Goal: Use online tool/utility: Use online tool/utility

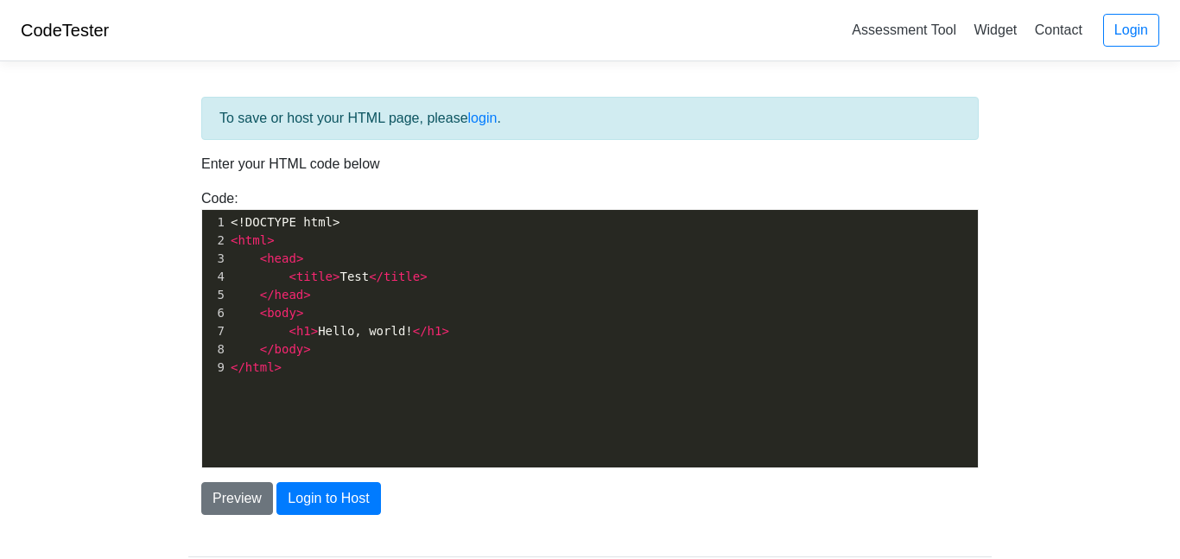
scroll to position [6, 0]
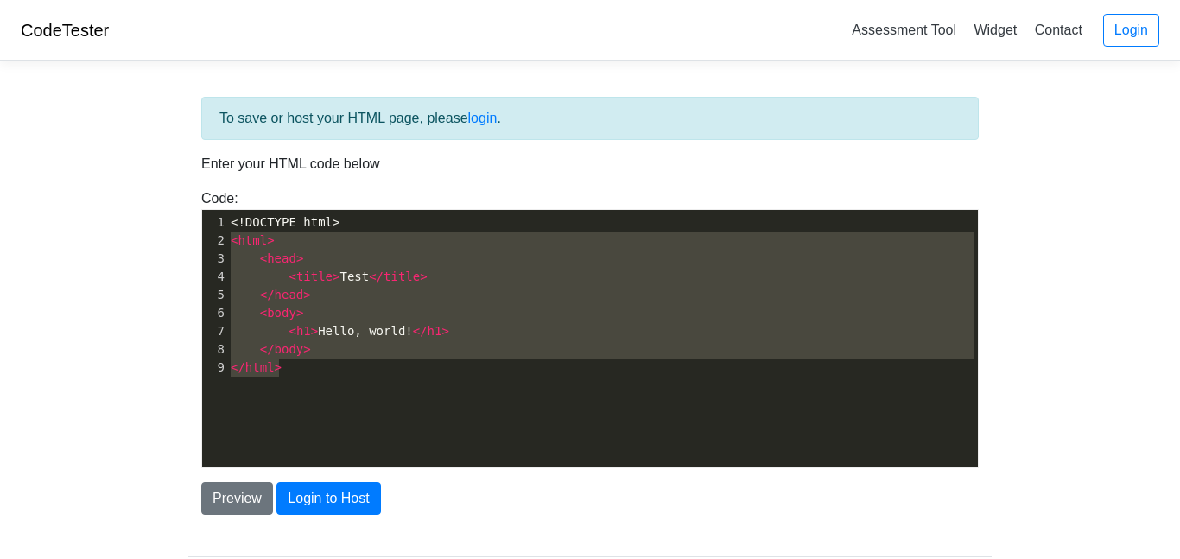
type textarea "<!DOCTYPE html> <html> <head> <title>Test</title> </head> <body> <h1>Hello, wor…"
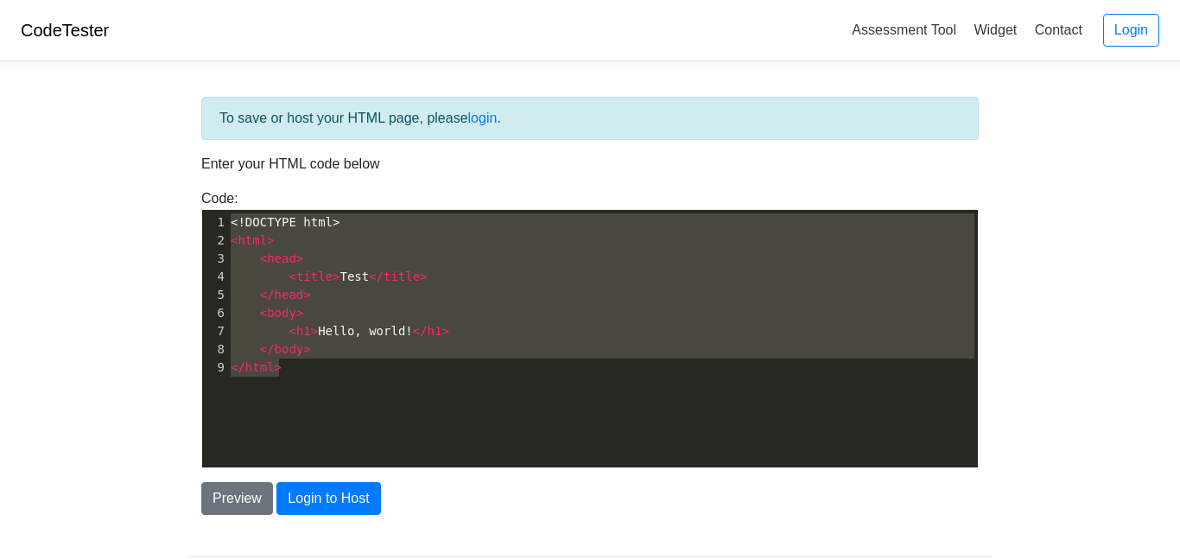
drag, startPoint x: 318, startPoint y: 368, endPoint x: 232, endPoint y: 220, distance: 170.7
click at [232, 220] on div "1 <!DOCTYPE html> 2 < html > 3 < head > 4 < title > Test </ title > 5 </ head >…" at bounding box center [602, 294] width 751 height 163
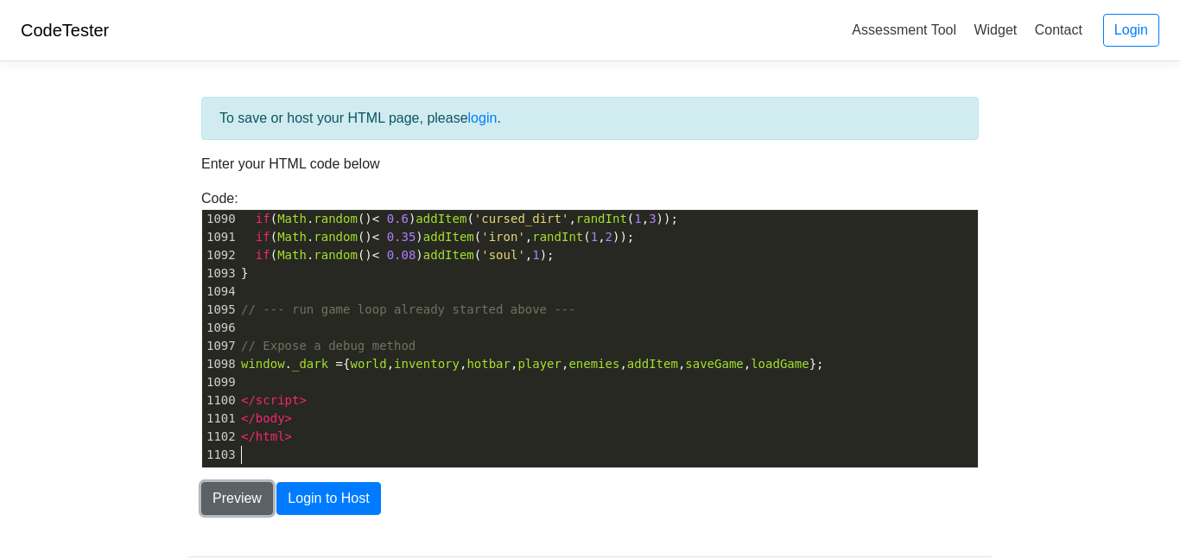
click at [246, 489] on button "Preview" at bounding box center [237, 498] width 72 height 33
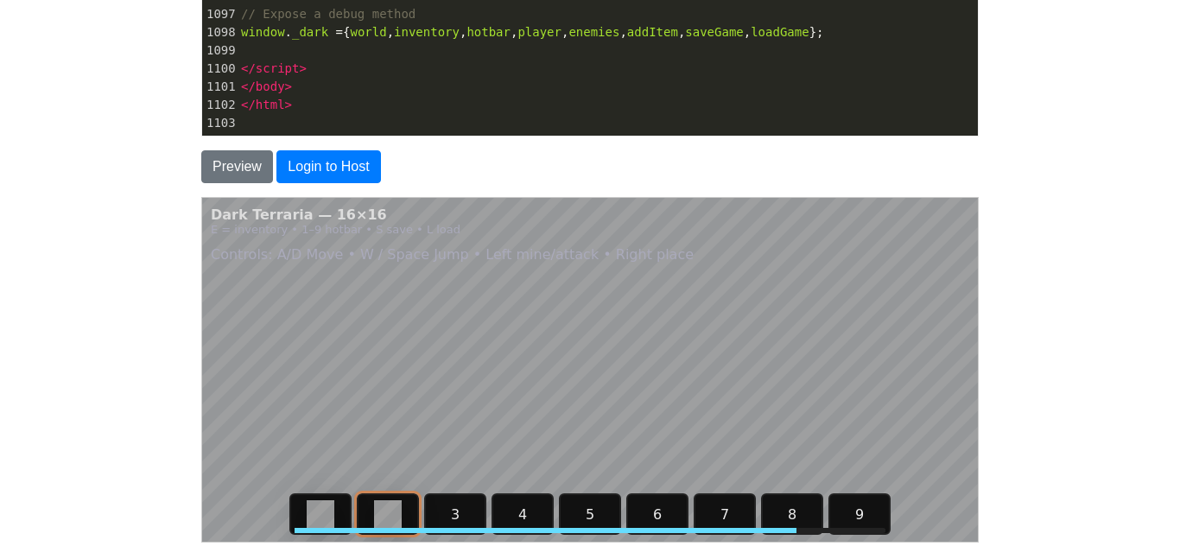
scroll to position [0, 43]
click at [451, 111] on pre "</ html >" at bounding box center [608, 105] width 741 height 18
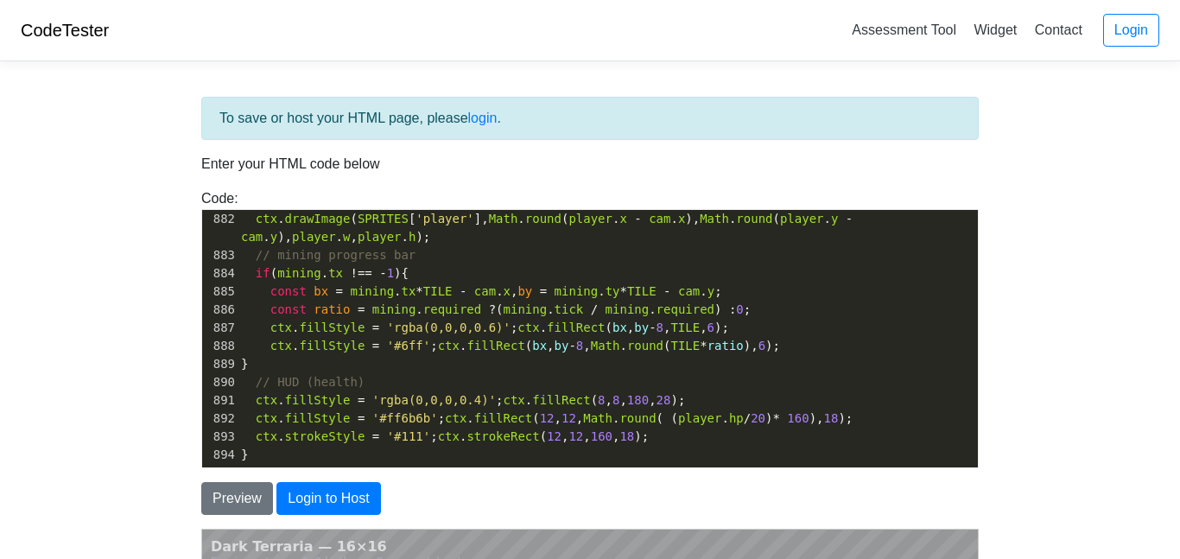
scroll to position [22, 0]
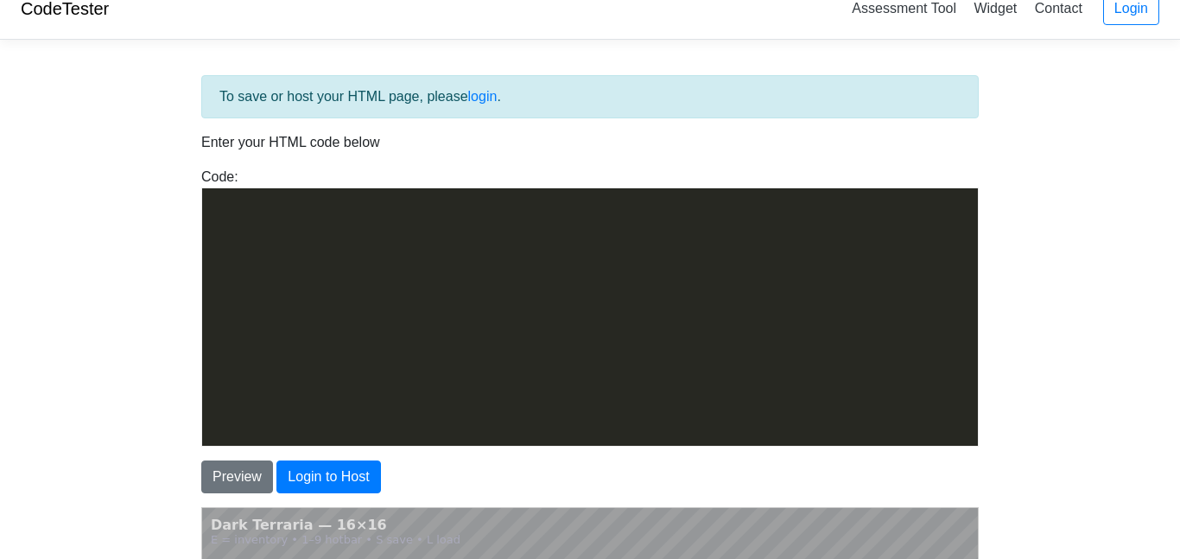
type textarea "4"
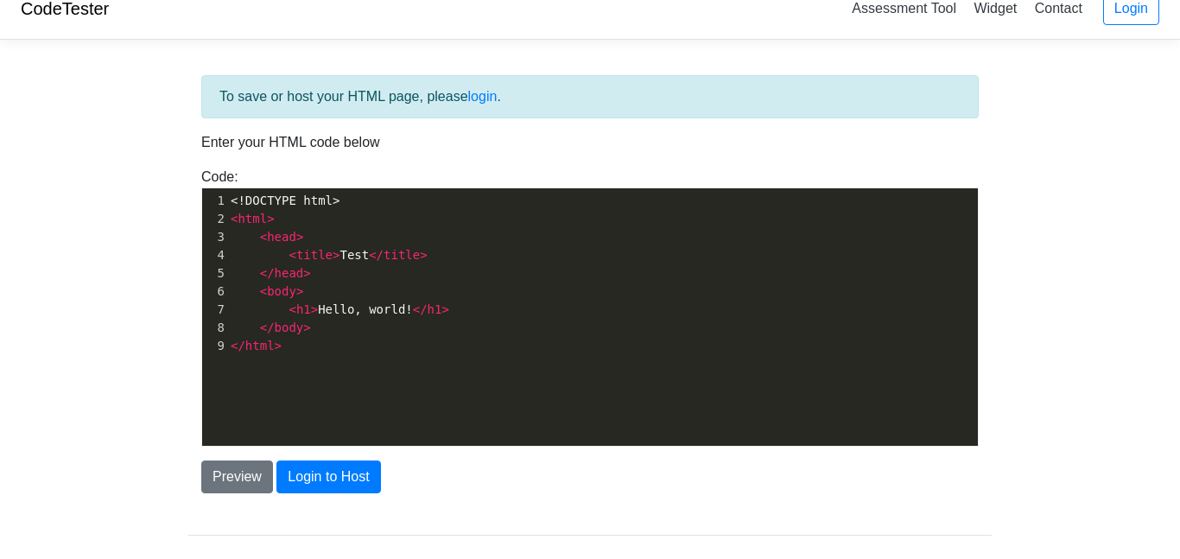
scroll to position [6, 0]
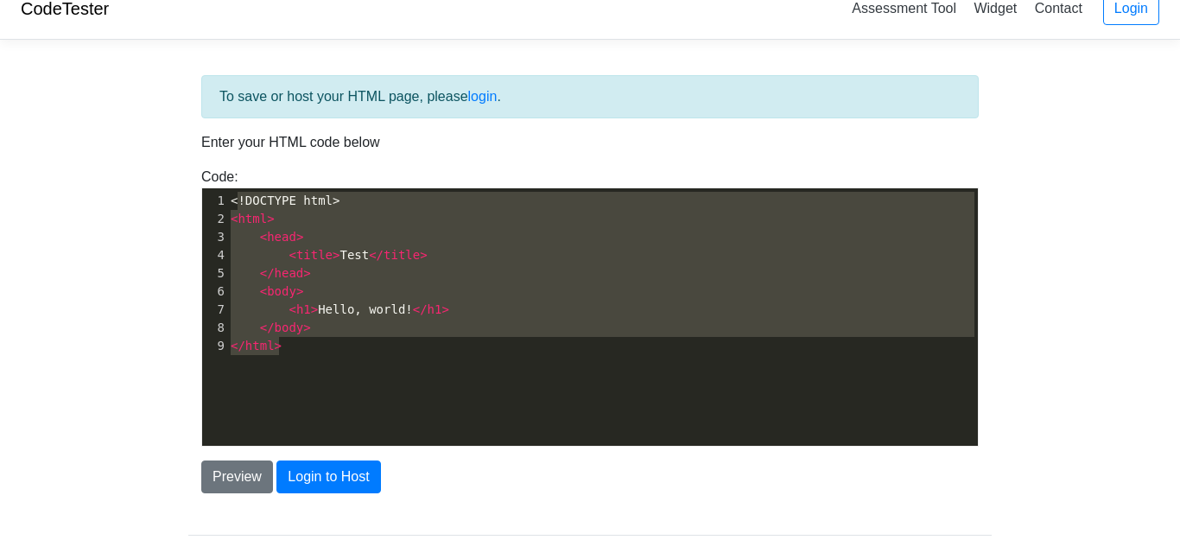
type textarea "<!DOCTYPE html> <html> <head> <title>Test</title> </head> <body> <h1>Hello, wor…"
drag, startPoint x: 362, startPoint y: 340, endPoint x: 226, endPoint y: 185, distance: 206.3
click at [226, 185] on div "Code: <!DOCTYPE html> <html> <head> <title>Test</title> </head> <body> <h1>Hell…" at bounding box center [590, 307] width 804 height 280
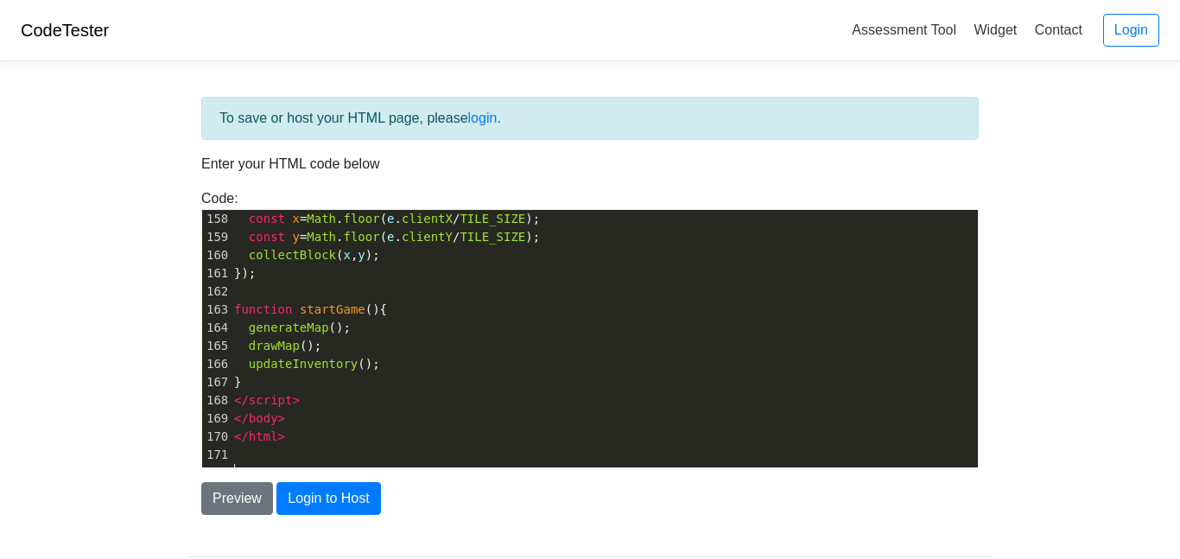
scroll to position [2871, 0]
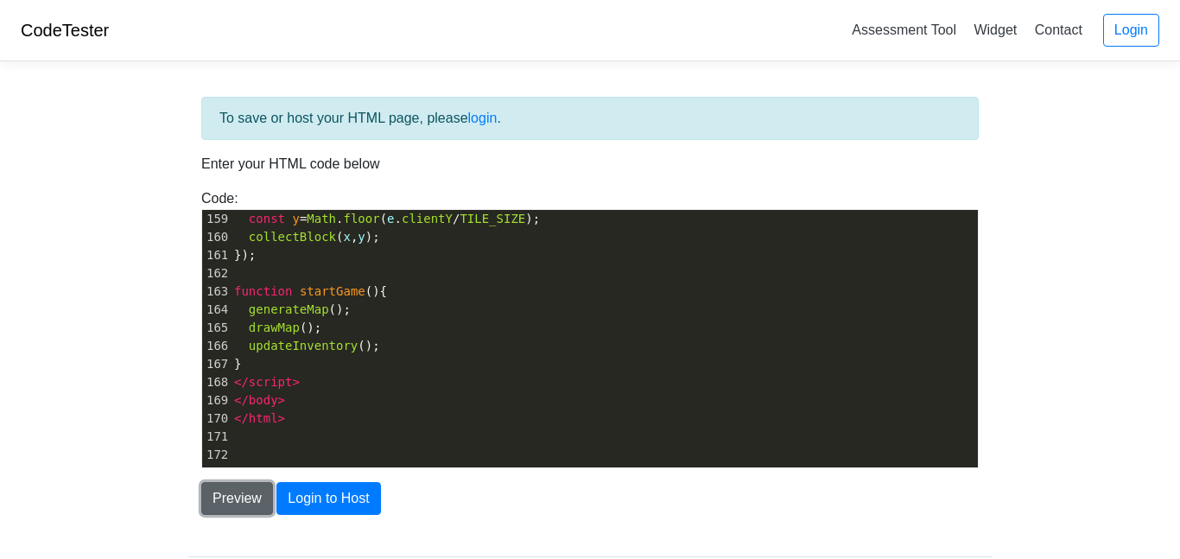
click at [257, 493] on button "Preview" at bounding box center [237, 498] width 72 height 33
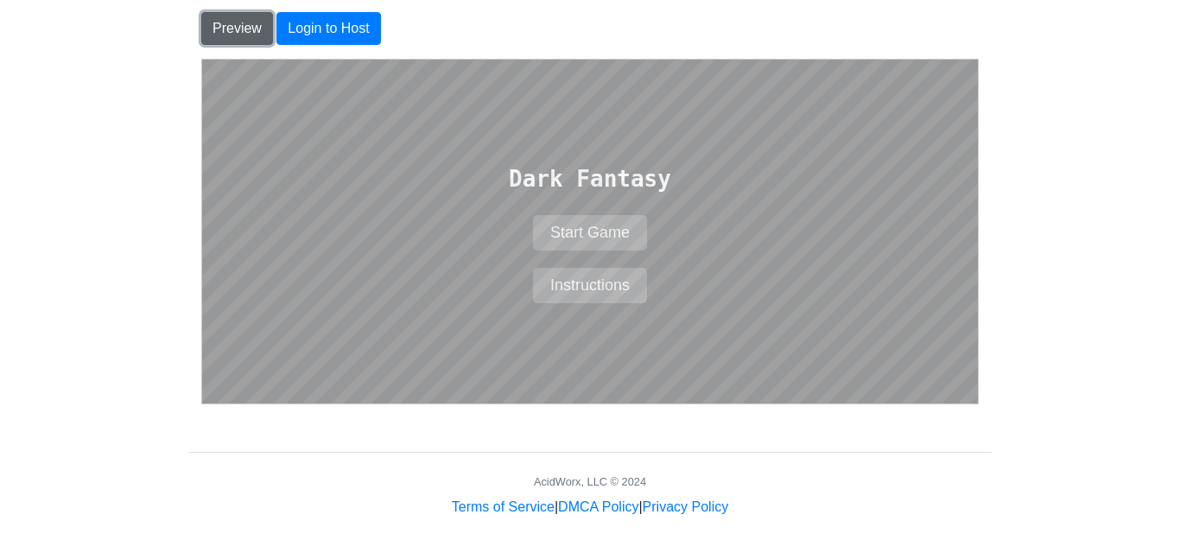
scroll to position [429, 0]
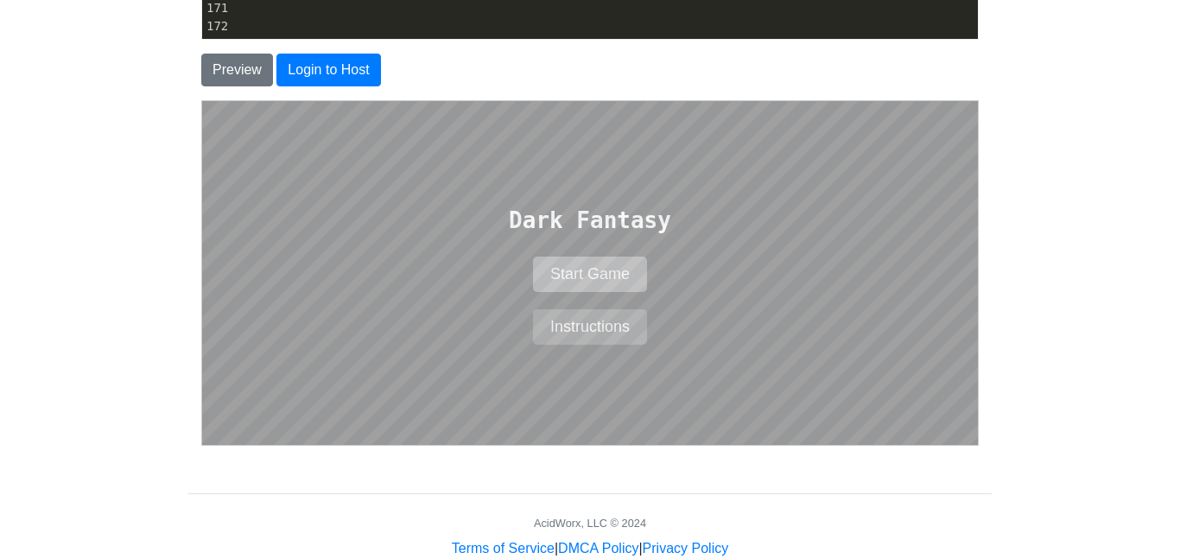
click at [609, 272] on button "Start Game" at bounding box center [589, 273] width 114 height 35
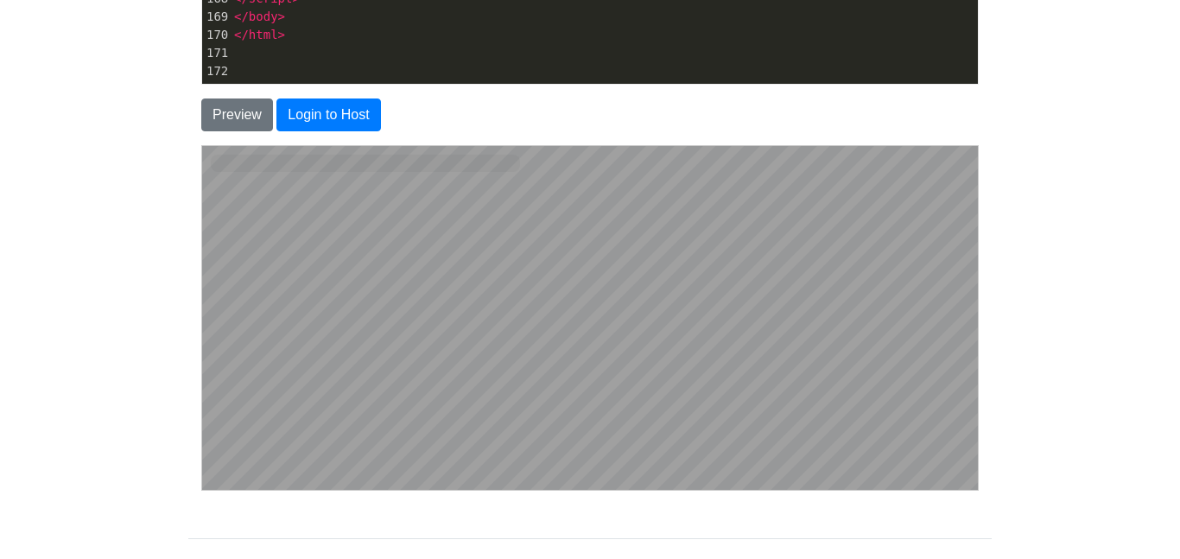
scroll to position [378, 0]
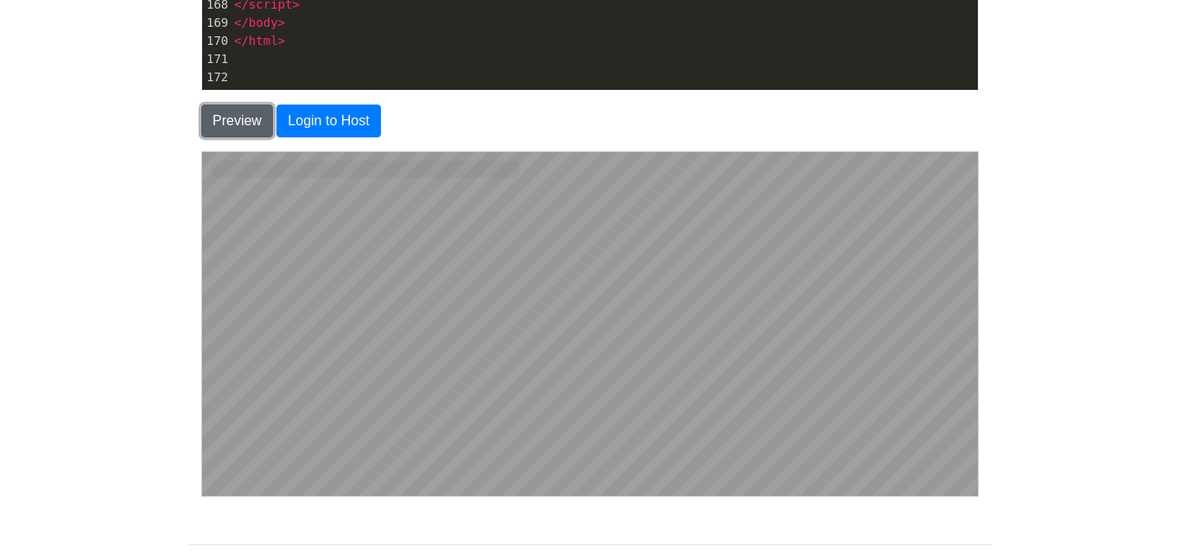
click at [225, 118] on button "Preview" at bounding box center [237, 121] width 72 height 33
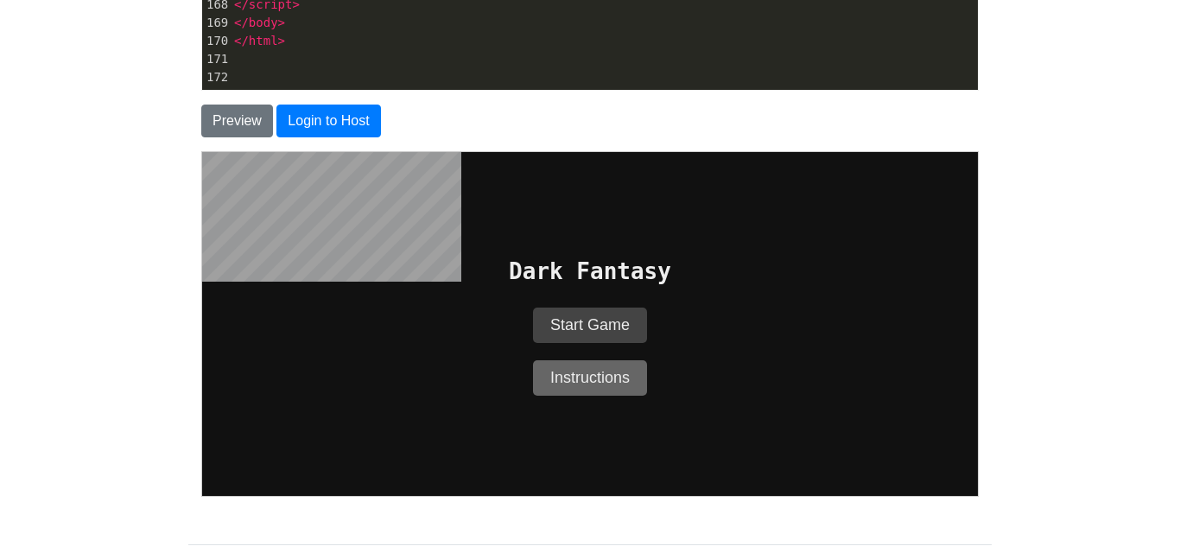
click at [596, 378] on button "Instructions" at bounding box center [589, 376] width 114 height 35
click at [596, 374] on button "Instructions" at bounding box center [589, 376] width 114 height 35
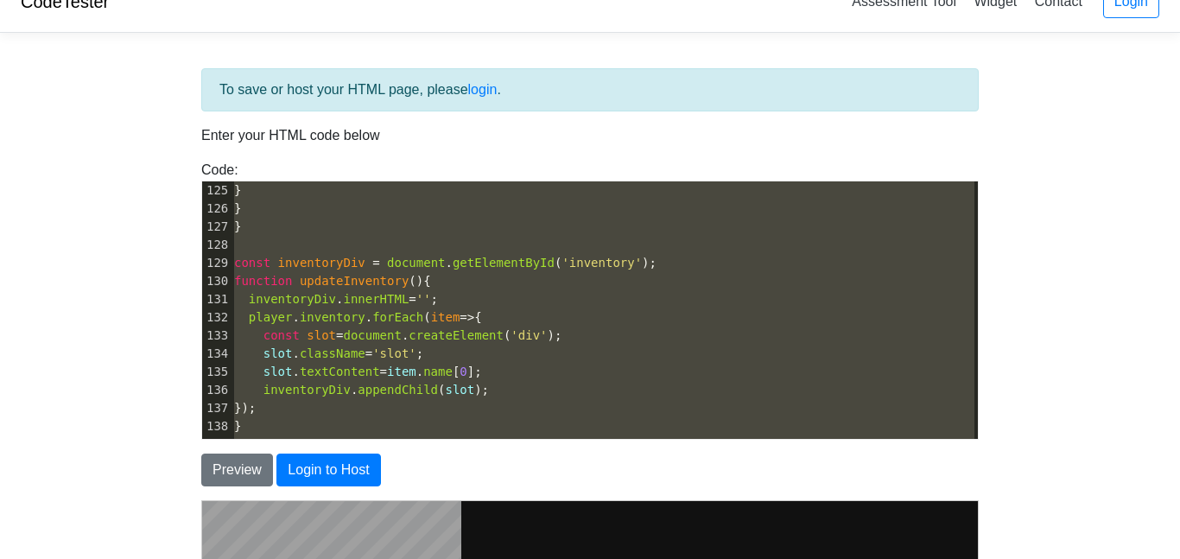
scroll to position [0, 0]
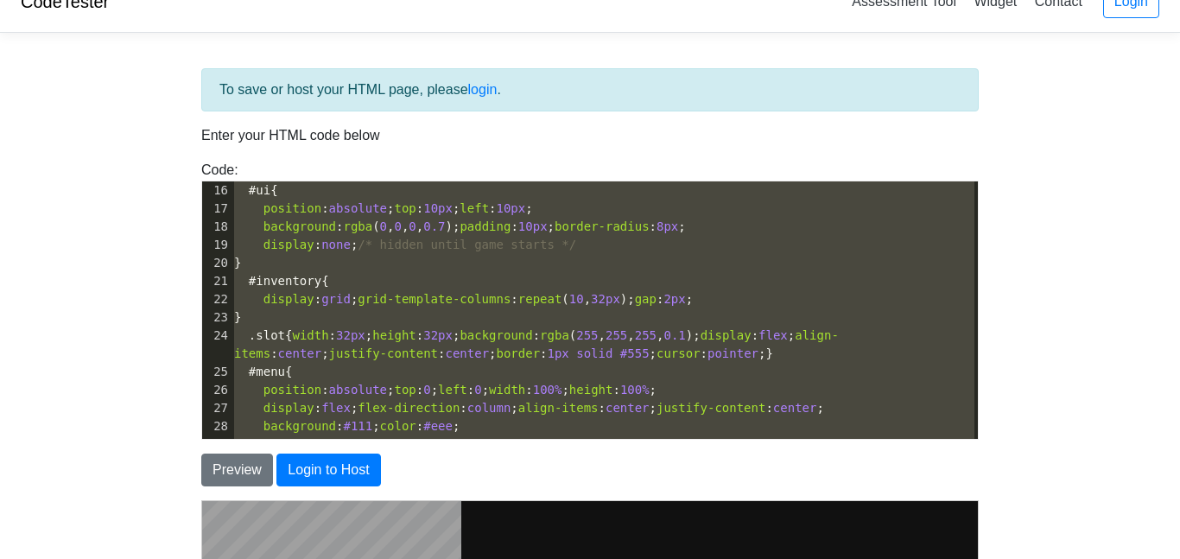
type textarea "<!DOCTYPE html> <html lang="en"> <head> <meta charset="UTF-8"> <meta name="view…"
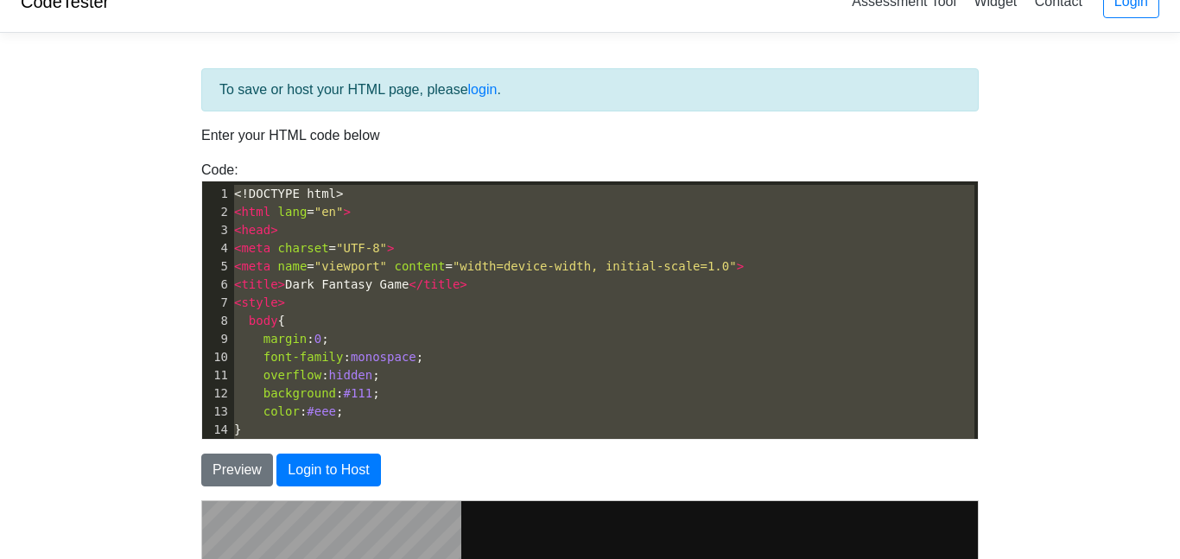
drag, startPoint x: 342, startPoint y: 400, endPoint x: 205, endPoint y: 136, distance: 298.0
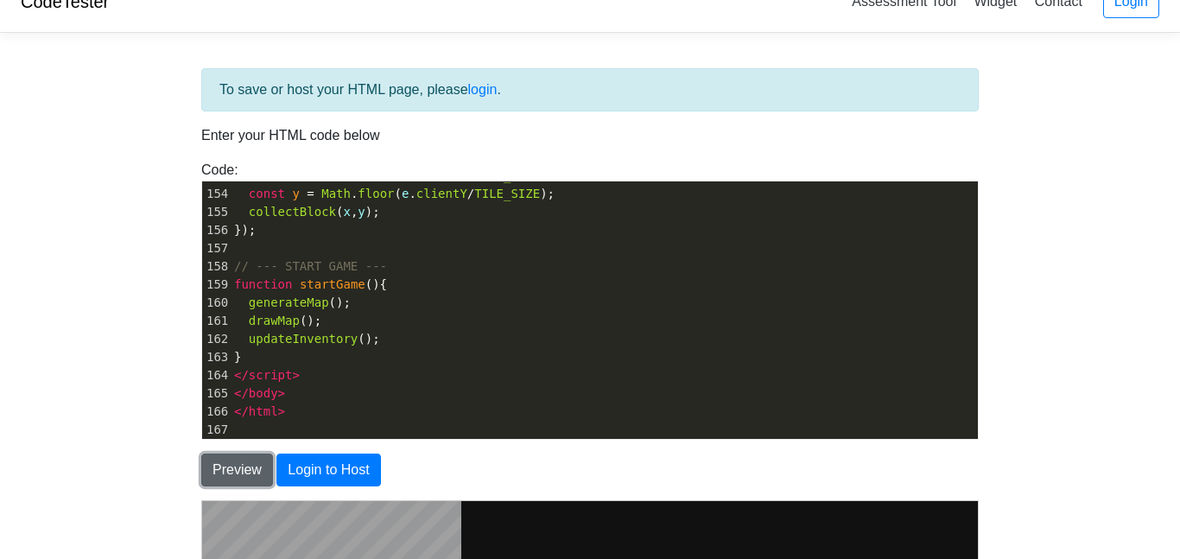
click at [222, 483] on button "Preview" at bounding box center [237, 470] width 72 height 33
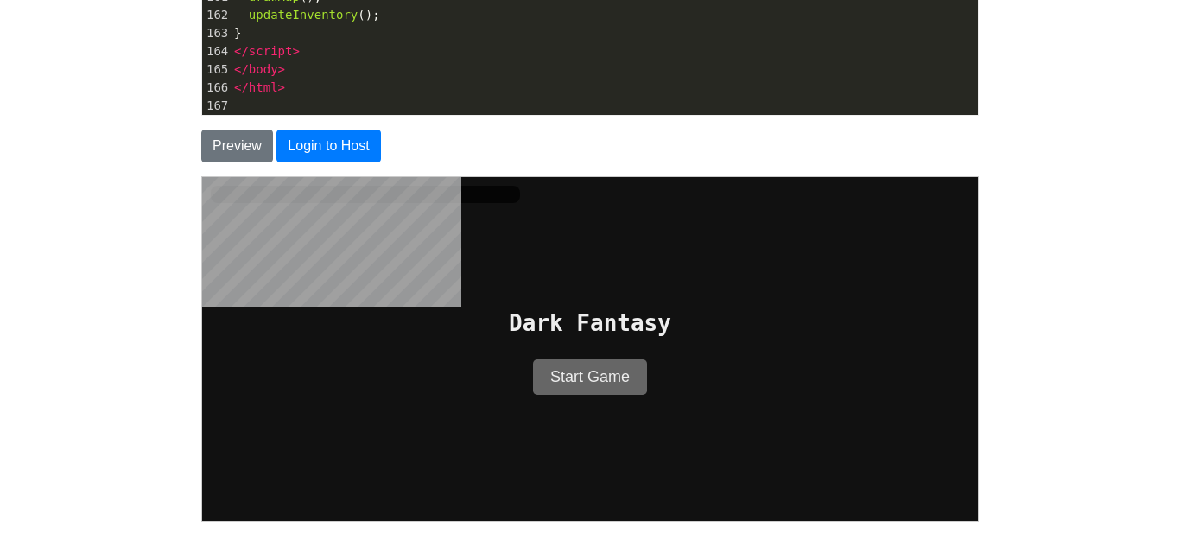
click at [618, 372] on button "Start Game" at bounding box center [589, 376] width 114 height 35
click at [619, 375] on button "Start Game" at bounding box center [589, 376] width 114 height 35
click at [633, 371] on button "Start Game" at bounding box center [589, 376] width 114 height 35
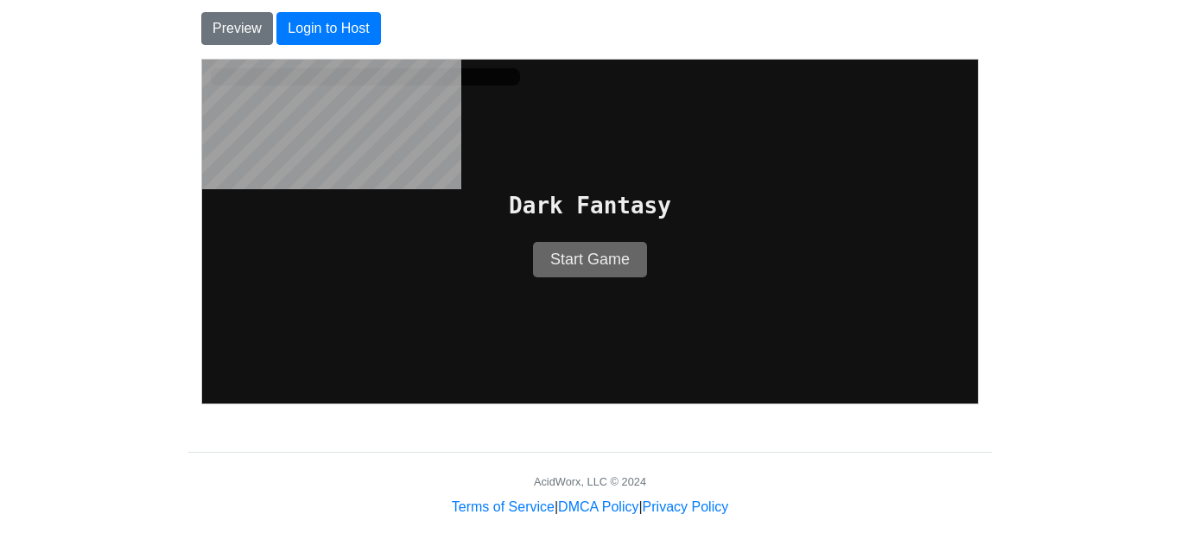
click at [600, 253] on button "Start Game" at bounding box center [589, 258] width 114 height 35
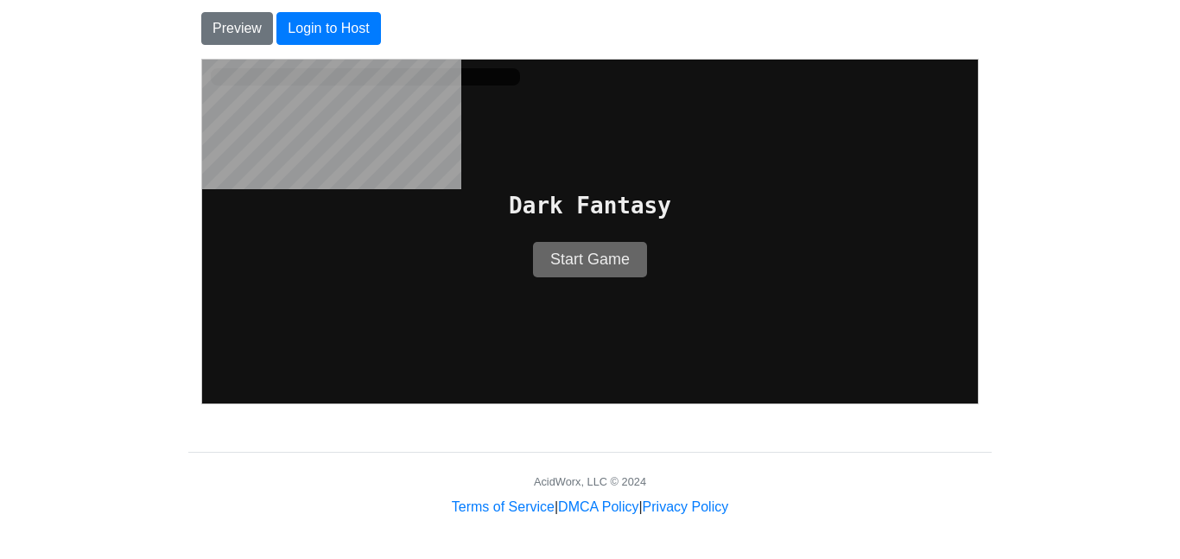
click at [600, 253] on button "Start Game" at bounding box center [589, 258] width 114 height 35
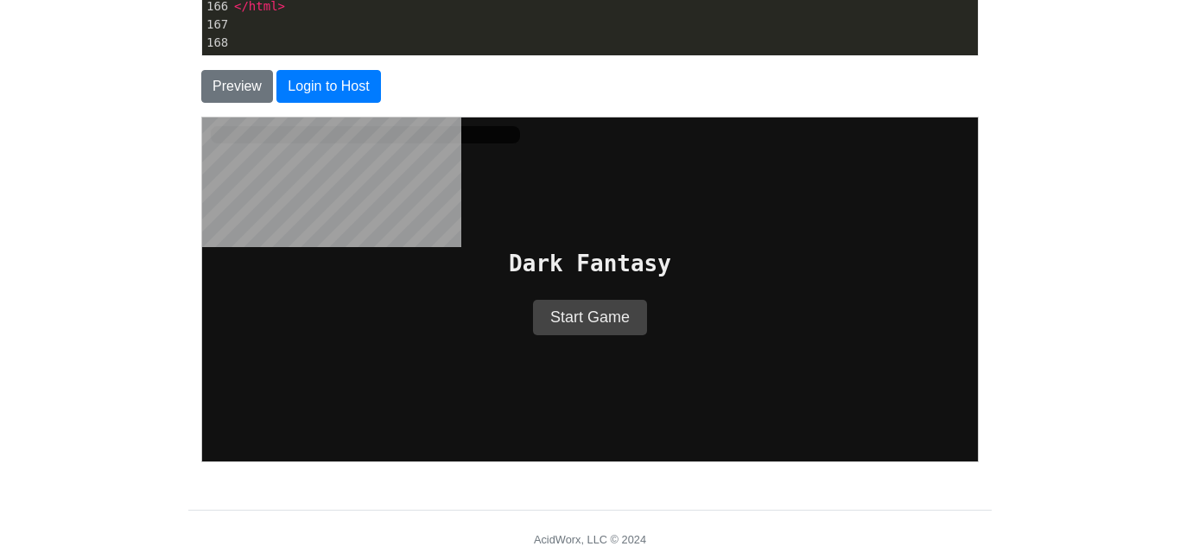
click at [419, 130] on div at bounding box center [364, 133] width 309 height 17
click at [551, 317] on button "Start Game" at bounding box center [589, 316] width 114 height 35
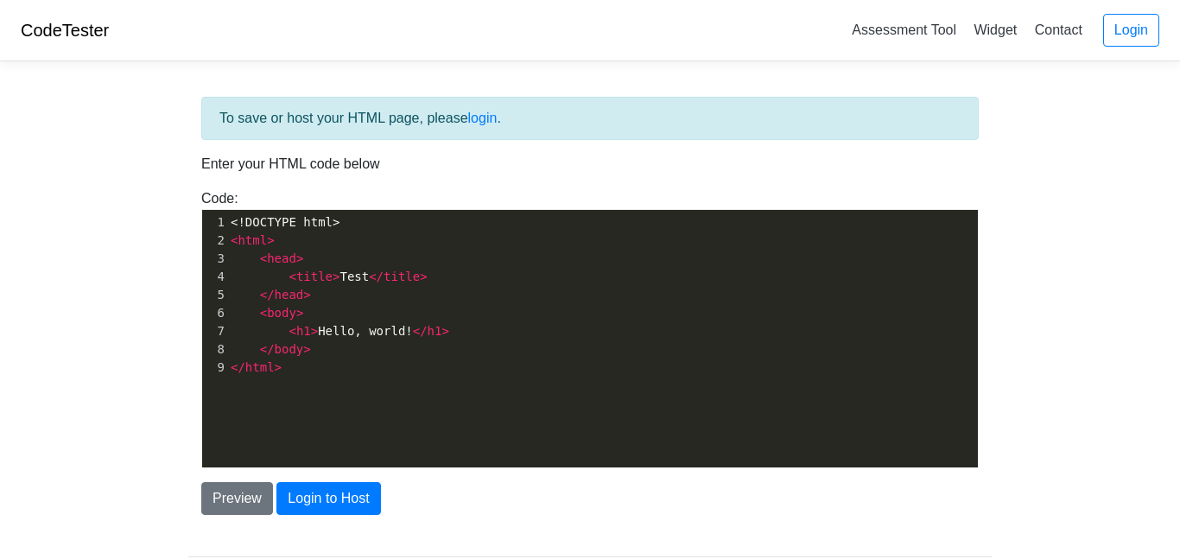
scroll to position [6, 0]
type textarea "<!DOCTYPE html> <html> <head> <title>Test</title> </head> <body> <h1>Hello, wor…"
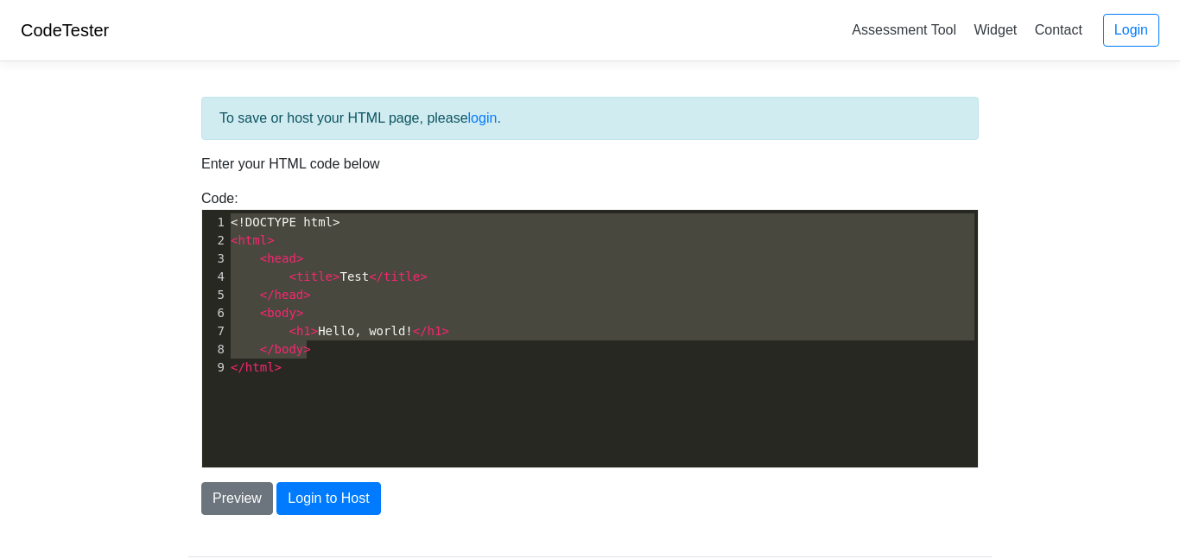
drag, startPoint x: 356, startPoint y: 355, endPoint x: 124, endPoint y: 202, distance: 278.3
click at [124, 202] on body "CodeTester Assessment Tool Widget Contact Login To save or host your HTML page,…" at bounding box center [590, 311] width 1180 height 622
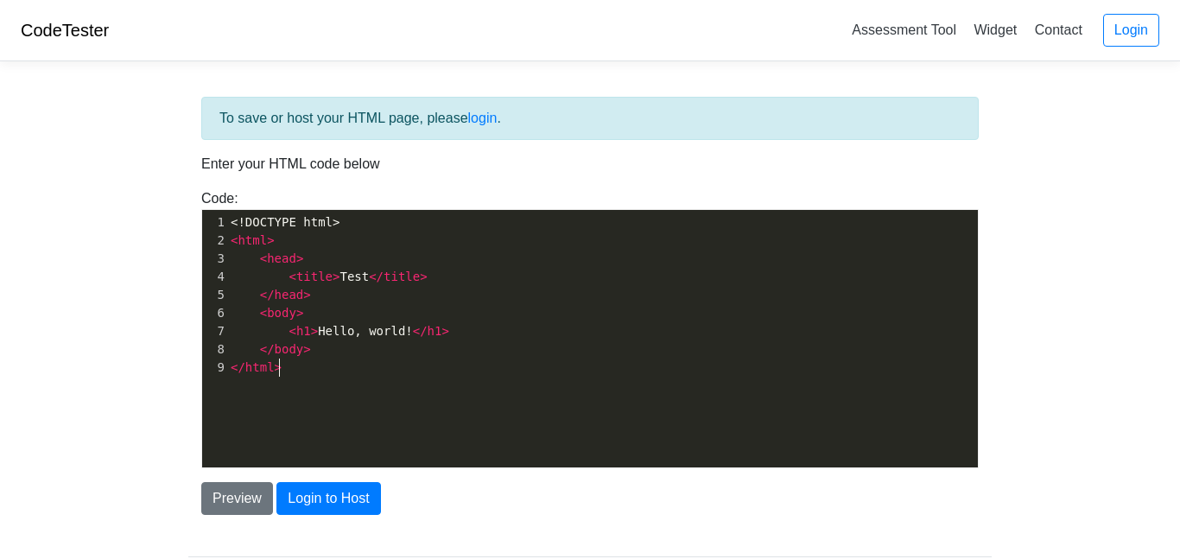
type textarea "<!DOCTYPE html> <html> <head> <title>Test</title> </head> <body> <h1>Hello, wor…"
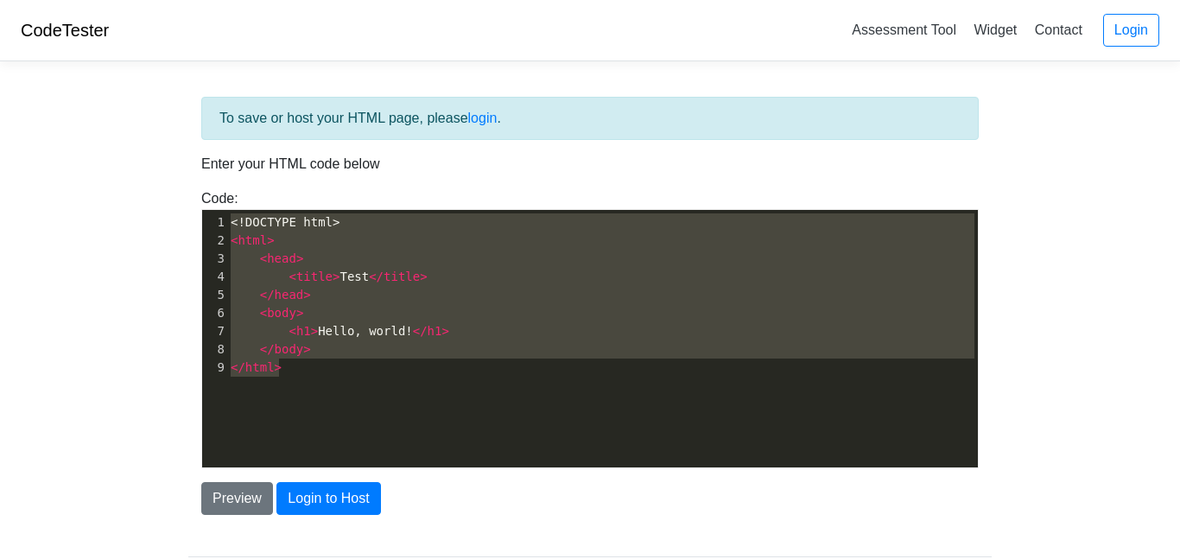
drag, startPoint x: 351, startPoint y: 371, endPoint x: 0, endPoint y: 143, distance: 418.0
click at [0, 143] on body "CodeTester Assessment Tool Widget Contact Login To save or host your HTML page,…" at bounding box center [590, 311] width 1180 height 622
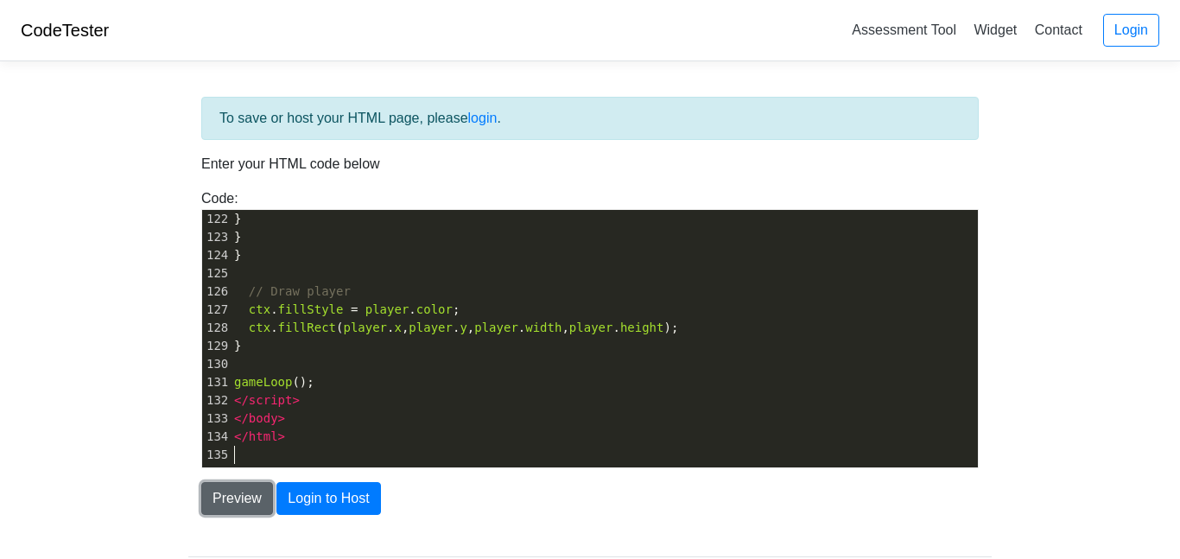
click at [226, 495] on button "Preview" at bounding box center [237, 498] width 72 height 33
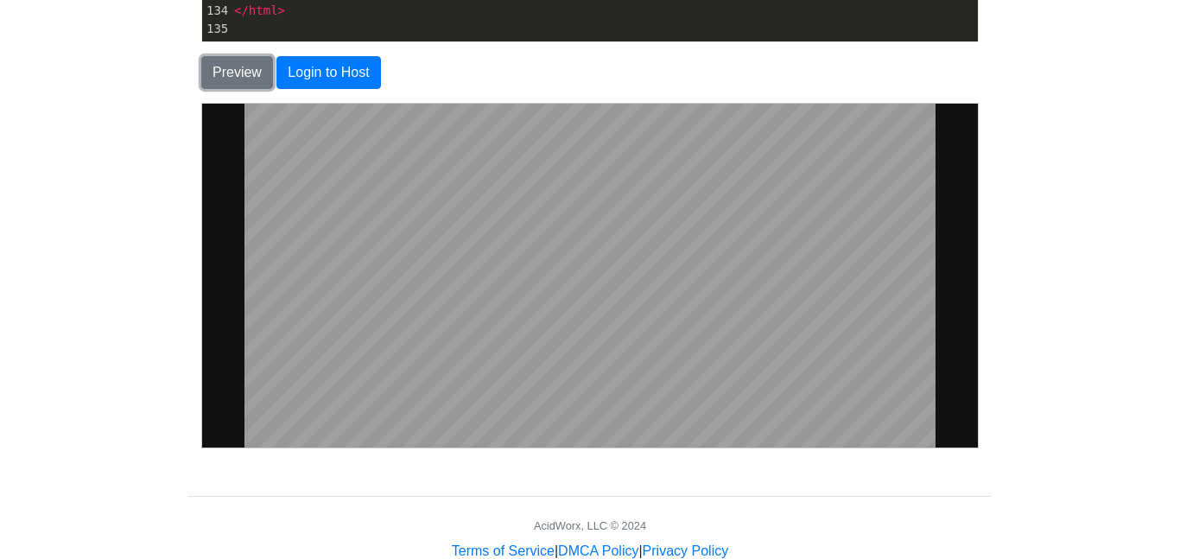
scroll to position [428, 0]
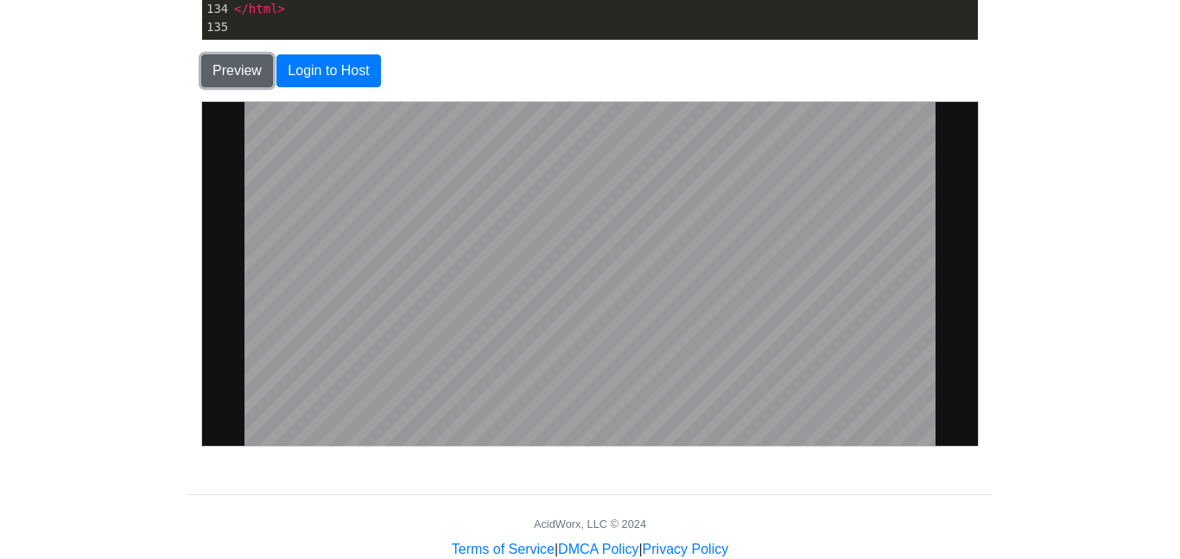
click at [237, 69] on button "Preview" at bounding box center [237, 70] width 72 height 33
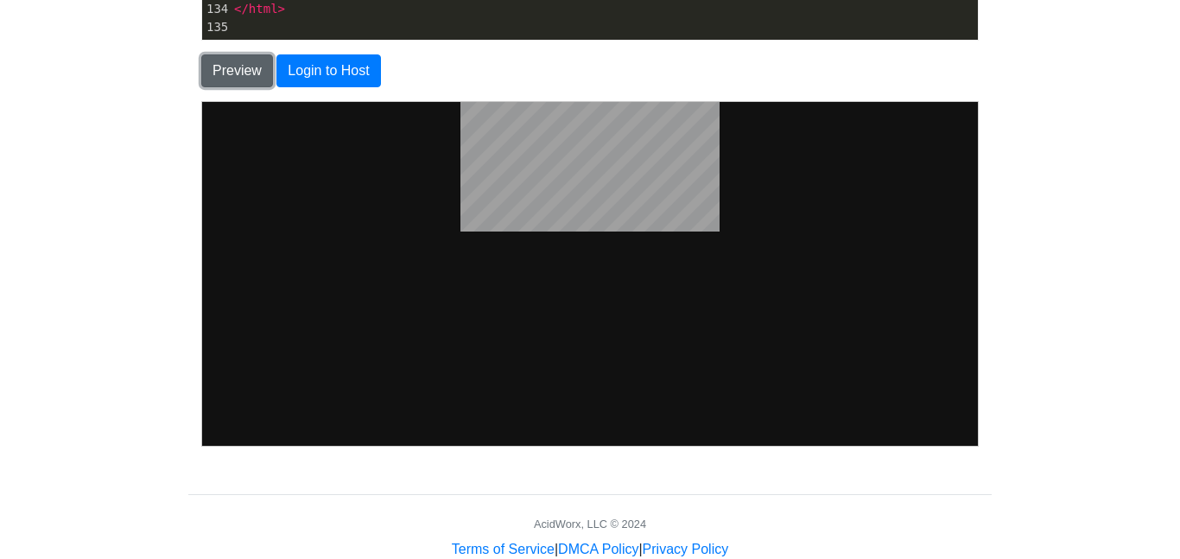
click at [224, 65] on button "Preview" at bounding box center [237, 70] width 72 height 33
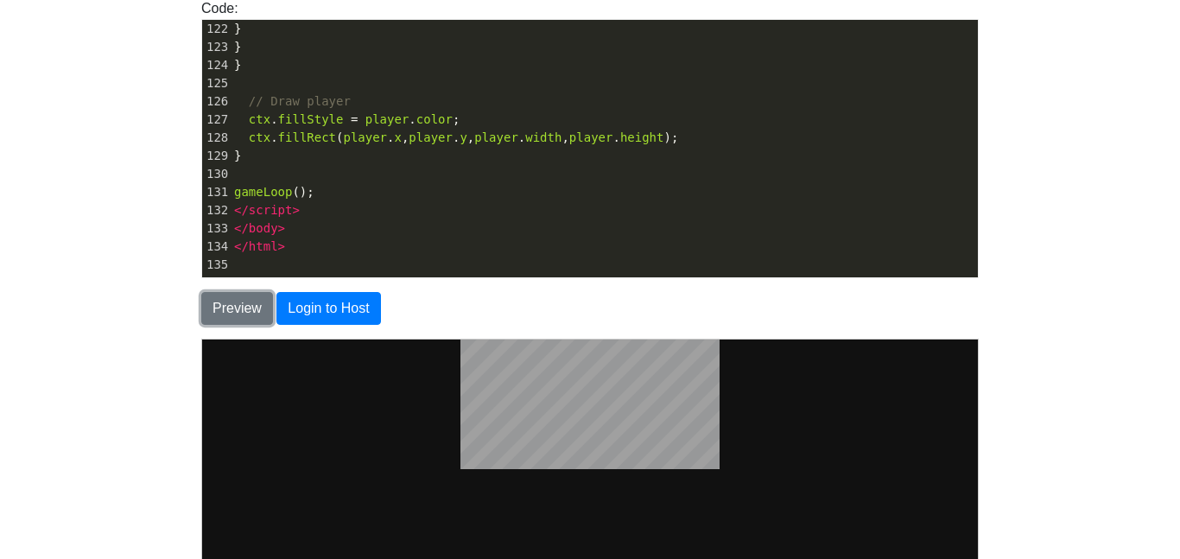
scroll to position [189, 0]
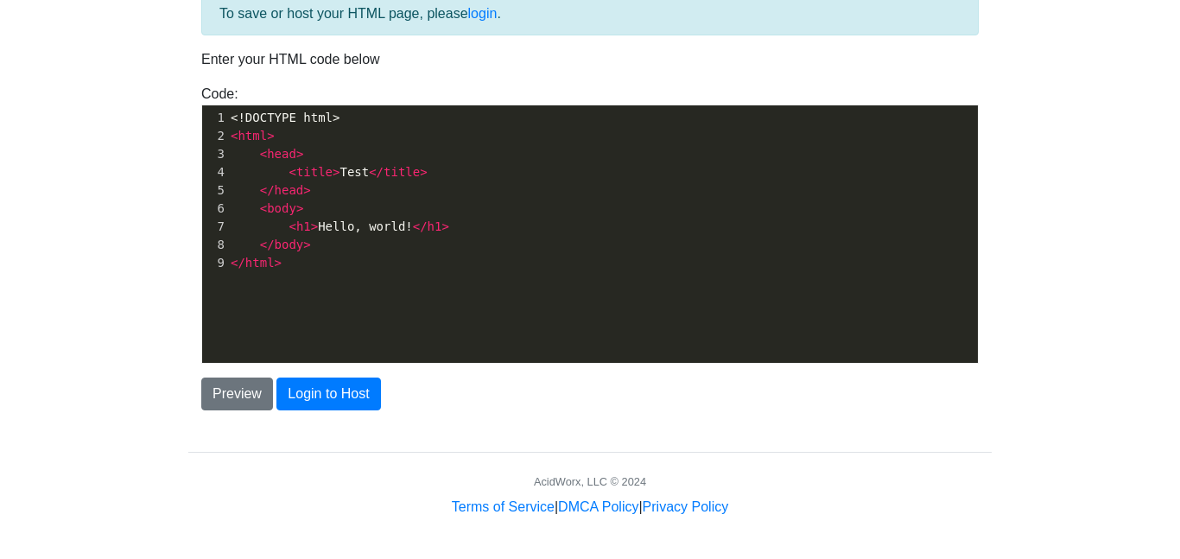
scroll to position [6, 0]
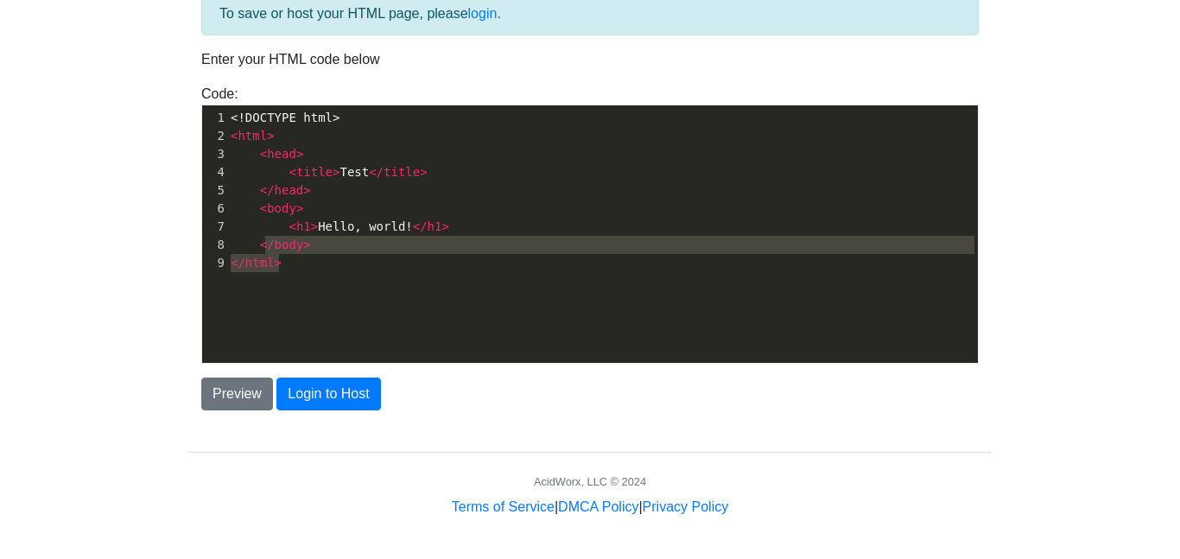
type textarea "<!DOCTYPE html> <html> <head> <title>Test</title> </head> <body> <h1>Hello, wor…"
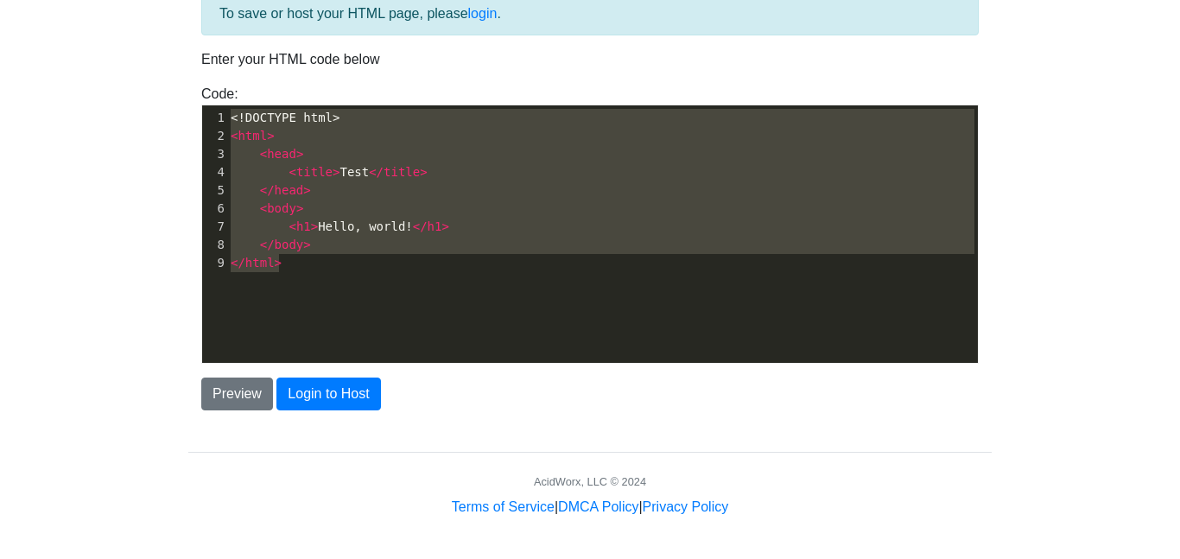
drag, startPoint x: 331, startPoint y: 255, endPoint x: 155, endPoint y: 118, distance: 223.5
click at [155, 118] on body "CodeTester Assessment Tool Widget Contact Login To save or host your HTML page,…" at bounding box center [590, 206] width 1180 height 622
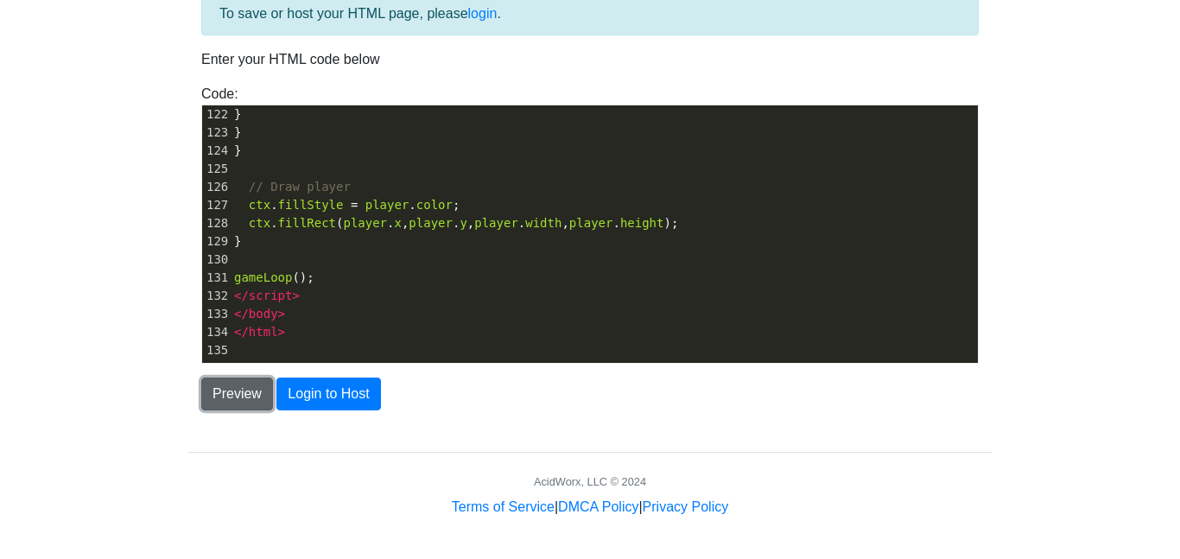
click at [243, 378] on button "Preview" at bounding box center [237, 394] width 72 height 33
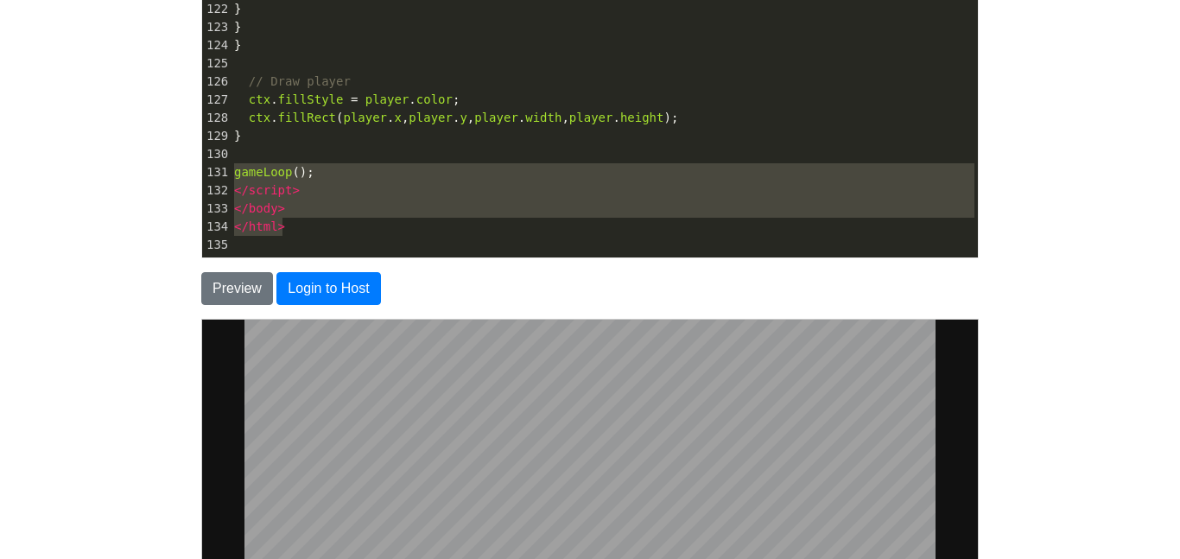
scroll to position [2108, 0]
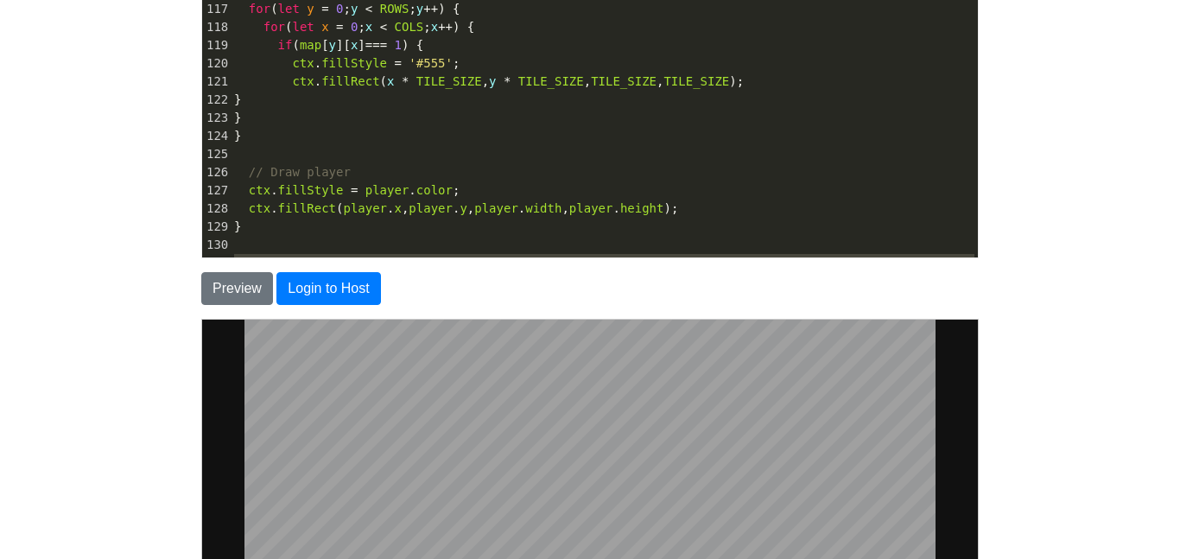
drag, startPoint x: 300, startPoint y: 60, endPoint x: 188, endPoint y: -16, distance: 135.2
click at [188, 0] on html "CodeTester Assessment Tool Widget Contact Login To save or host your HTML page,…" at bounding box center [590, 304] width 1180 height 1029
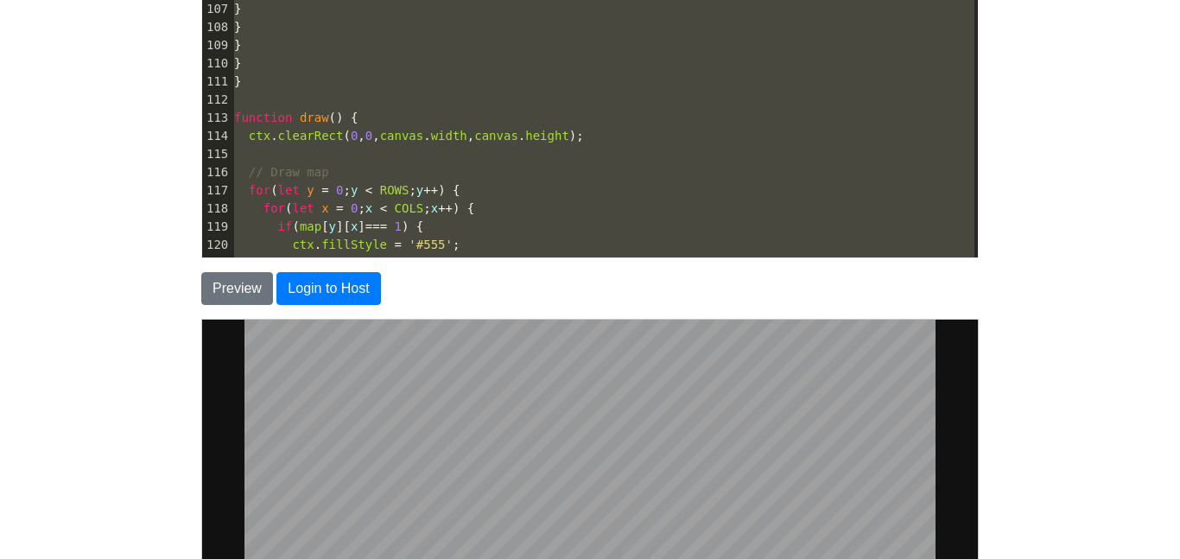
scroll to position [1818, 0]
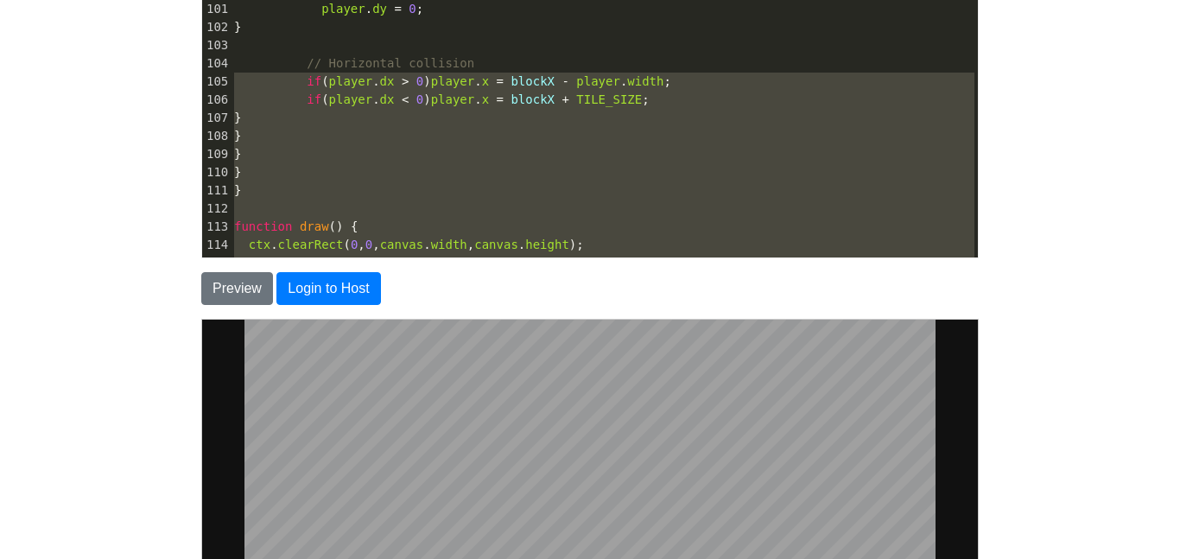
type textarea "player.onGround = true; } else if (player.dy < 0) { player.y = blockY + TILE_SI…"
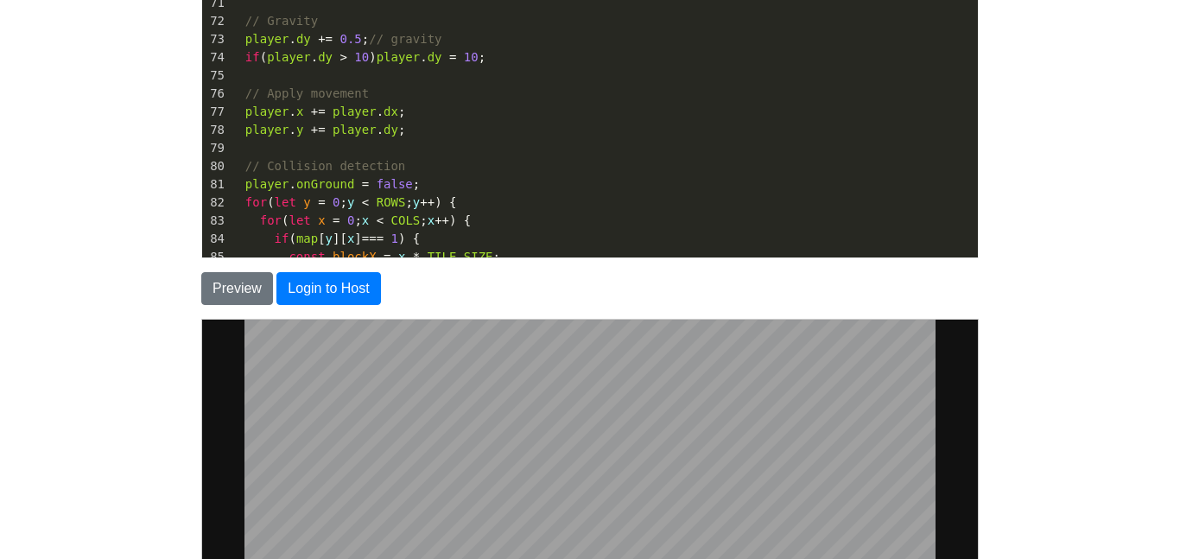
scroll to position [1279, 0]
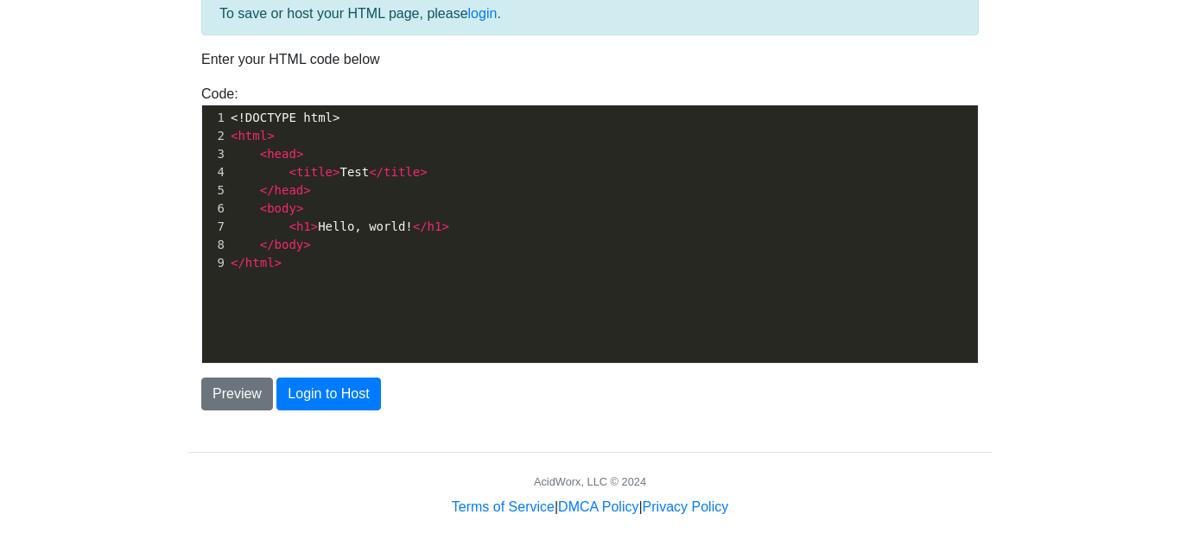
scroll to position [6, 0]
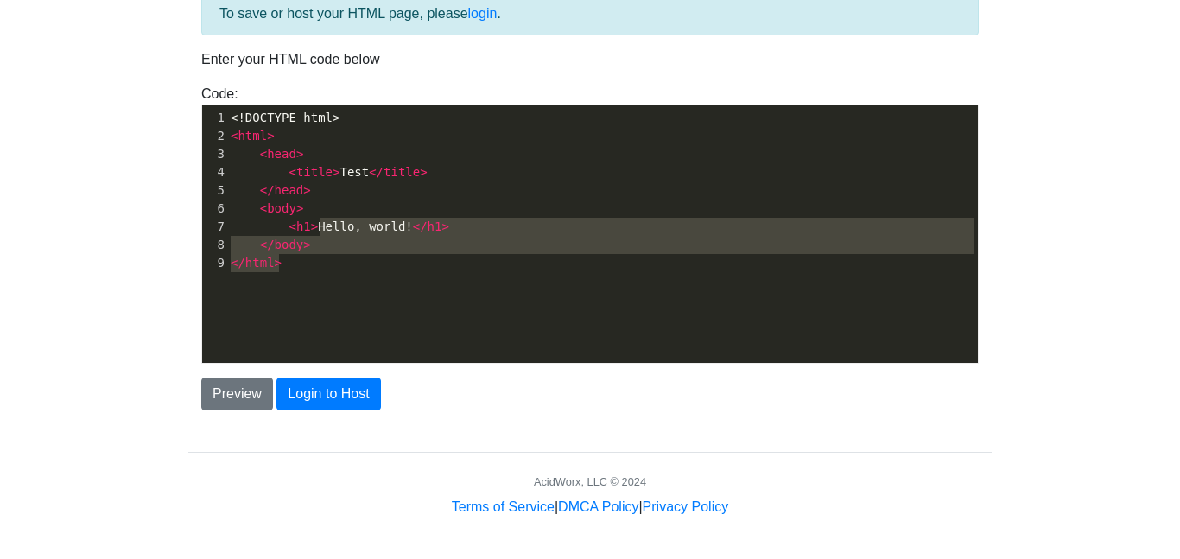
drag, startPoint x: 339, startPoint y: 264, endPoint x: 226, endPoint y: 152, distance: 159.5
click at [227, 152] on div "1 <!DOCTYPE html> 2 < html > 3 < head > 4 < title > Test </ title > 5 </ head >…" at bounding box center [602, 190] width 751 height 163
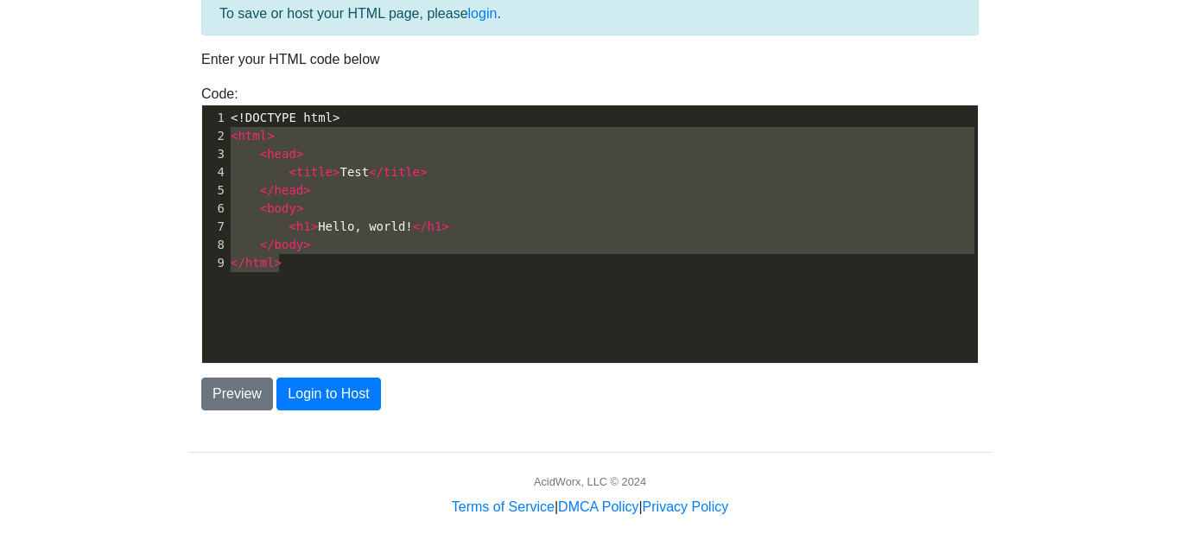
type textarea "<!DOCTYPE html> <html> <head> <title>Test</title> </head> <body> <h1>Hello, wor…"
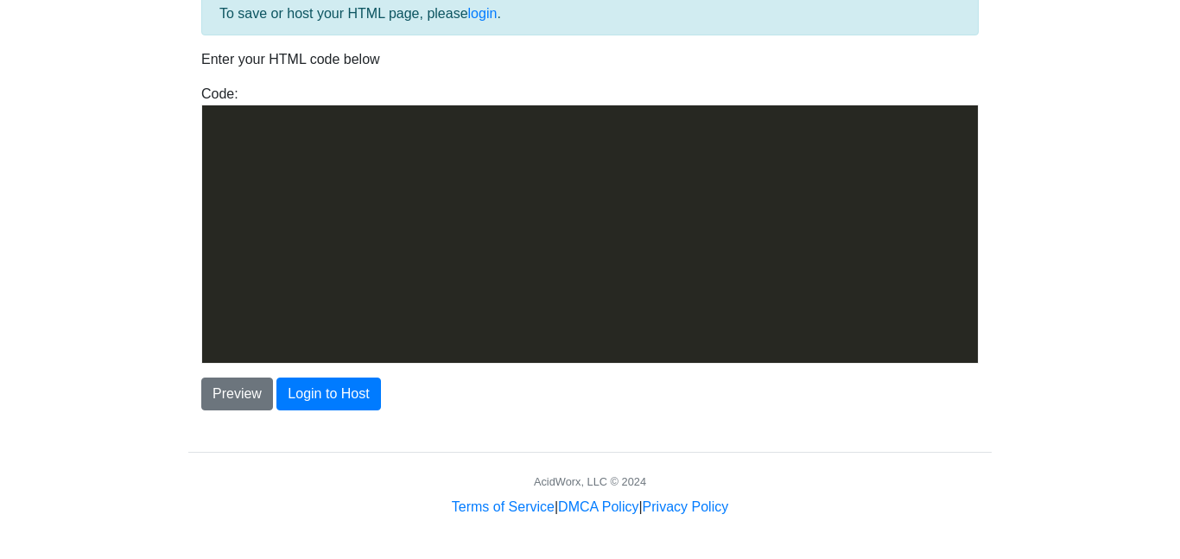
scroll to position [2381, 0]
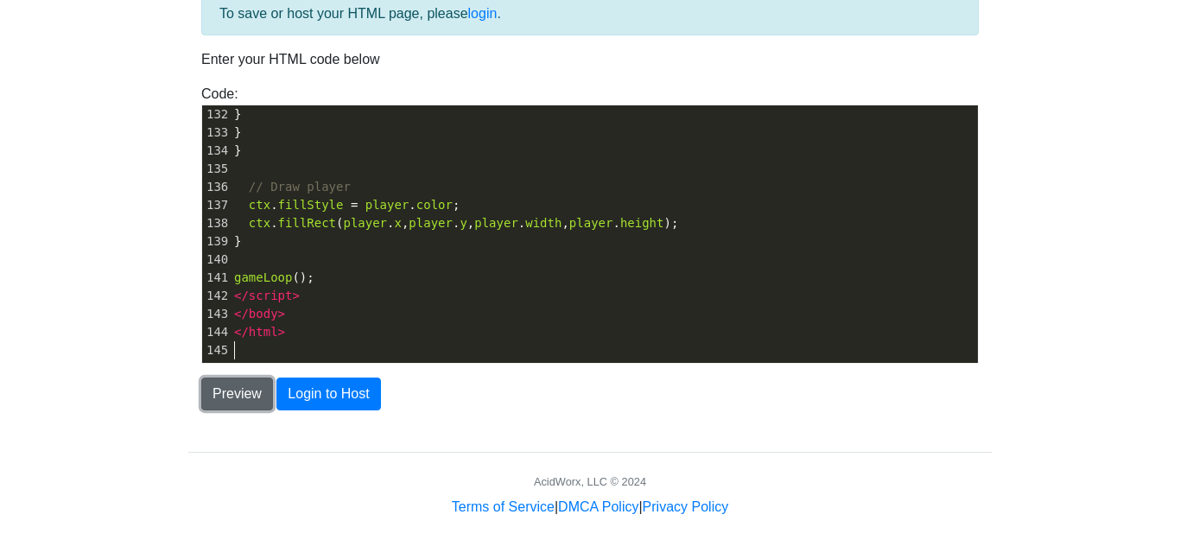
click at [249, 394] on button "Preview" at bounding box center [237, 394] width 72 height 33
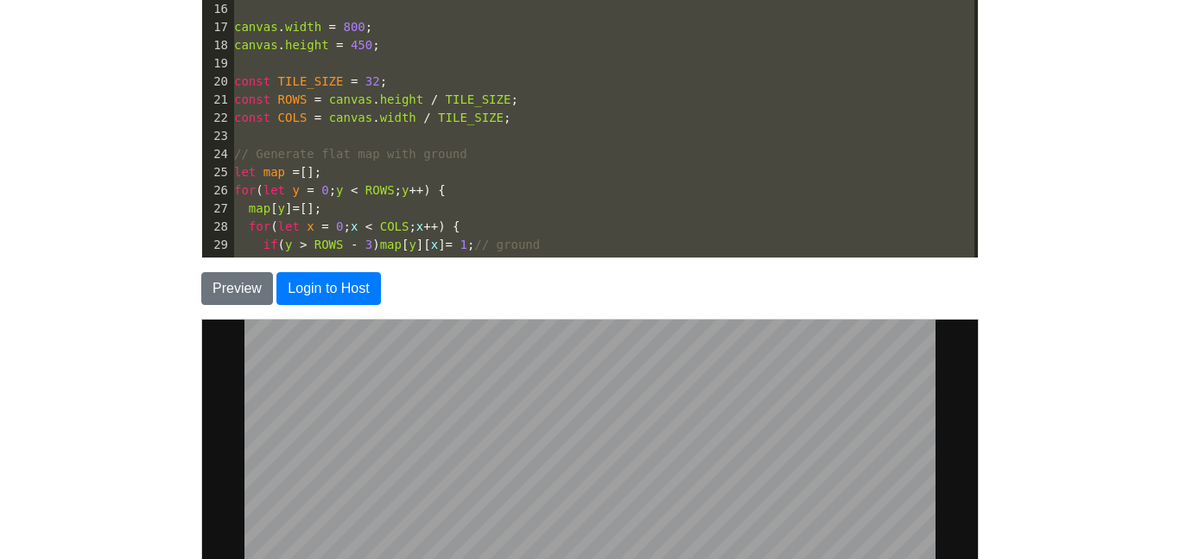
scroll to position [58, 0]
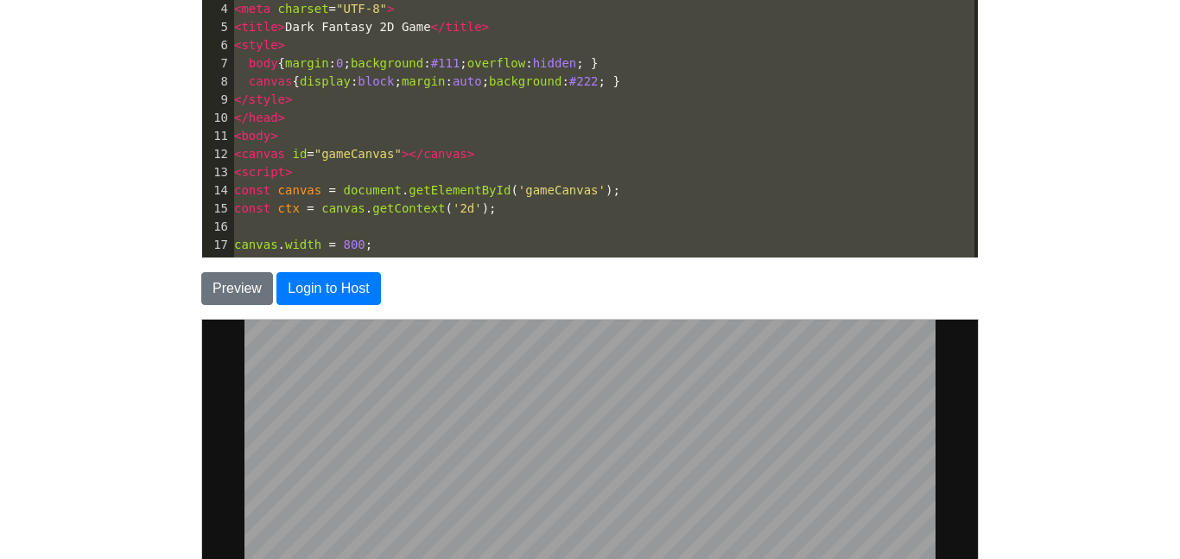
type textarea "<!DOCTYPE html> <html lang="en"> <head> <meta charset="UTF-8"> <title>Dark Fant…"
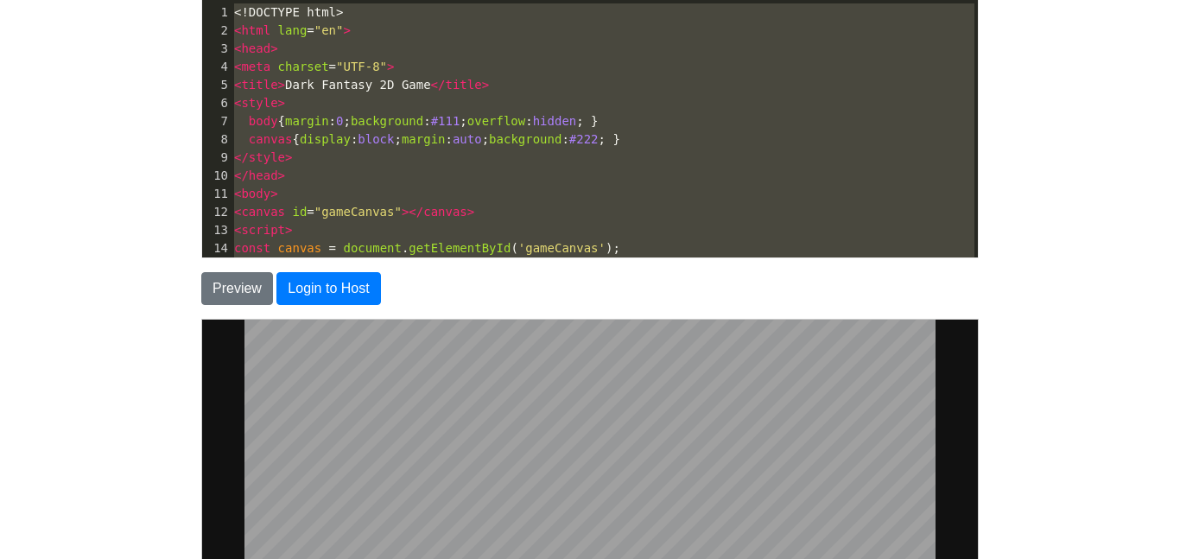
drag, startPoint x: 265, startPoint y: 231, endPoint x: 232, endPoint y: -24, distance: 257.0
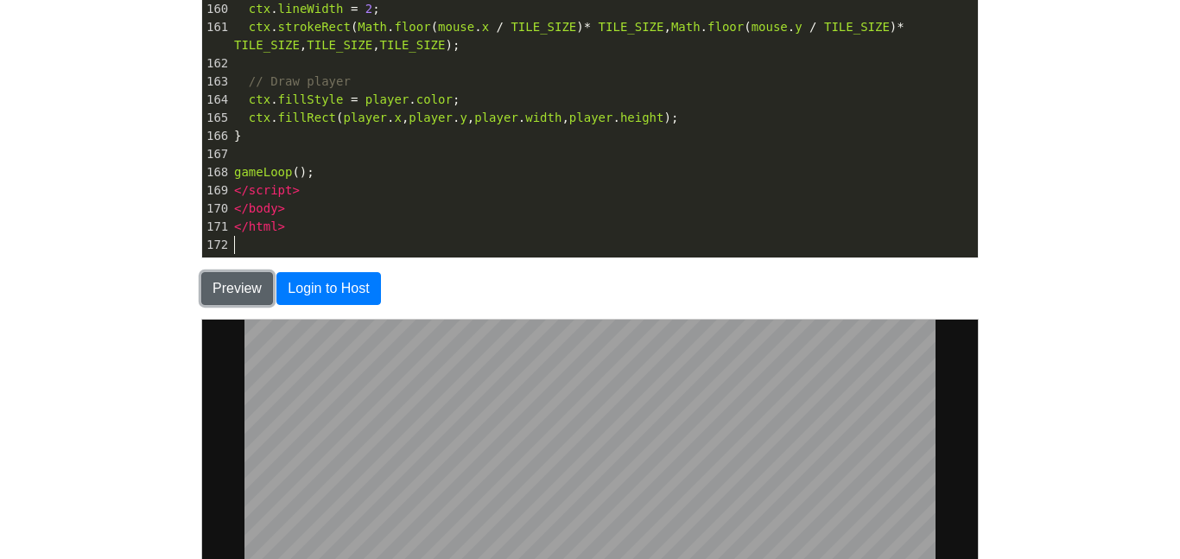
click at [249, 288] on button "Preview" at bounding box center [237, 288] width 72 height 33
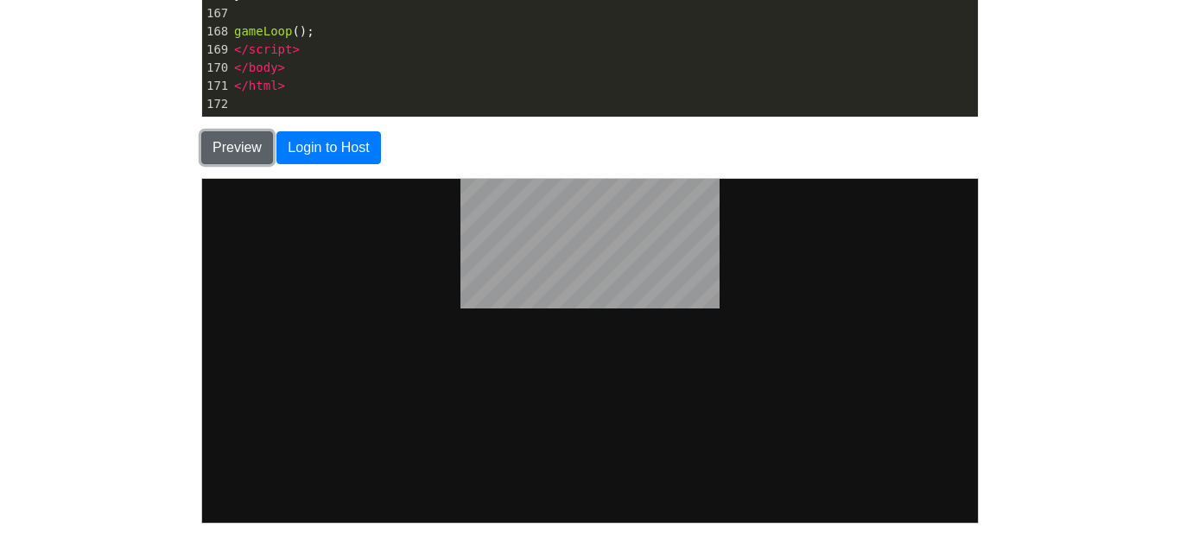
click at [236, 137] on button "Preview" at bounding box center [237, 147] width 72 height 33
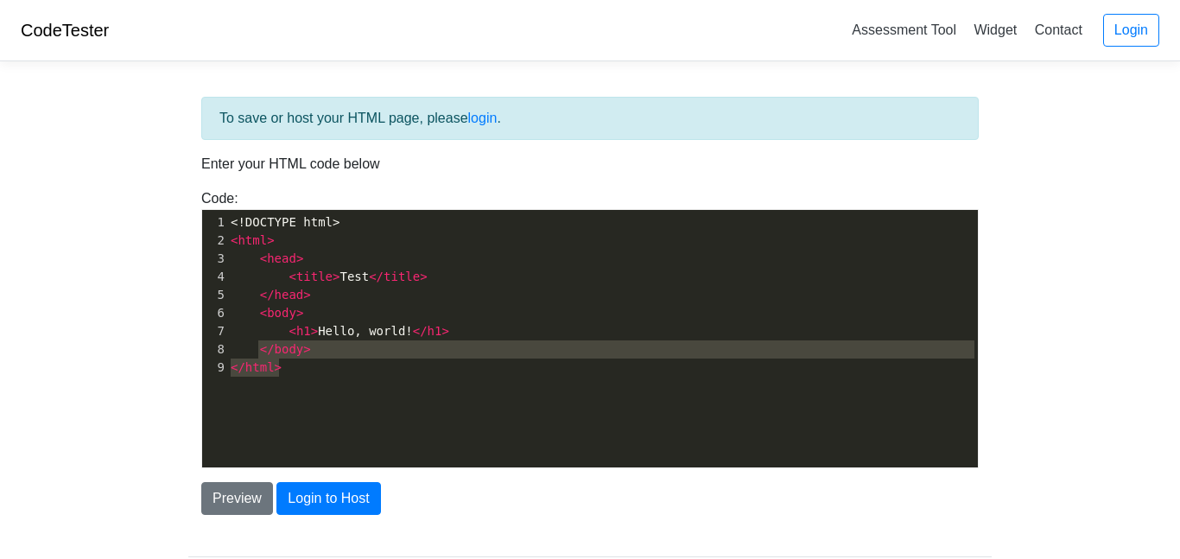
type textarea "<!DOCTYPE html> <html> <head> <title>Test</title> </head> <body> <h1>Hello, wor…"
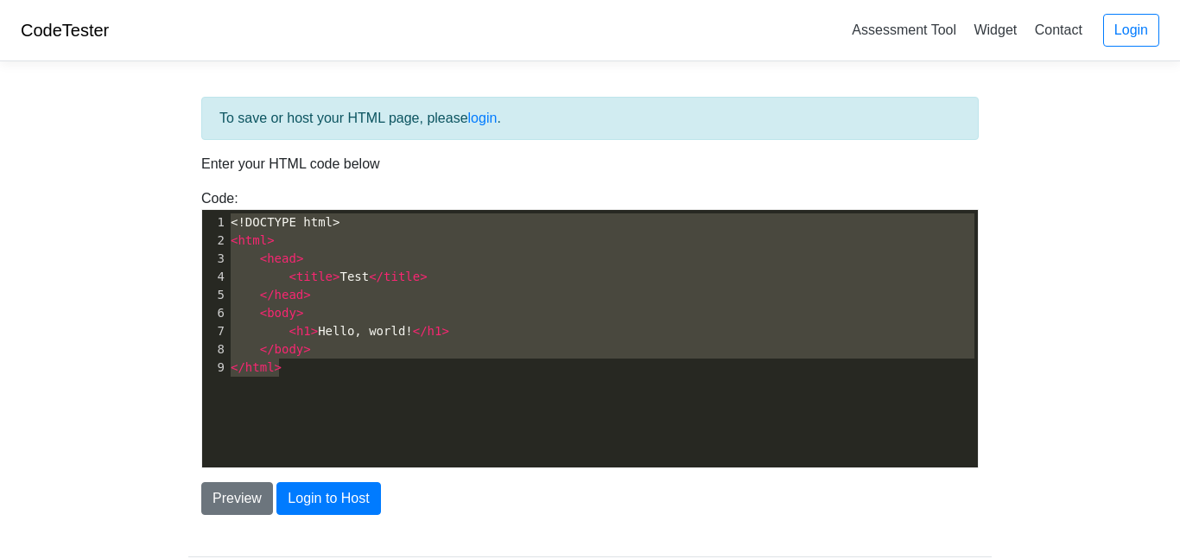
click at [169, 207] on body "CodeTester Assessment Tool Widget Contact Login To save or host your HTML page,…" at bounding box center [590, 311] width 1180 height 622
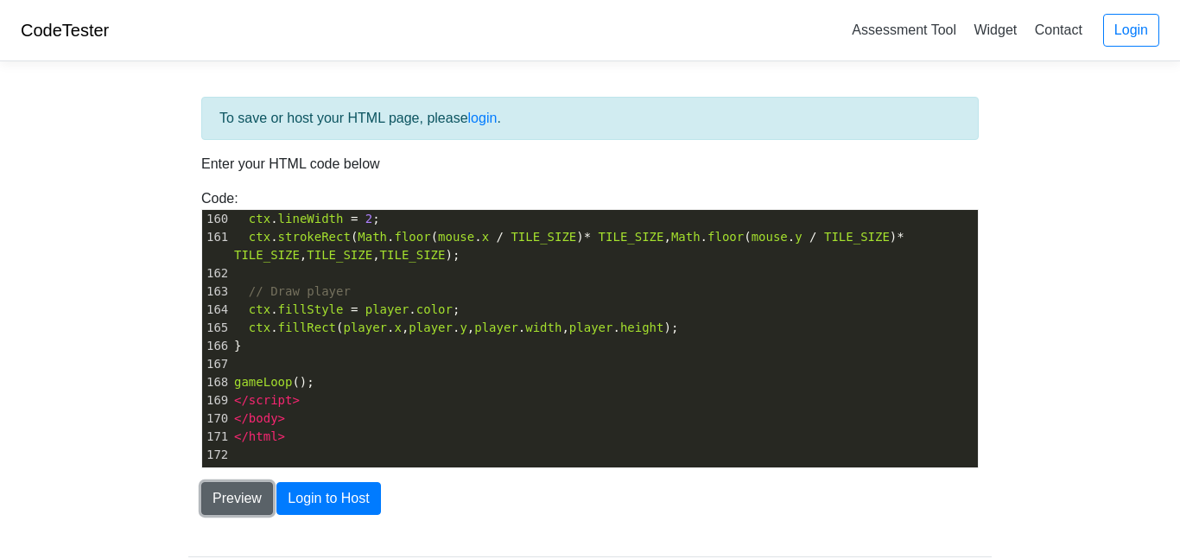
click at [201, 496] on button "Preview" at bounding box center [237, 498] width 72 height 33
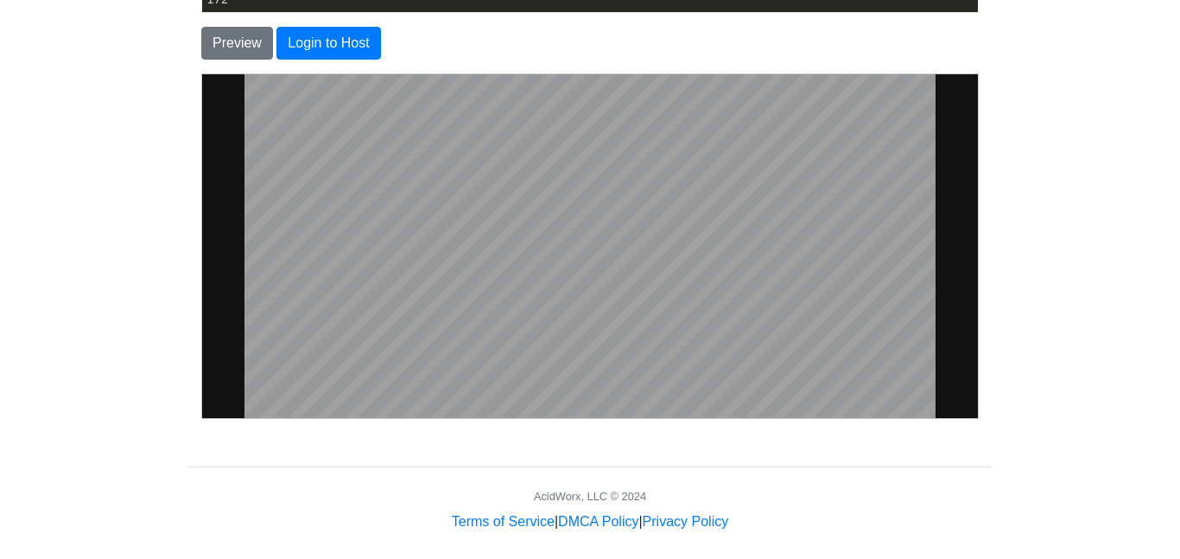
scroll to position [425, 0]
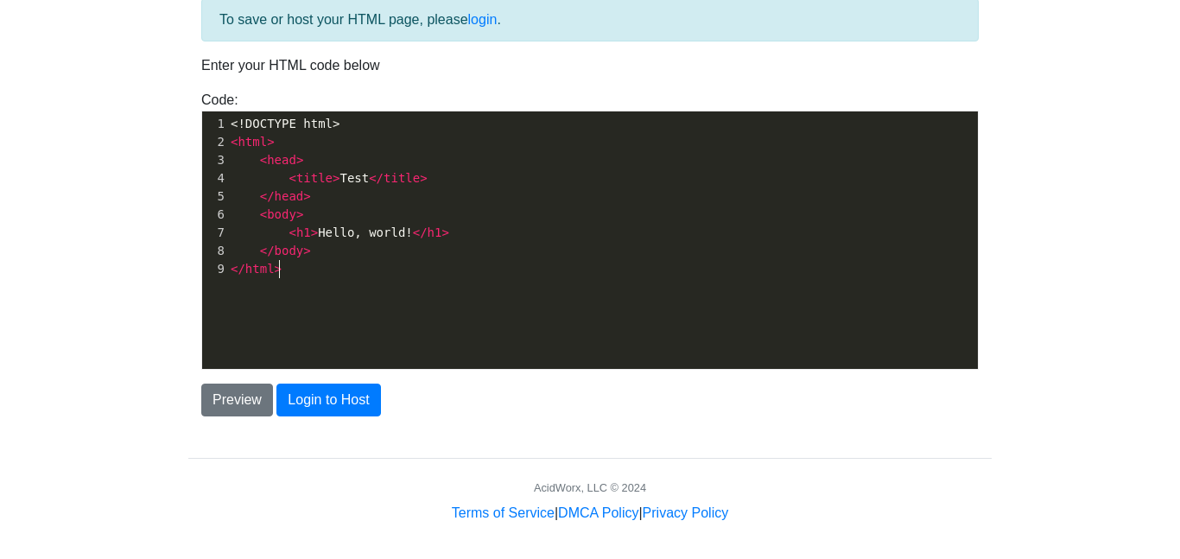
scroll to position [6, 0]
type textarea "<!DOCTYPE html> <html> <head> <title>Test</title> </head> <body> <h1>Hello, wor…"
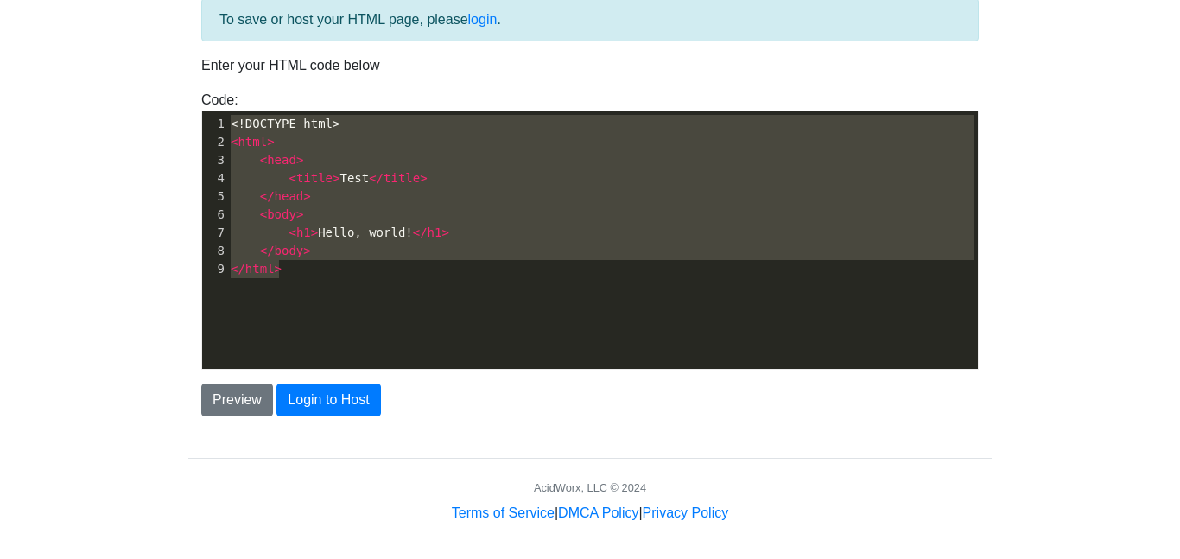
drag, startPoint x: 388, startPoint y: 270, endPoint x: 130, endPoint y: 85, distance: 317.7
click at [130, 85] on body "CodeTester Assessment Tool Widget Contact Login To save or host your HTML page,…" at bounding box center [590, 212] width 1180 height 622
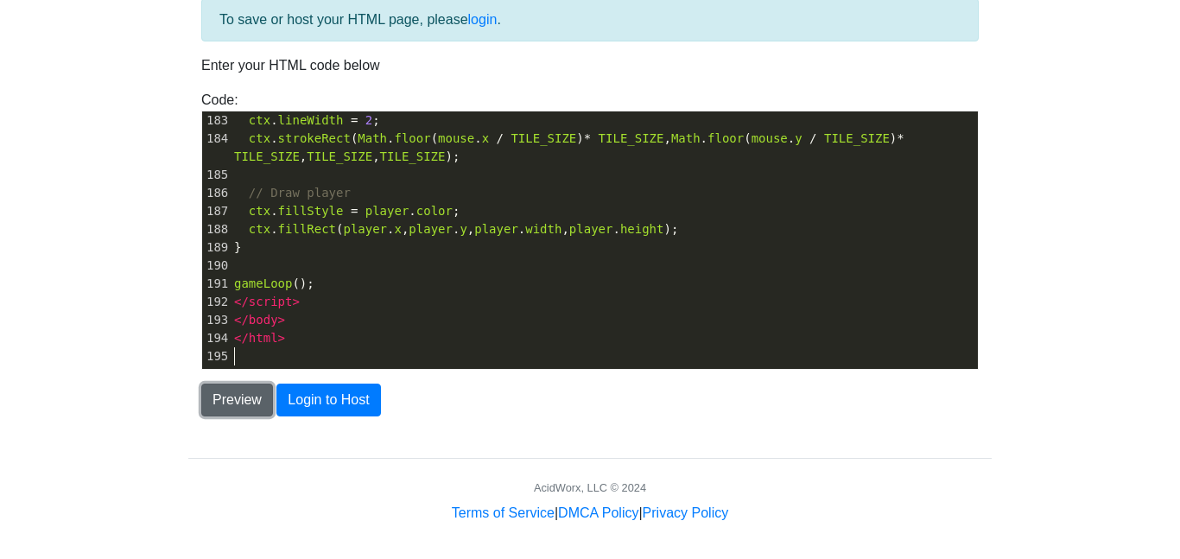
click at [205, 391] on button "Preview" at bounding box center [237, 400] width 72 height 33
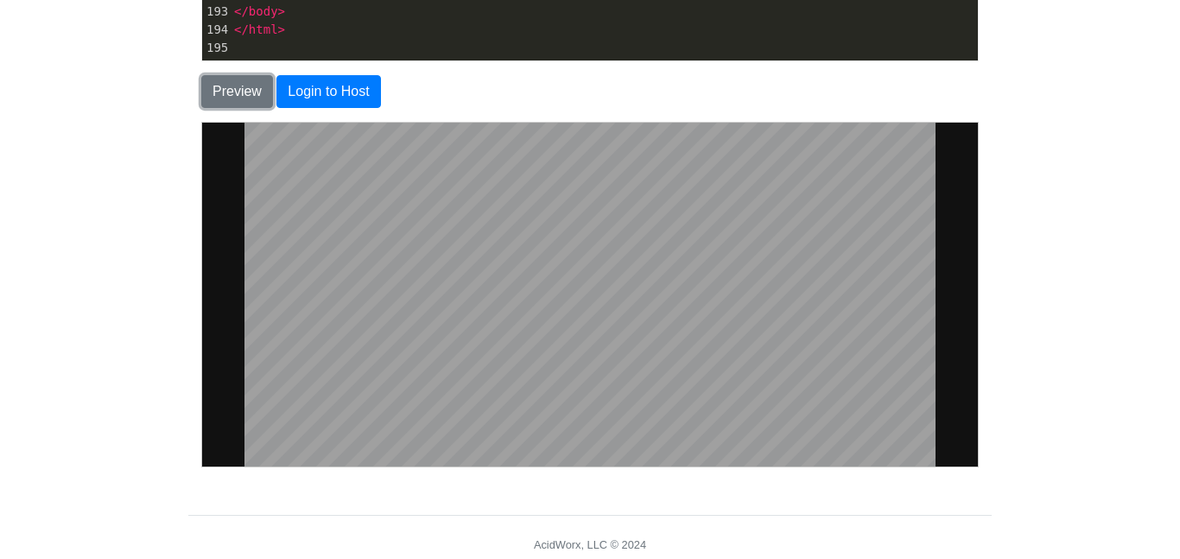
scroll to position [405, 0]
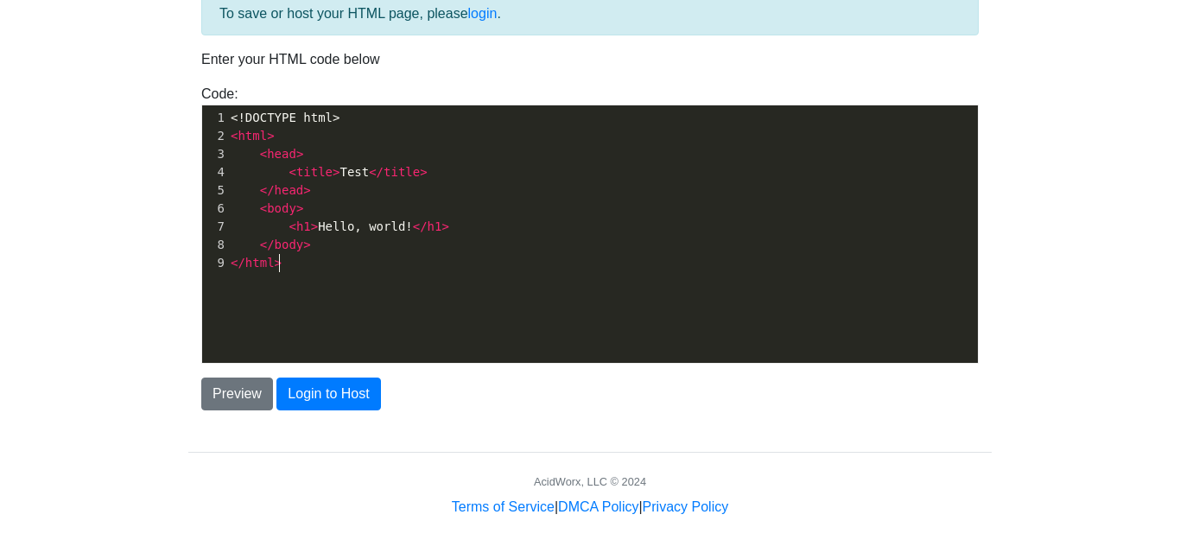
scroll to position [6, 0]
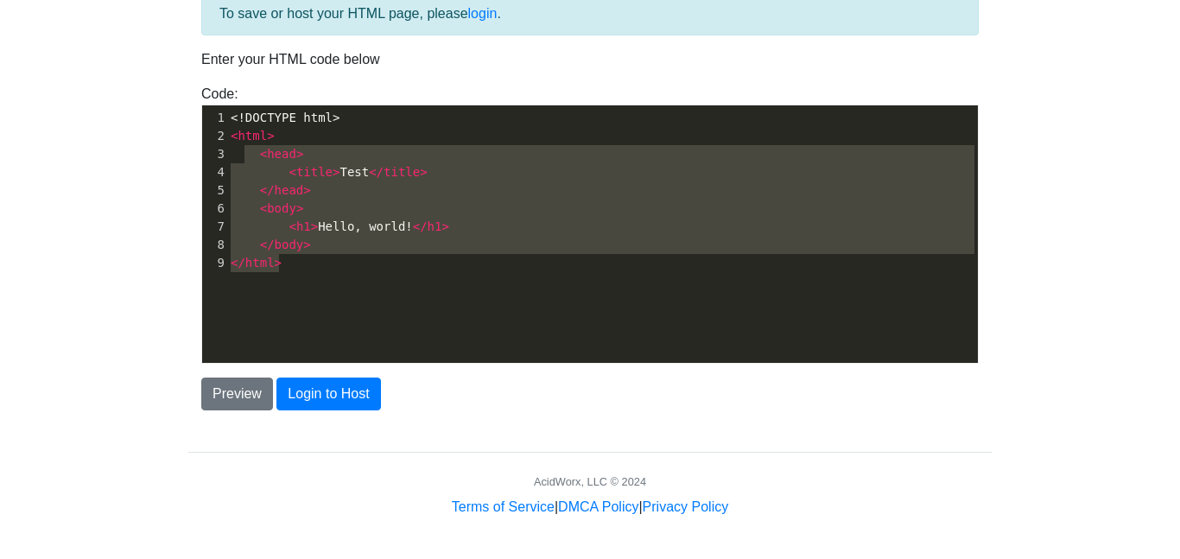
type textarea "<!DOCTYPE html> <html> <head> <title>Test</title> </head> <body> <h1>Hello, wor…"
drag, startPoint x: 342, startPoint y: 260, endPoint x: 219, endPoint y: 124, distance: 183.5
click at [227, 124] on div "1 <!DOCTYPE html> 2 < html > 3 < head > 4 < title > Test </ title > 5 </ head >…" at bounding box center [602, 190] width 751 height 163
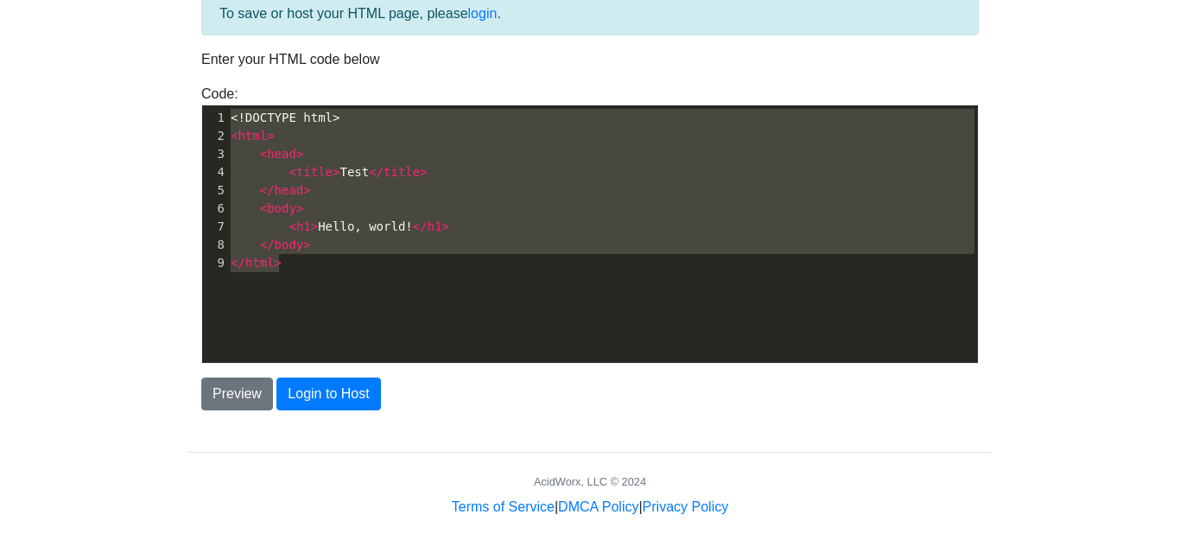
scroll to position [3724, 0]
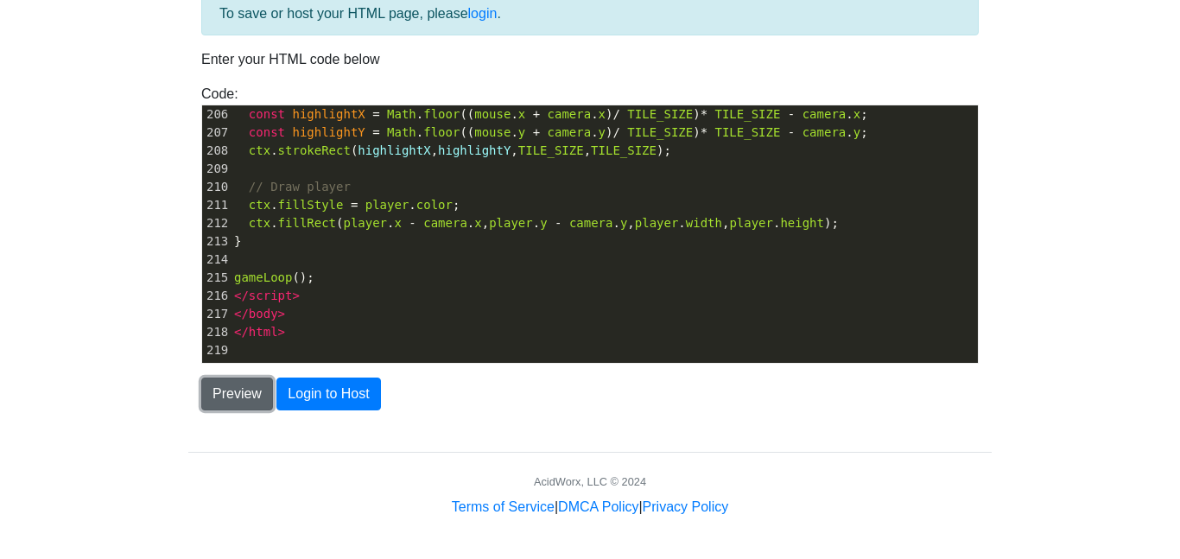
click at [229, 390] on button "Preview" at bounding box center [237, 394] width 72 height 33
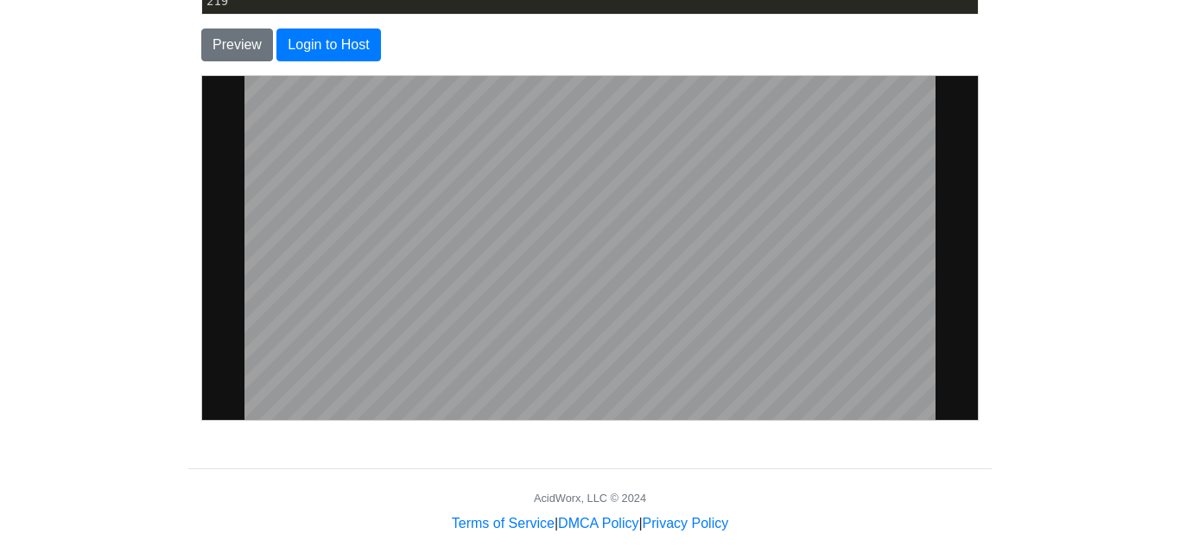
scroll to position [450, 0]
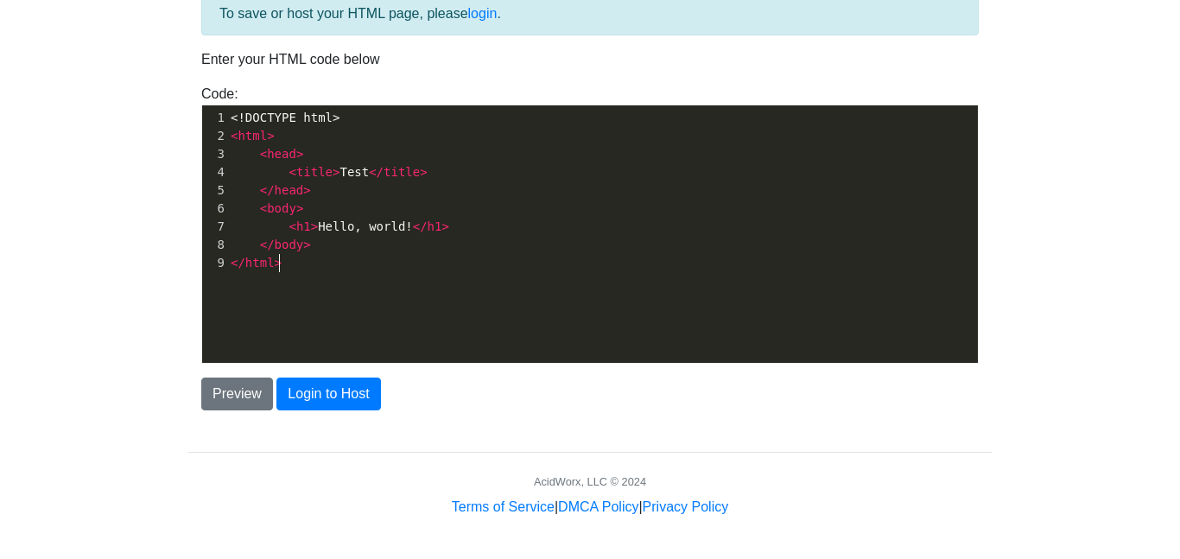
scroll to position [6, 0]
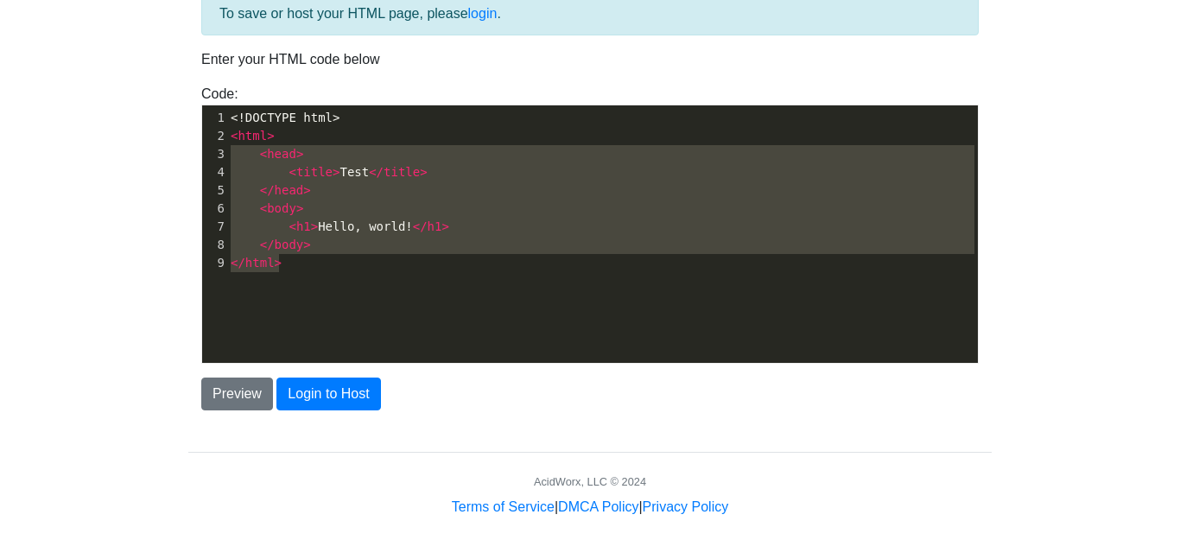
type textarea "<!DOCTYPE html> <html> <head> <title>Test</title> </head> <body> <h1>Hello, wor…"
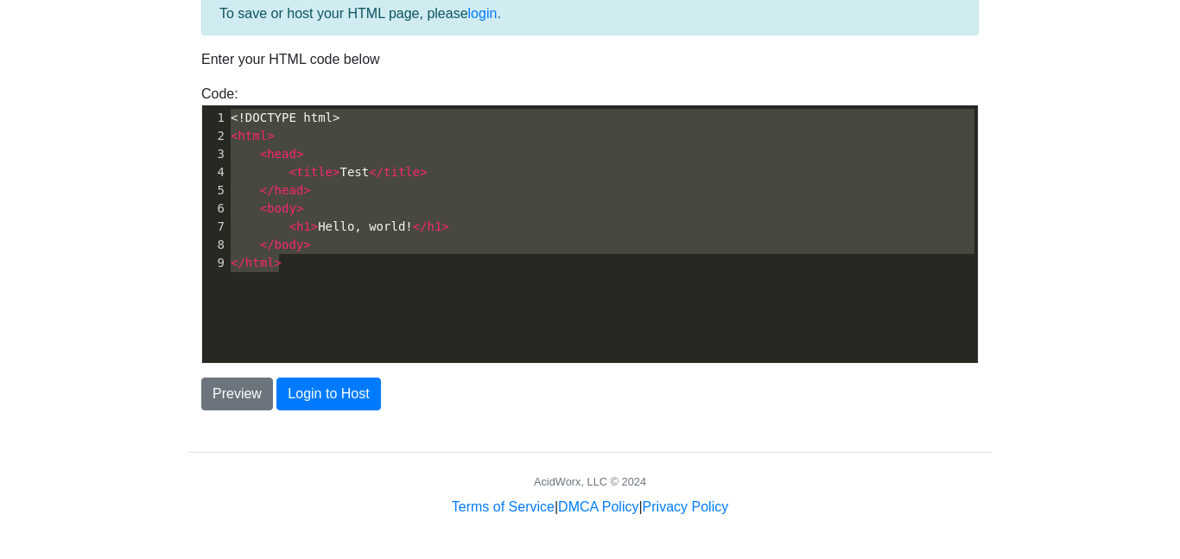
drag, startPoint x: 304, startPoint y: 259, endPoint x: 190, endPoint y: 96, distance: 199.2
click at [190, 96] on div "Code: <!DOCTYPE html> <html> <head> <title>Test</title> </head> <body> <h1>Hell…" at bounding box center [590, 224] width 804 height 280
click at [235, 388] on button "Preview" at bounding box center [237, 394] width 72 height 33
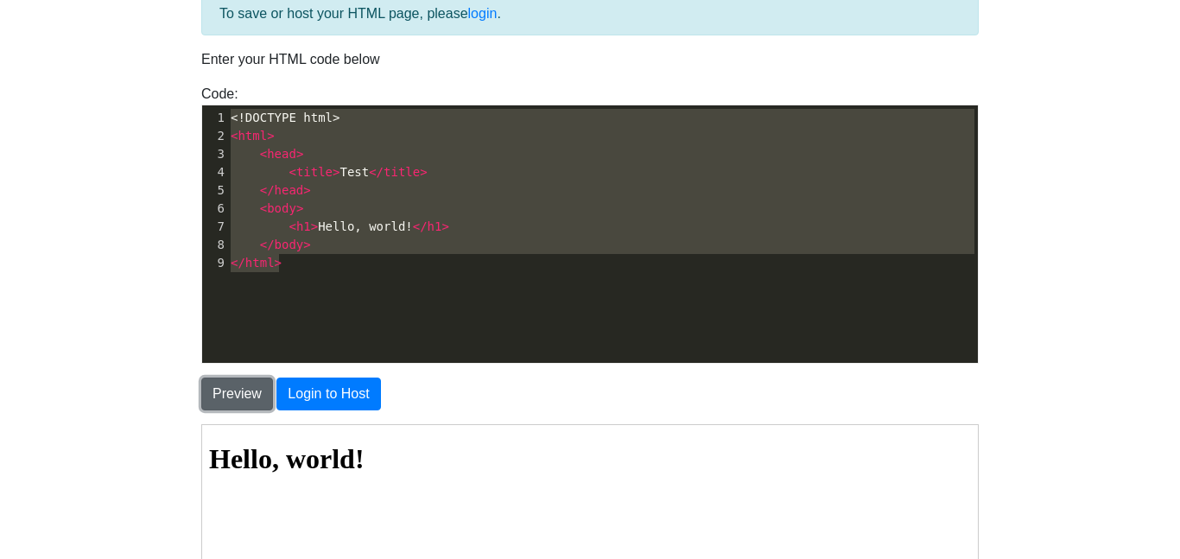
scroll to position [0, 0]
click at [328, 257] on pre "</ html >" at bounding box center [602, 263] width 751 height 18
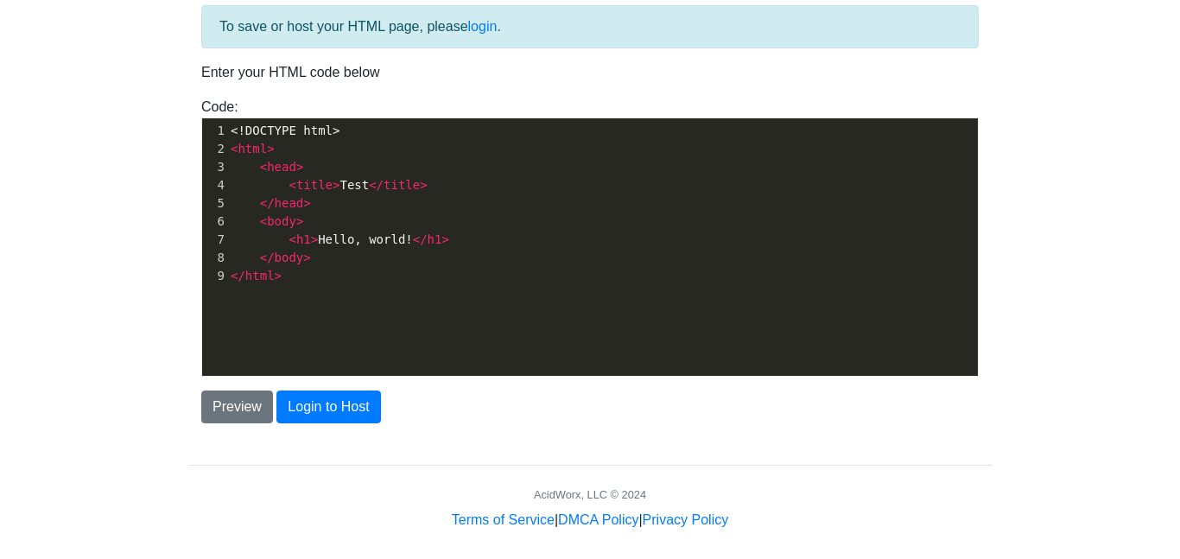
scroll to position [6, 0]
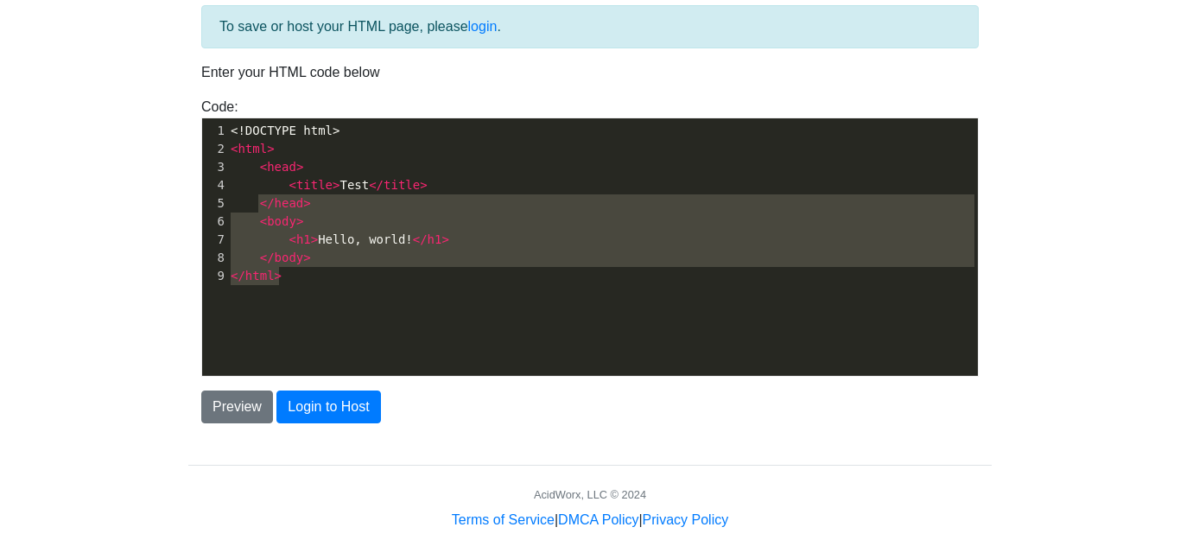
type textarea "<!DOCTYPE html> <html> <head> <title>Test</title> </head> <body> <h1>Hello, wor…"
drag, startPoint x: 334, startPoint y: 274, endPoint x: 179, endPoint y: 20, distance: 297.9
click at [179, 20] on div "To save or host your HTML page, please login . Enter your HTML code below Code:…" at bounding box center [590, 257] width 830 height 547
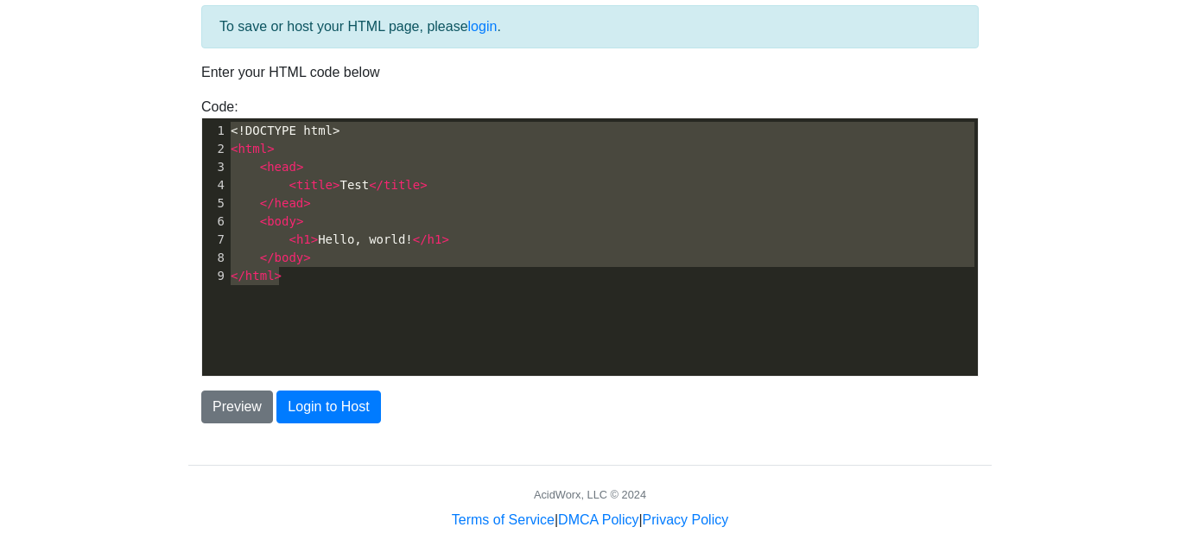
scroll to position [3470, 0]
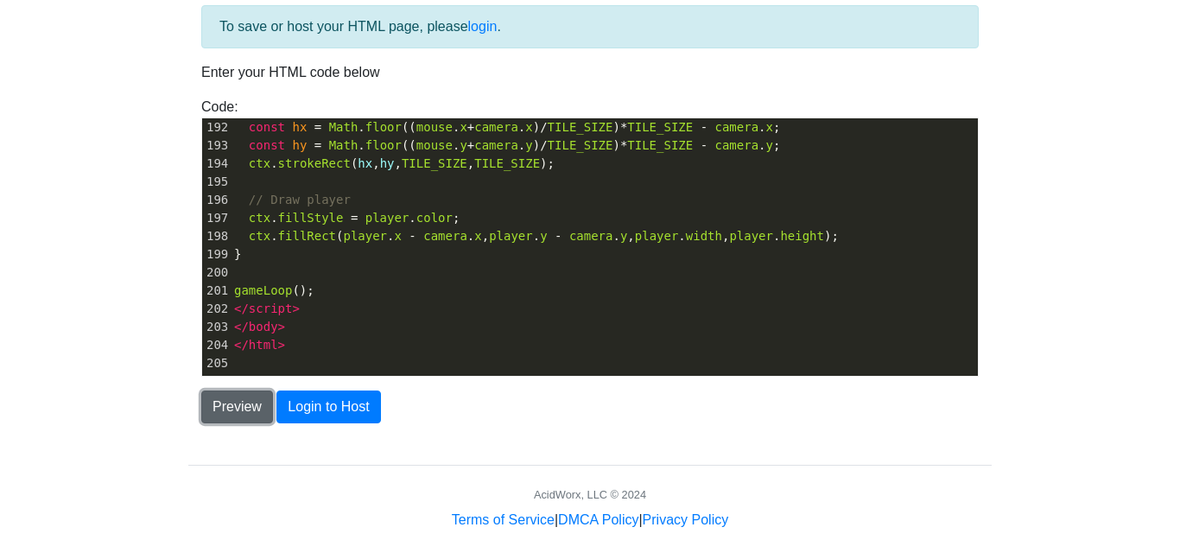
click at [245, 396] on button "Preview" at bounding box center [237, 407] width 72 height 33
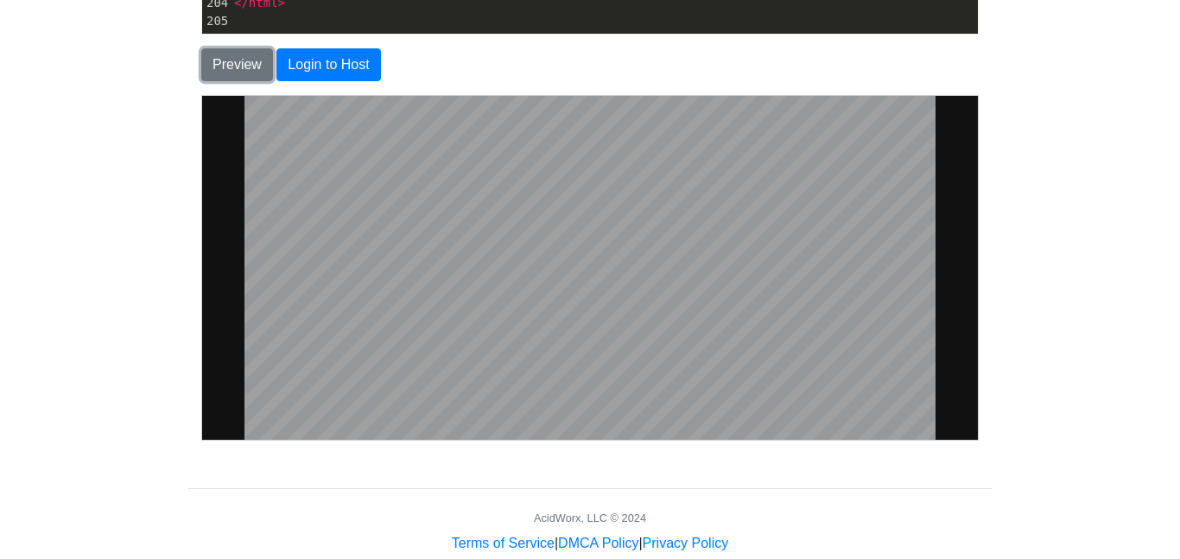
scroll to position [437, 0]
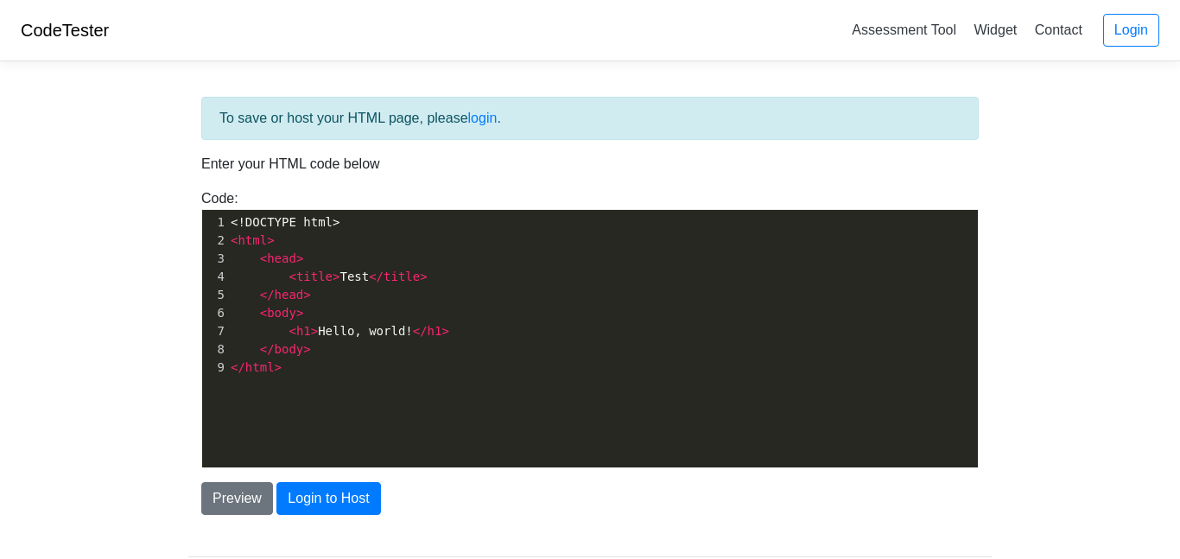
scroll to position [105, 0]
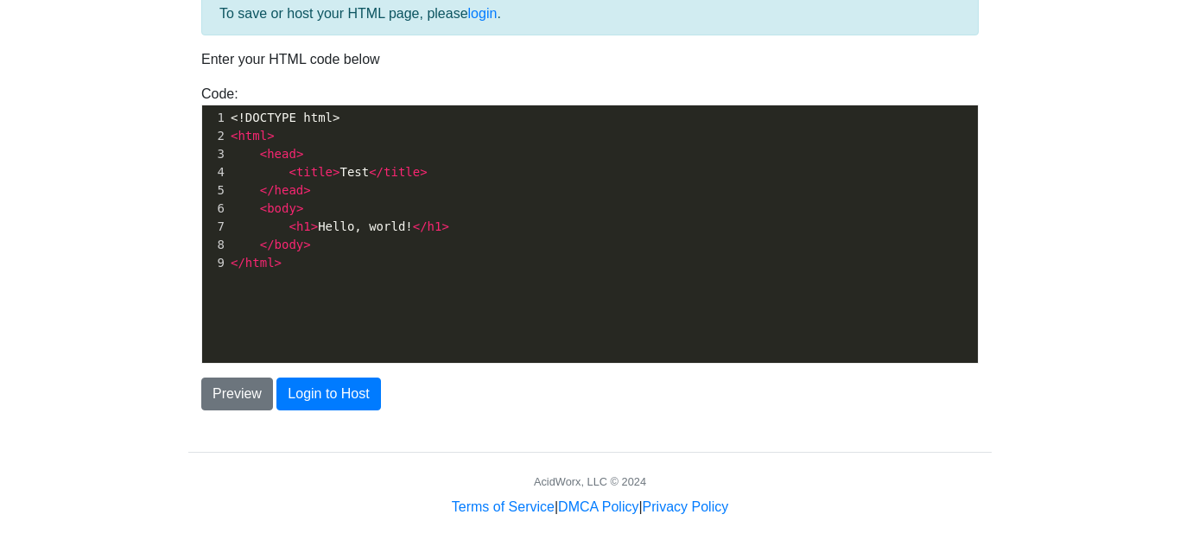
click at [332, 369] on div "Preview Login to Host" at bounding box center [590, 387] width 804 height 47
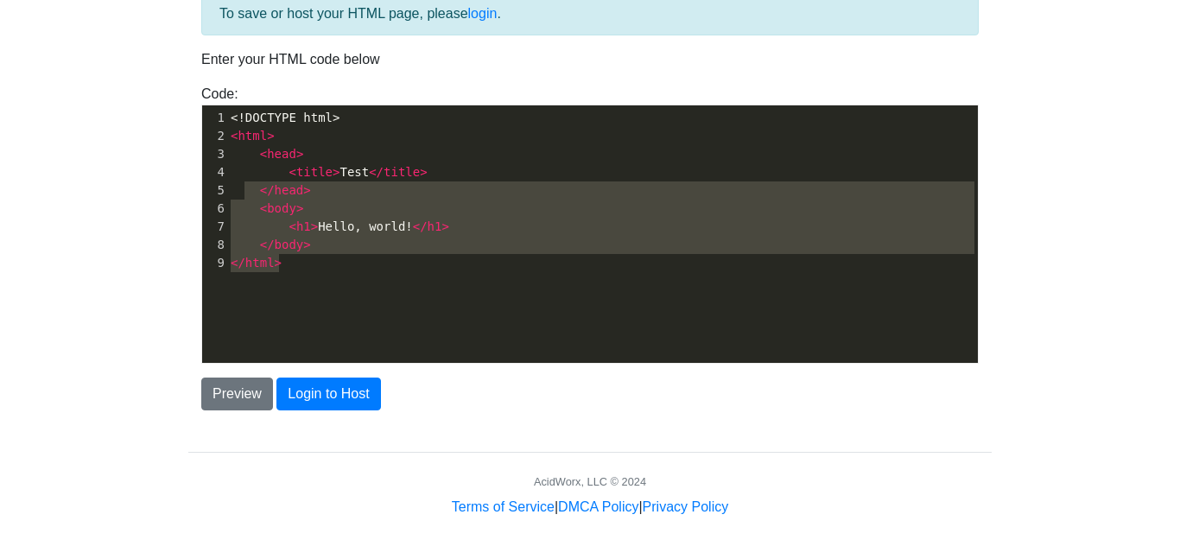
type textarea "<!DOCTYPE html> <html> <head> <title>Test</title> </head> <body> <h1>Hello, wor…"
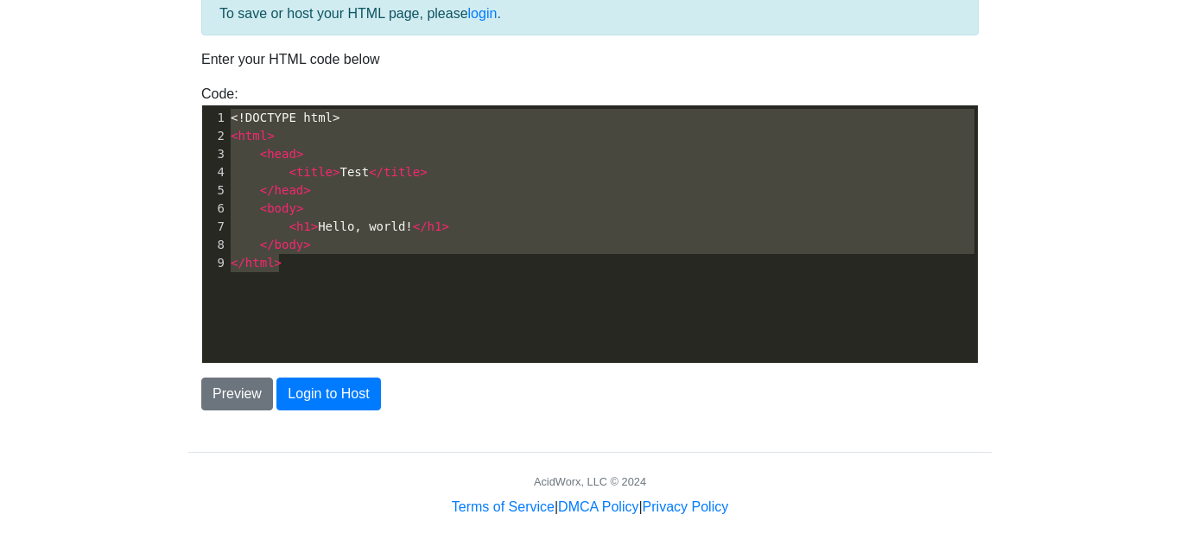
drag, startPoint x: 346, startPoint y: 261, endPoint x: 130, endPoint y: 72, distance: 287.2
click at [130, 72] on body "CodeTester Assessment Tool Widget Contact Login To save or host your HTML page,…" at bounding box center [590, 206] width 1180 height 622
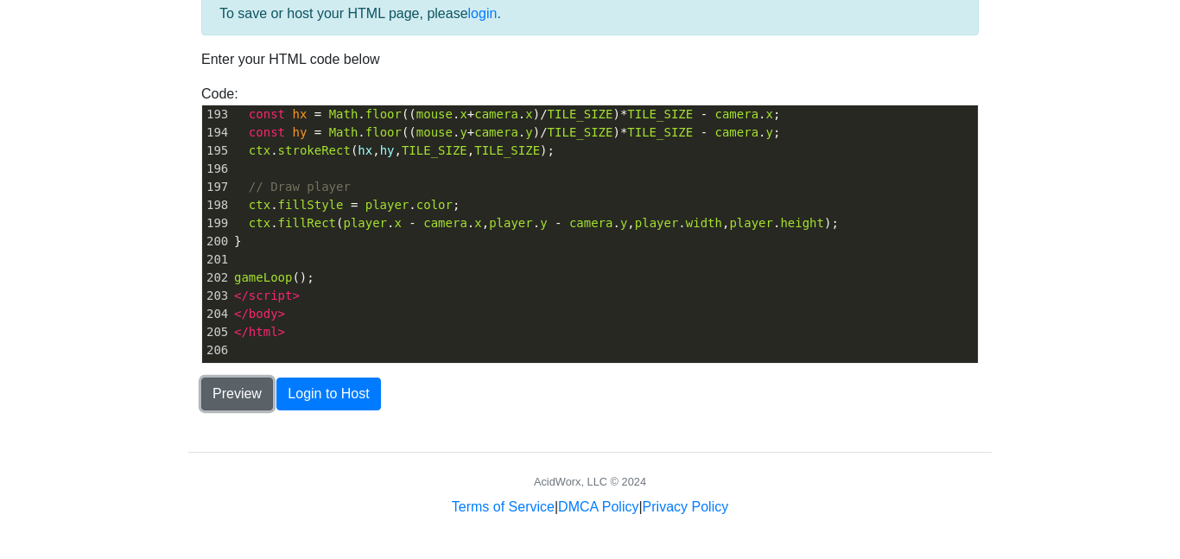
click at [233, 396] on button "Preview" at bounding box center [237, 394] width 72 height 33
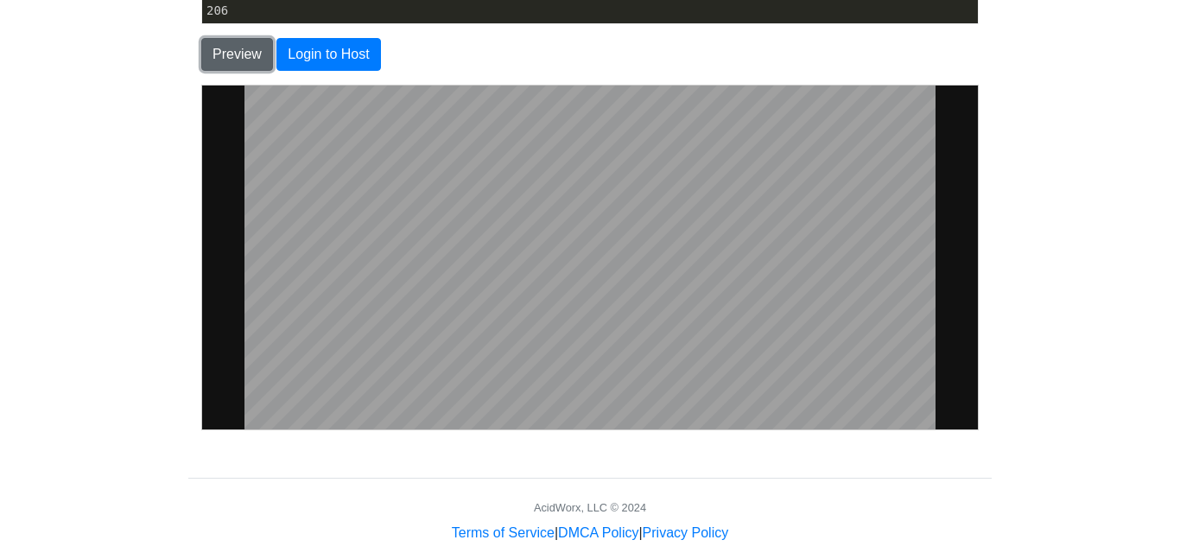
scroll to position [447, 0]
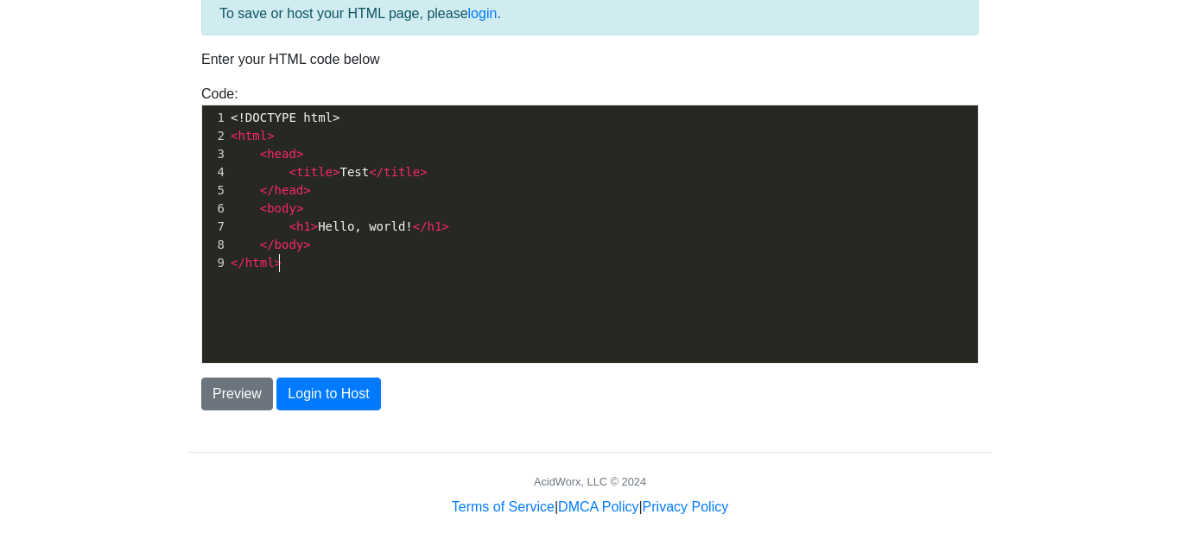
scroll to position [6, 0]
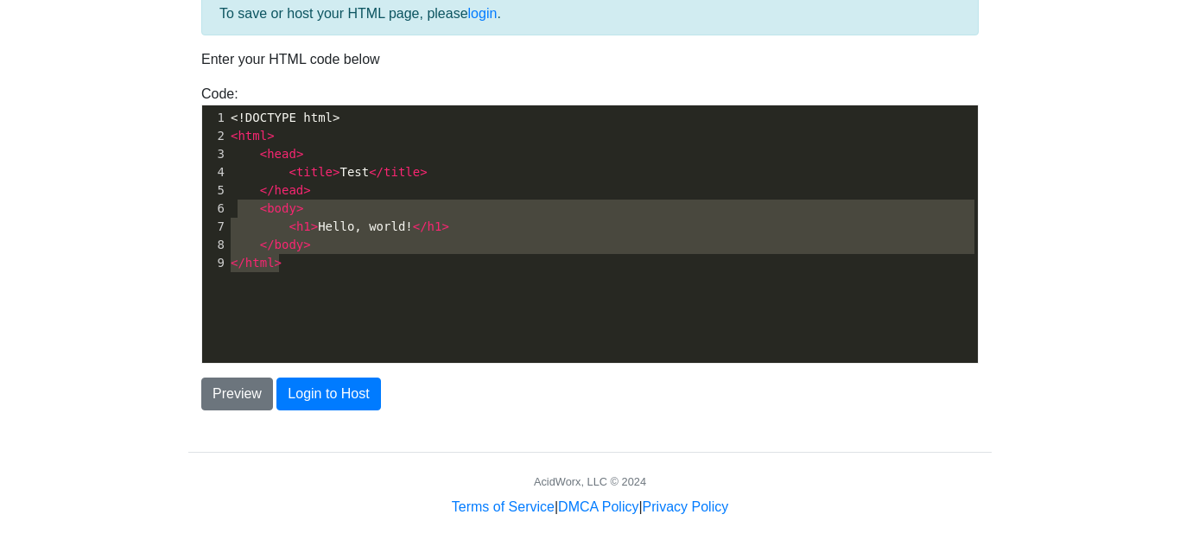
type textarea "<!DOCTYPE html> <html> <head> <title>Test</title> </head> <body> <h1>Hello, wor…"
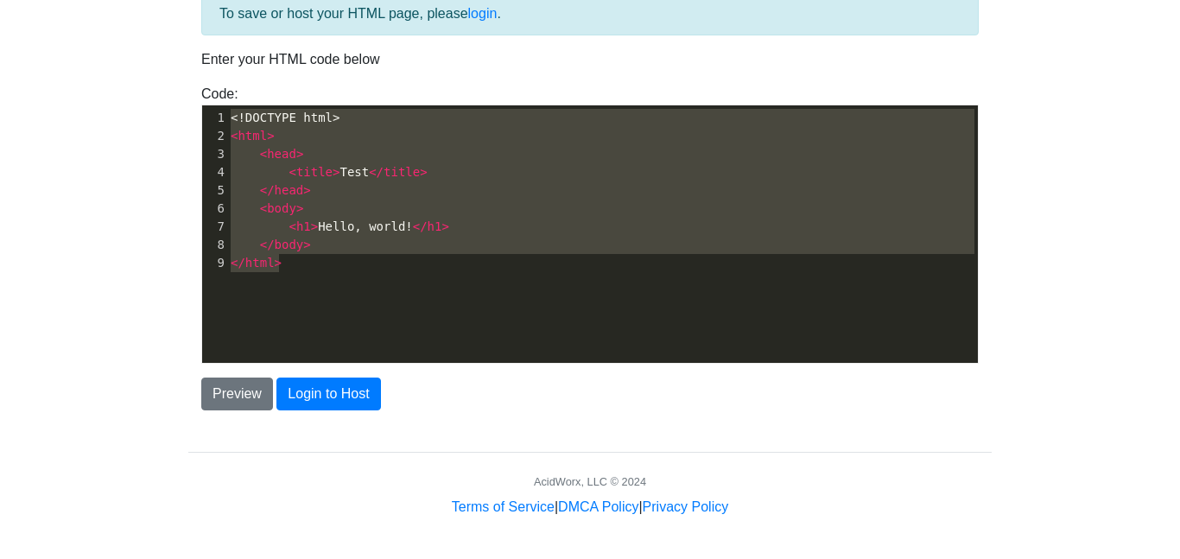
drag, startPoint x: 355, startPoint y: 270, endPoint x: 181, endPoint y: 104, distance: 240.2
click at [181, 104] on div "To save or host your HTML page, please login . Enter your HTML code below Code:…" at bounding box center [590, 244] width 830 height 547
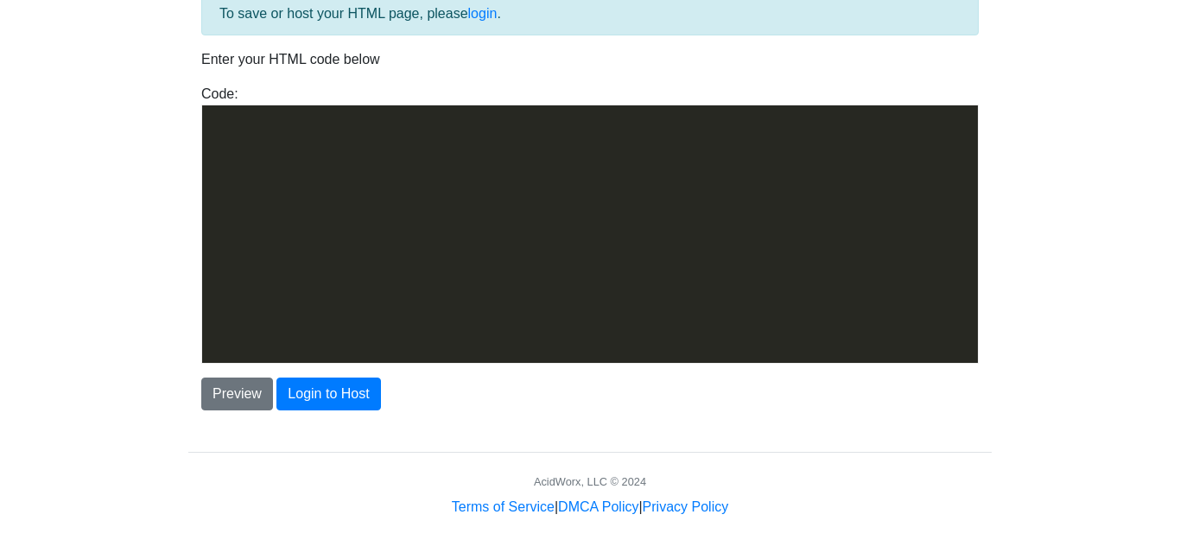
scroll to position [3488, 0]
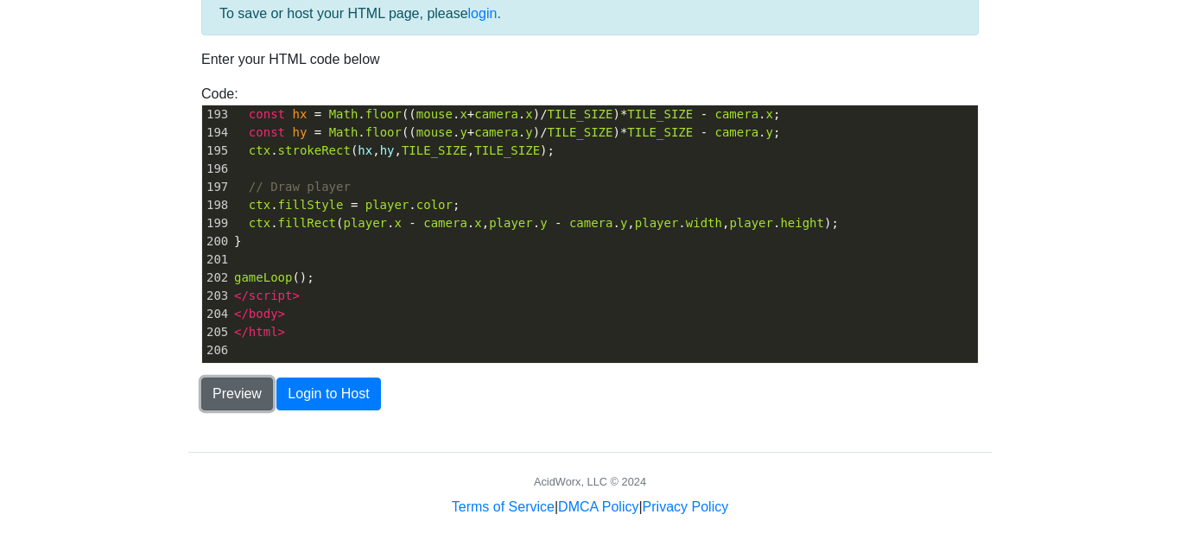
click at [231, 382] on button "Preview" at bounding box center [237, 394] width 72 height 33
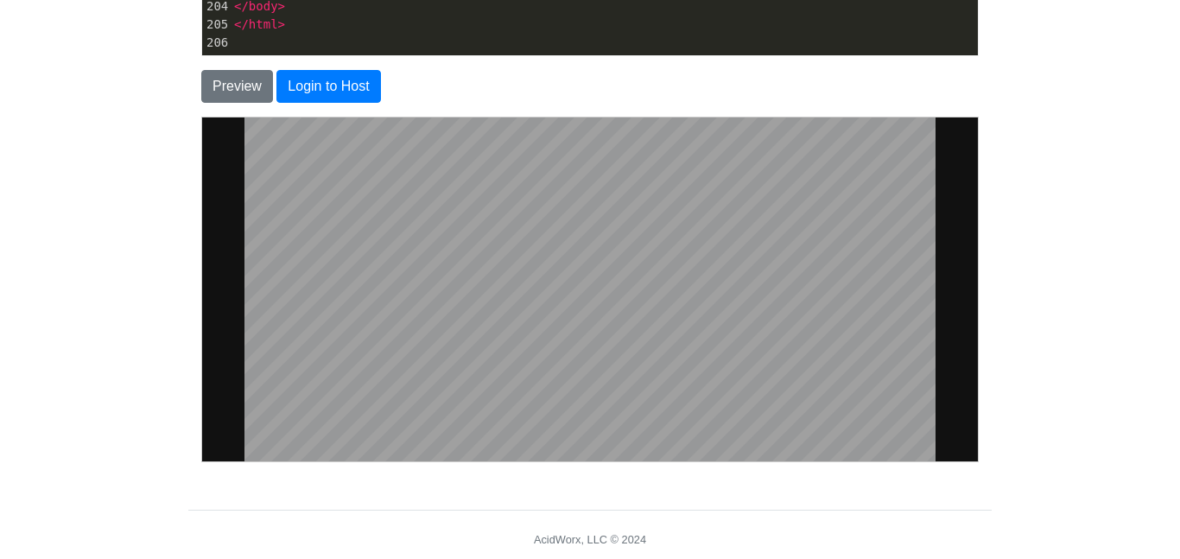
scroll to position [414, 0]
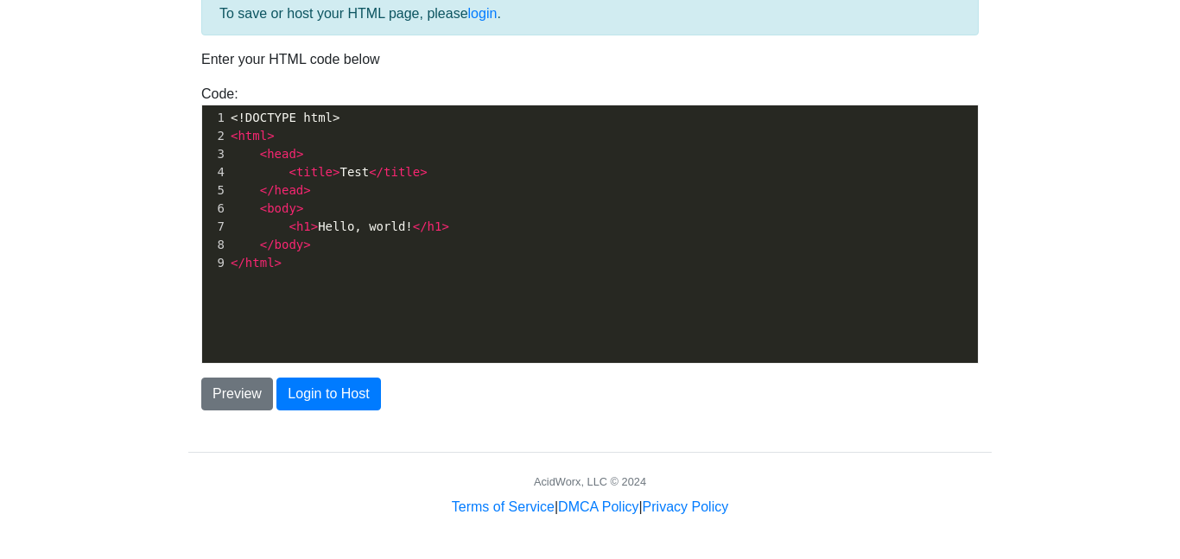
scroll to position [6, 0]
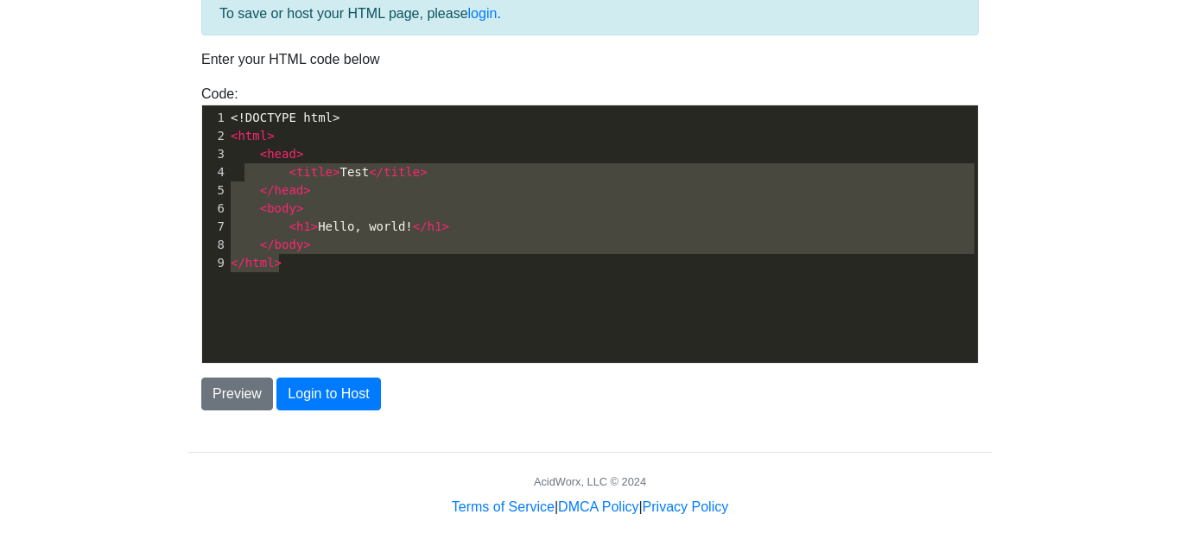
type textarea "<!DOCTYPE html> <html> <head> <title>Test</title> </head> <body> <h1>Hello, wor…"
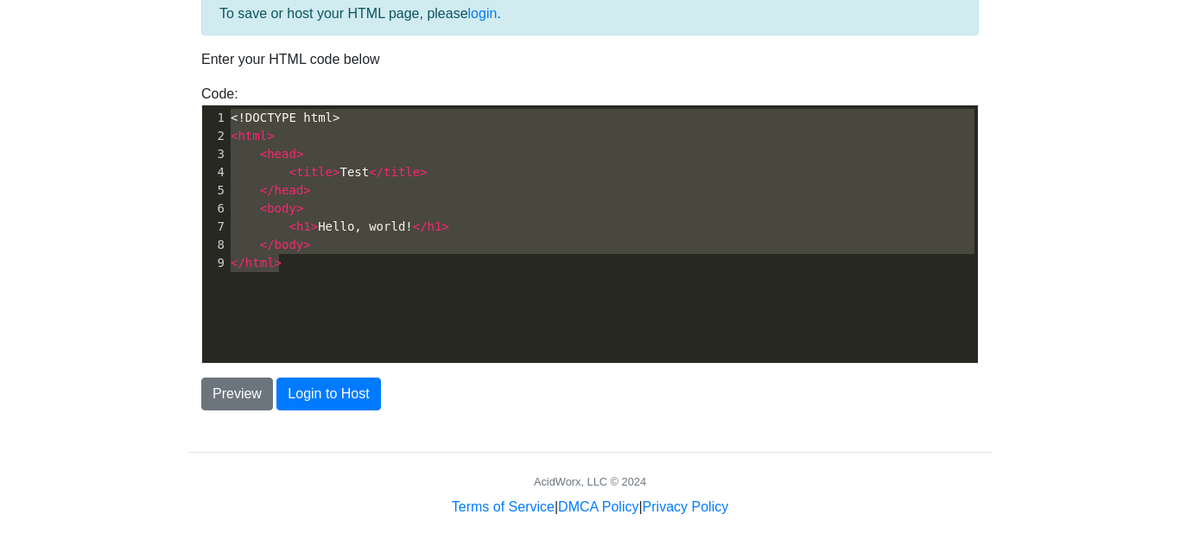
drag, startPoint x: 363, startPoint y: 270, endPoint x: 194, endPoint y: 113, distance: 229.9
click at [194, 113] on div "Code: <!DOCTYPE html> <html> <head> <title>Test</title> </head> <body> <h1>Hell…" at bounding box center [590, 224] width 804 height 280
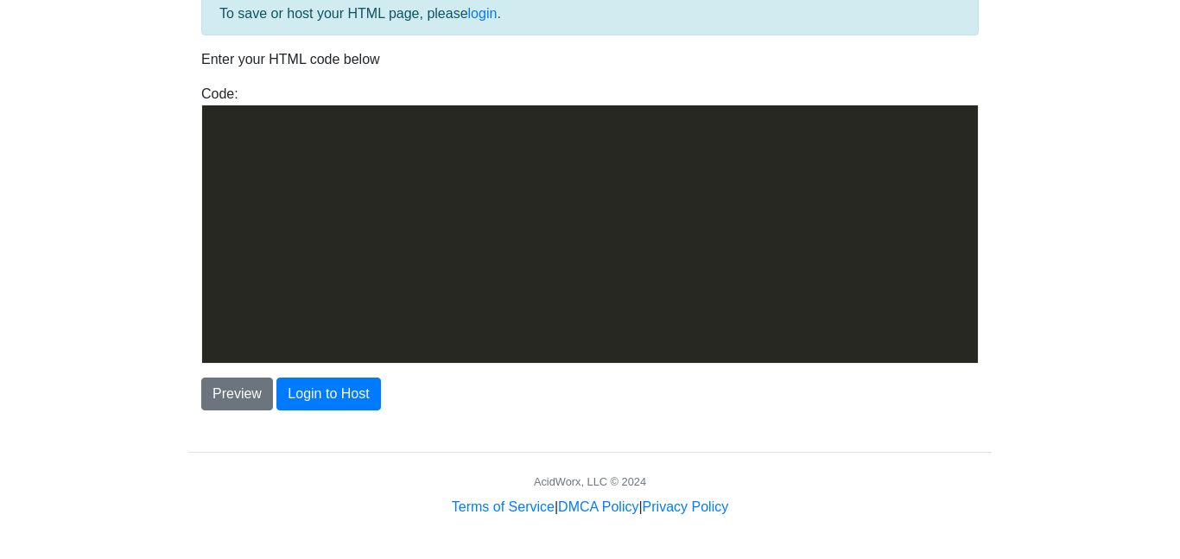
scroll to position [3488, 0]
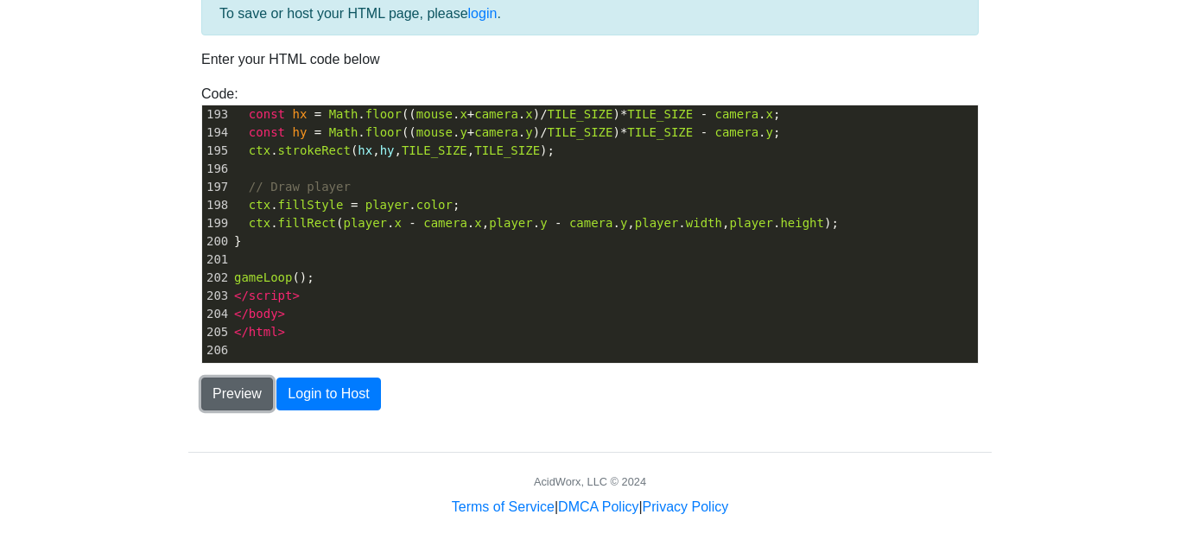
click at [240, 397] on button "Preview" at bounding box center [237, 394] width 72 height 33
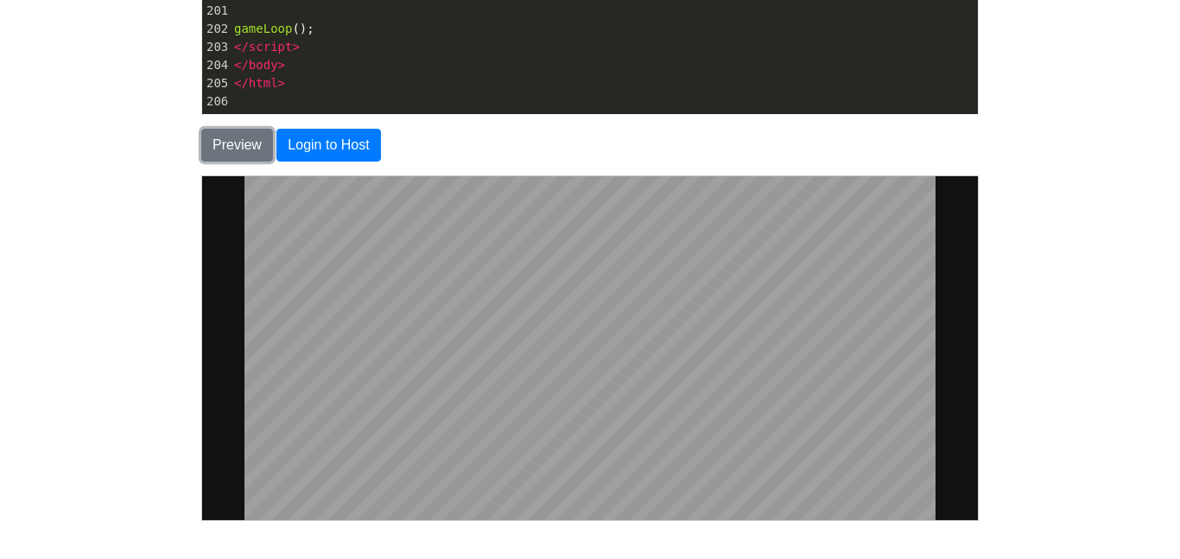
scroll to position [0, 0]
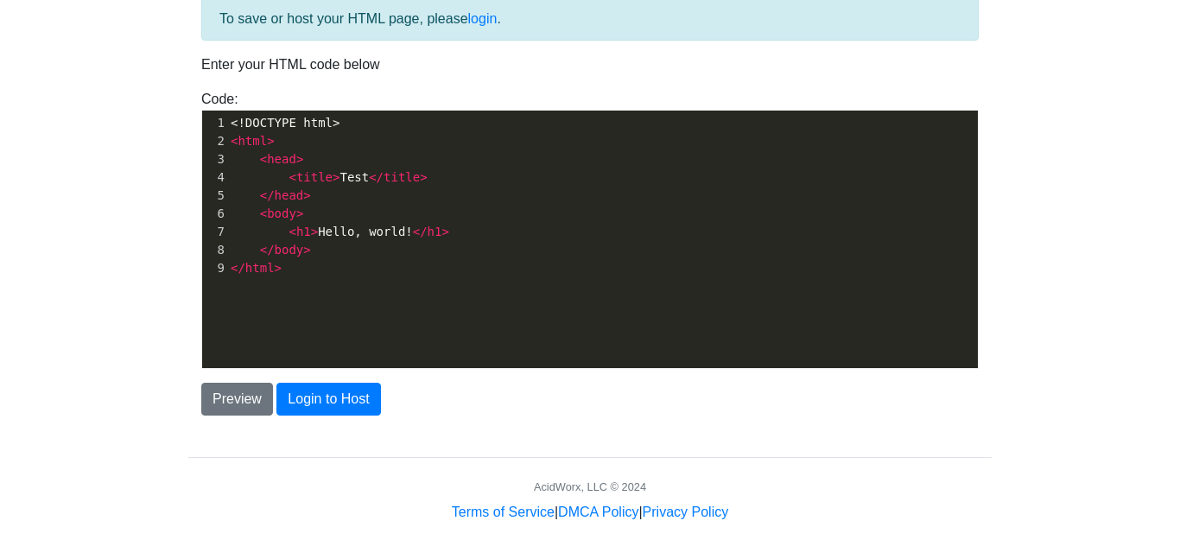
scroll to position [6, 0]
type textarea "<!DOCTYPE html> <html> <head> <title>Test</title> </head> <body> <h1>Hello, wor…"
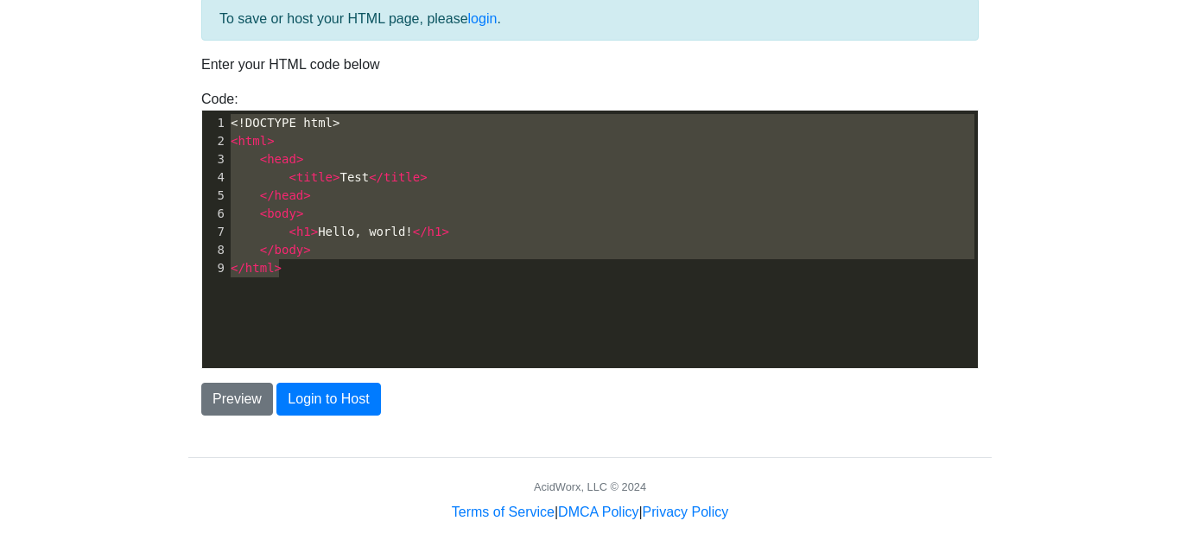
drag, startPoint x: 340, startPoint y: 264, endPoint x: 206, endPoint y: 92, distance: 218.5
click at [206, 92] on div "Code: <!DOCTYPE html> <html> <head> <title>Test</title> </head> <body> <h1>Hell…" at bounding box center [590, 229] width 804 height 280
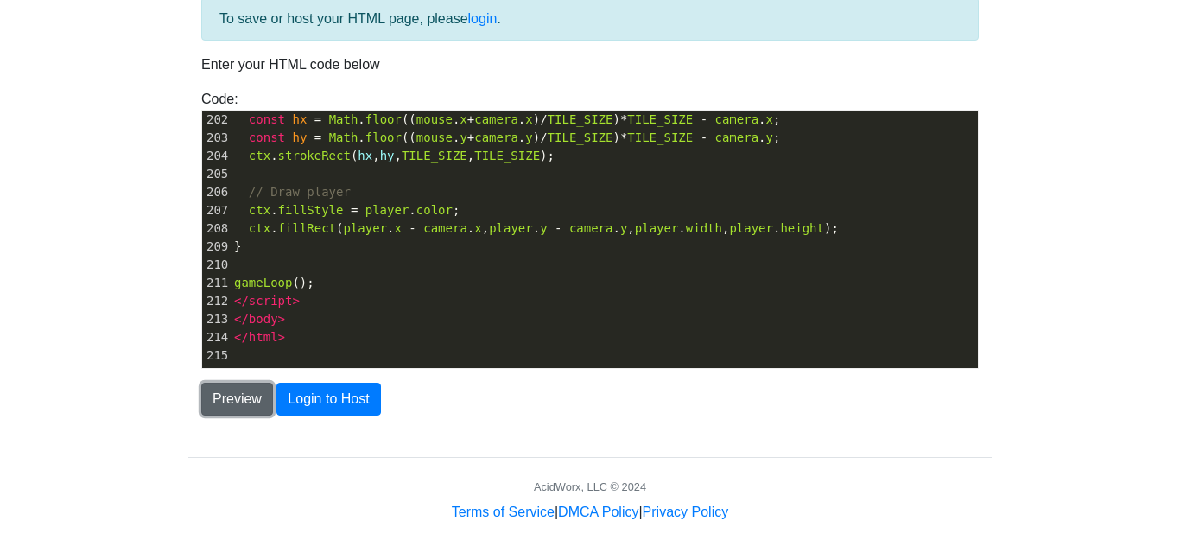
click at [243, 399] on button "Preview" at bounding box center [237, 399] width 72 height 33
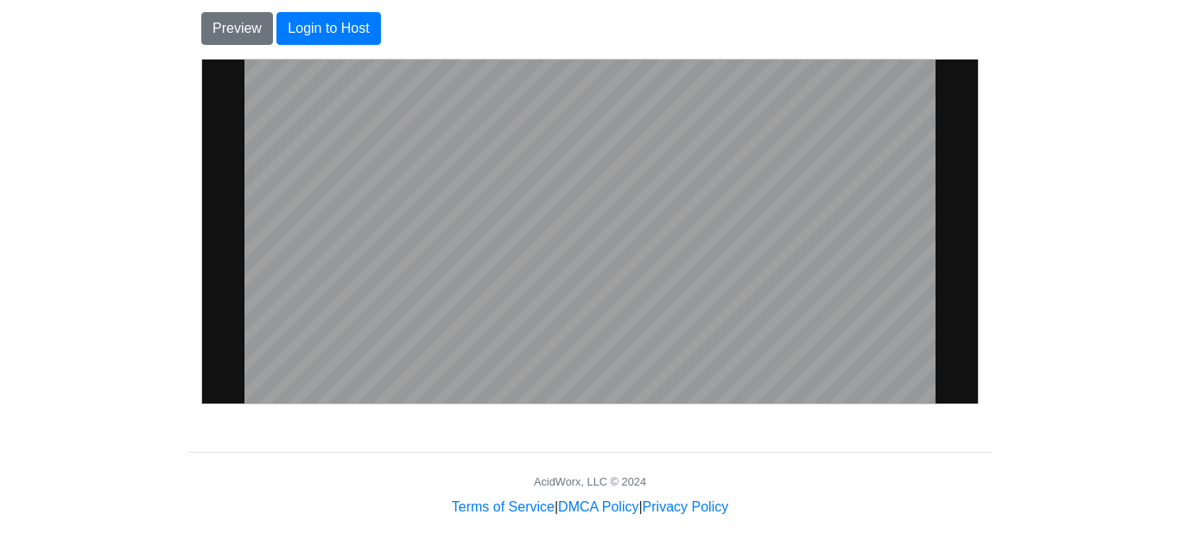
scroll to position [0, 0]
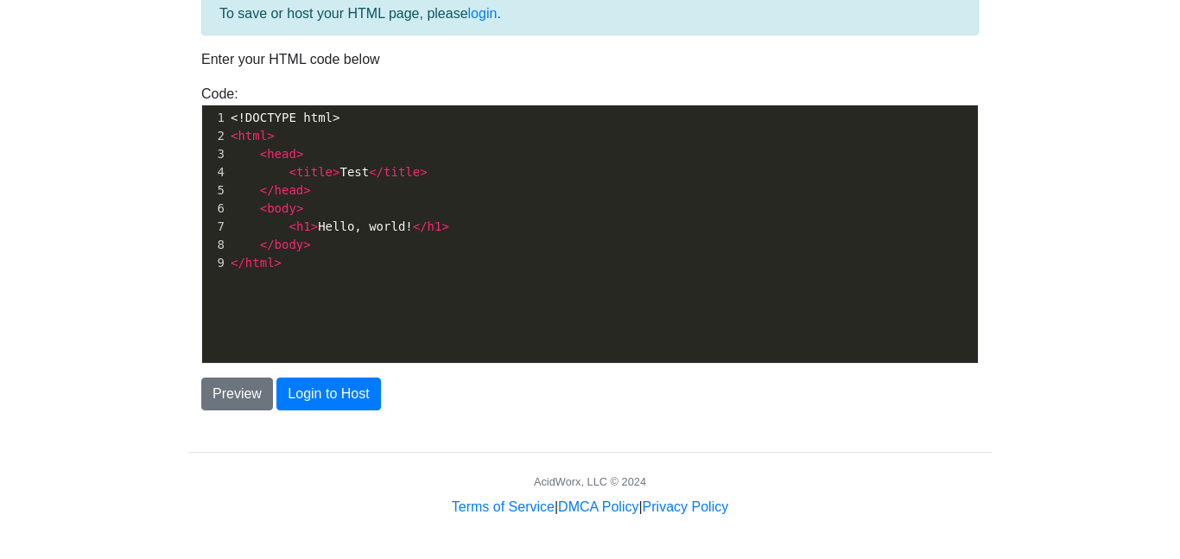
scroll to position [6, 0]
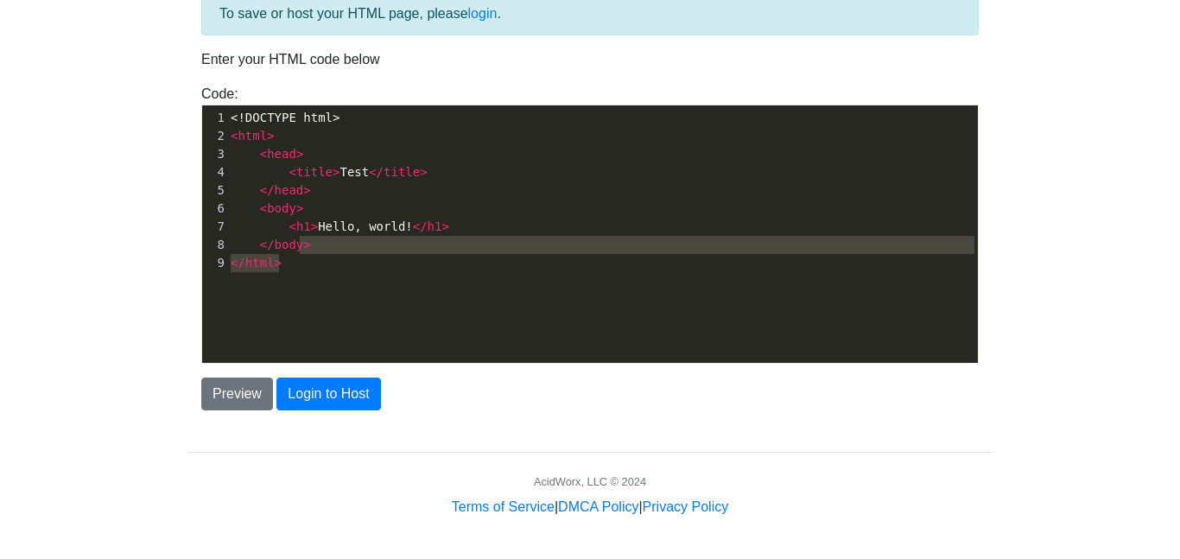
type textarea "<!DOCTYPE html> <html> <head> <title>Test</title> </head> <body> <h1>Hello, wor…"
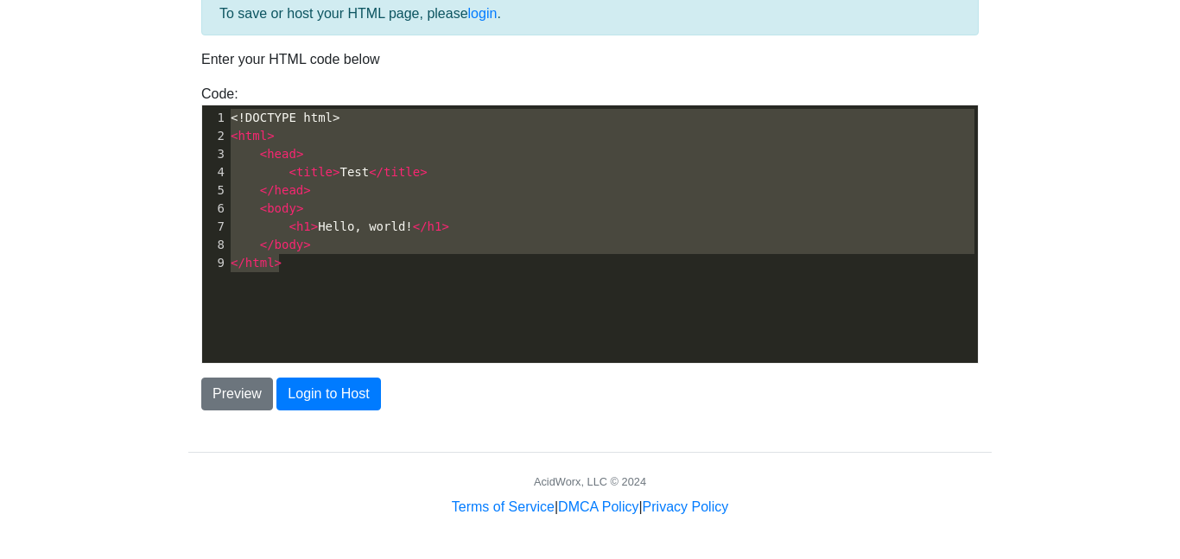
drag, startPoint x: 326, startPoint y: 256, endPoint x: 212, endPoint y: 119, distance: 177.9
click at [227, 119] on div "1 <!DOCTYPE html> 2 < html > 3 < head > 4 < title > Test </ title > 5 </ head >…" at bounding box center [602, 190] width 751 height 163
paste textarea
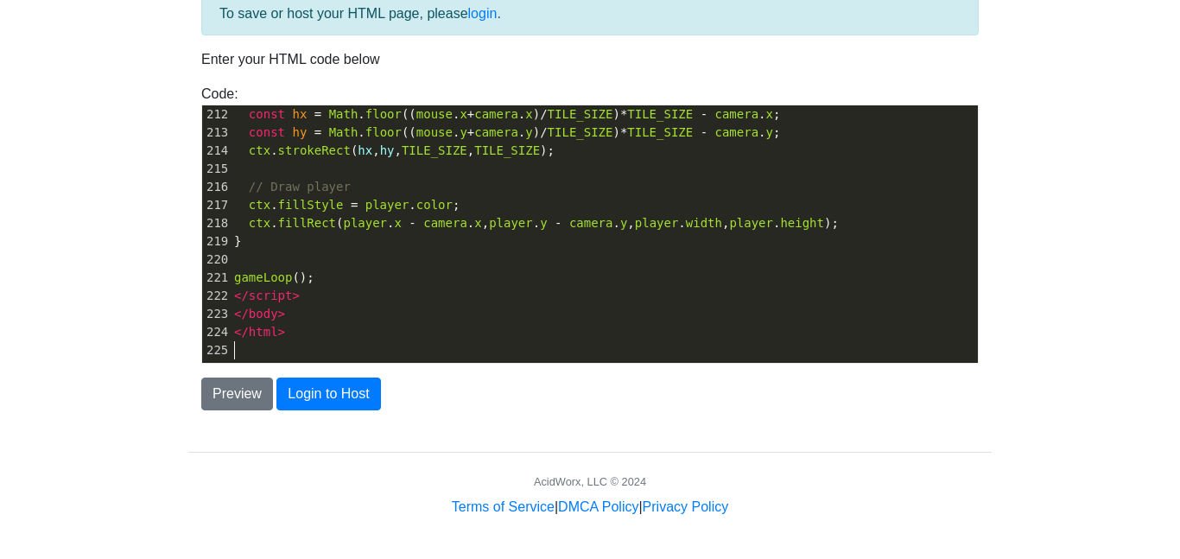
scroll to position [3832, 0]
click at [235, 381] on button "Preview" at bounding box center [237, 394] width 72 height 33
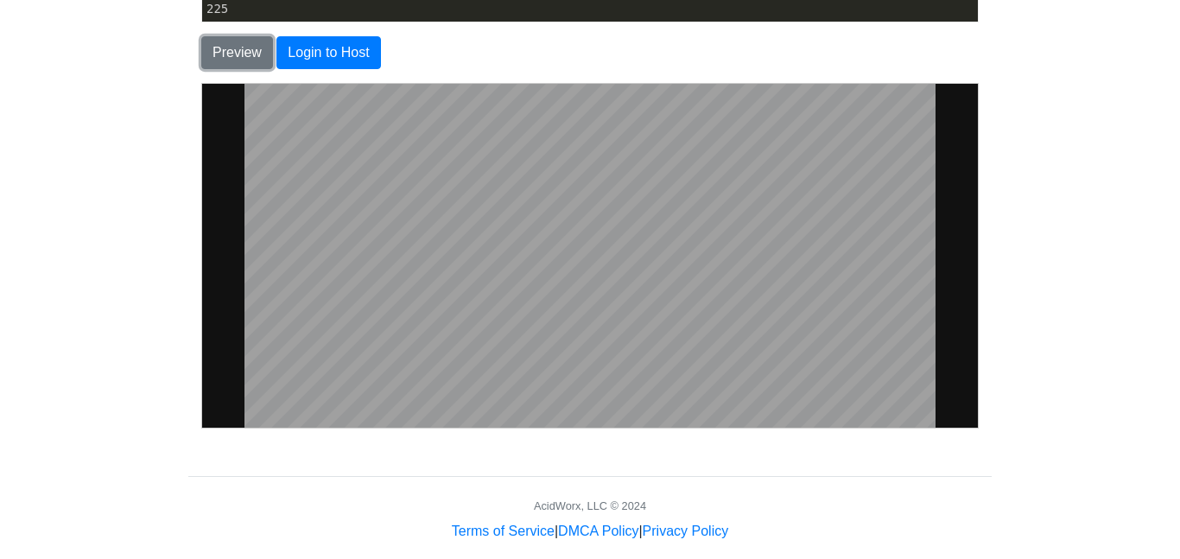
scroll to position [470, 0]
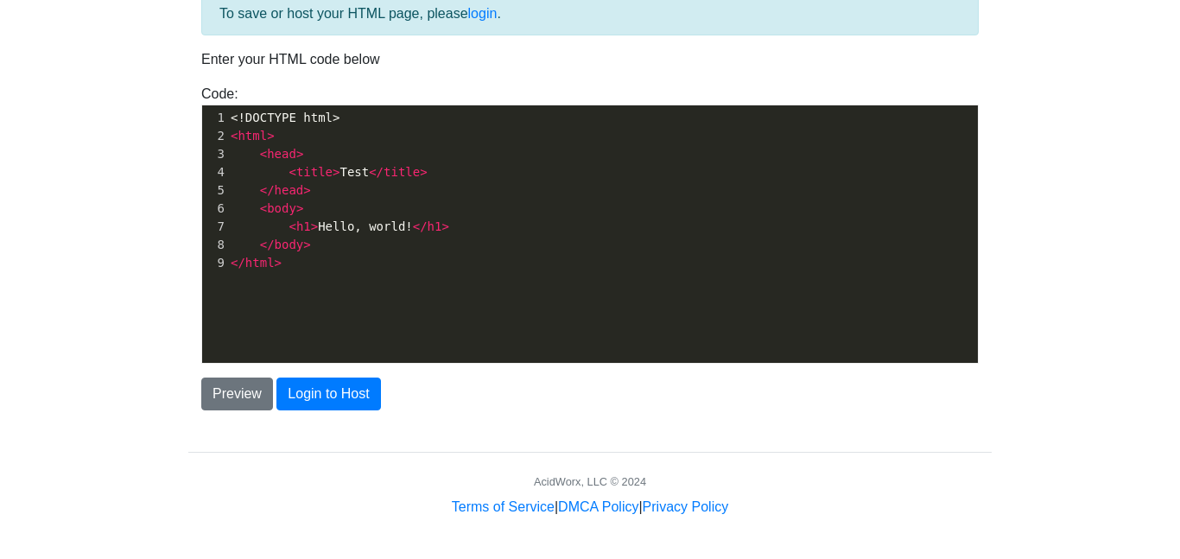
scroll to position [6, 0]
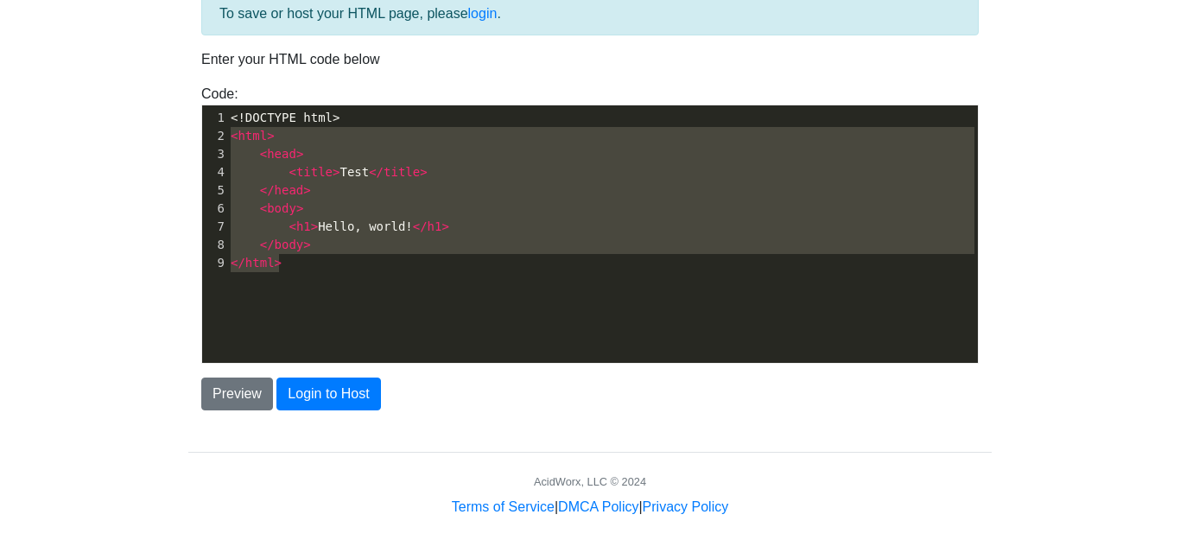
type textarea "<!DOCTYPE html> <html> <head> <title>Test</title> </head> <body> <h1>Hello, wor…"
drag, startPoint x: 367, startPoint y: 258, endPoint x: 196, endPoint y: 109, distance: 226.6
click at [196, 109] on div "Code: <!DOCTYPE html> <html> <head> <title>Test</title> </head> <body> <h1>Hell…" at bounding box center [590, 224] width 804 height 280
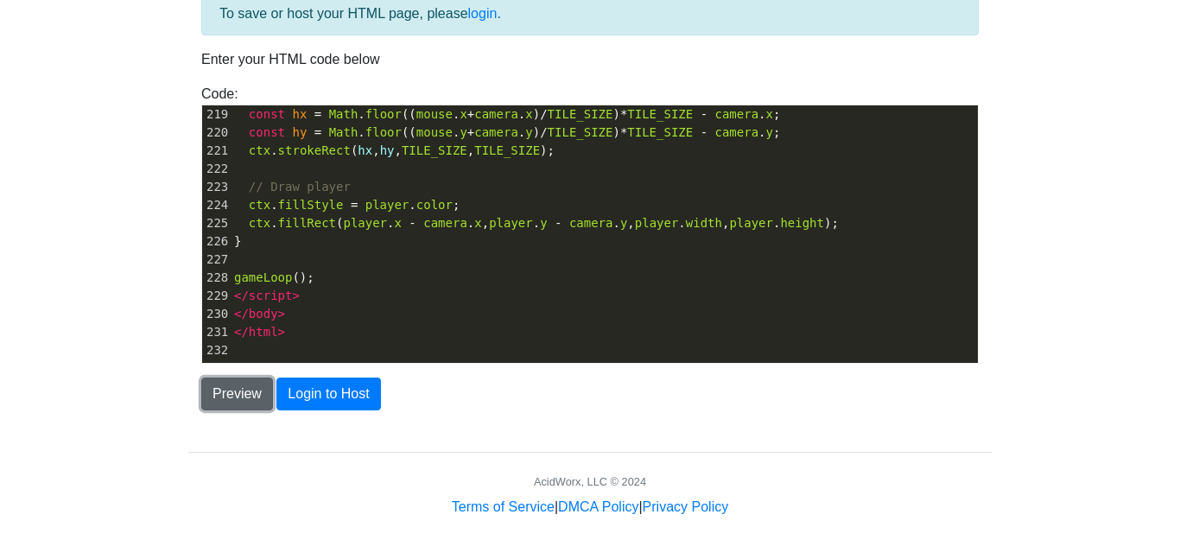
click at [237, 396] on button "Preview" at bounding box center [237, 394] width 72 height 33
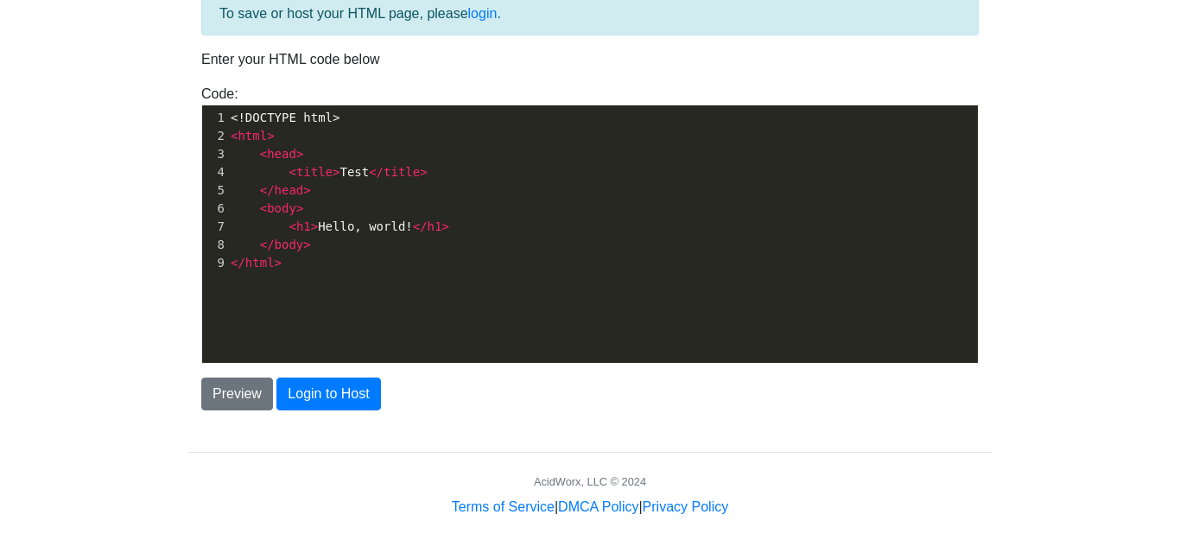
scroll to position [6, 0]
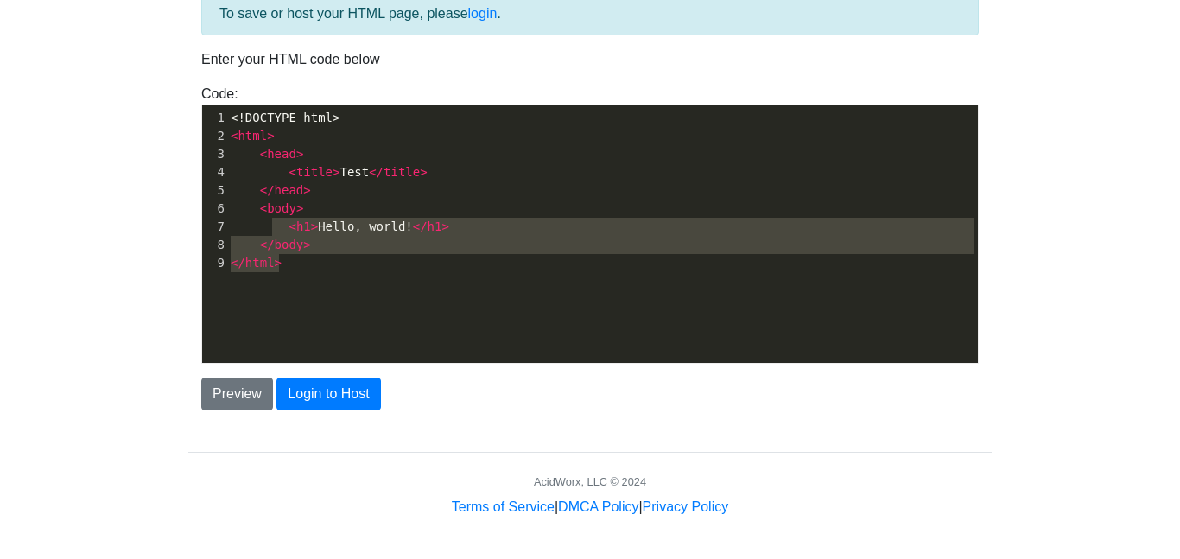
type textarea "<!DOCTYPE html> <html> <head> <title>Test</title> </head> <body> <h1>Hello, wor…"
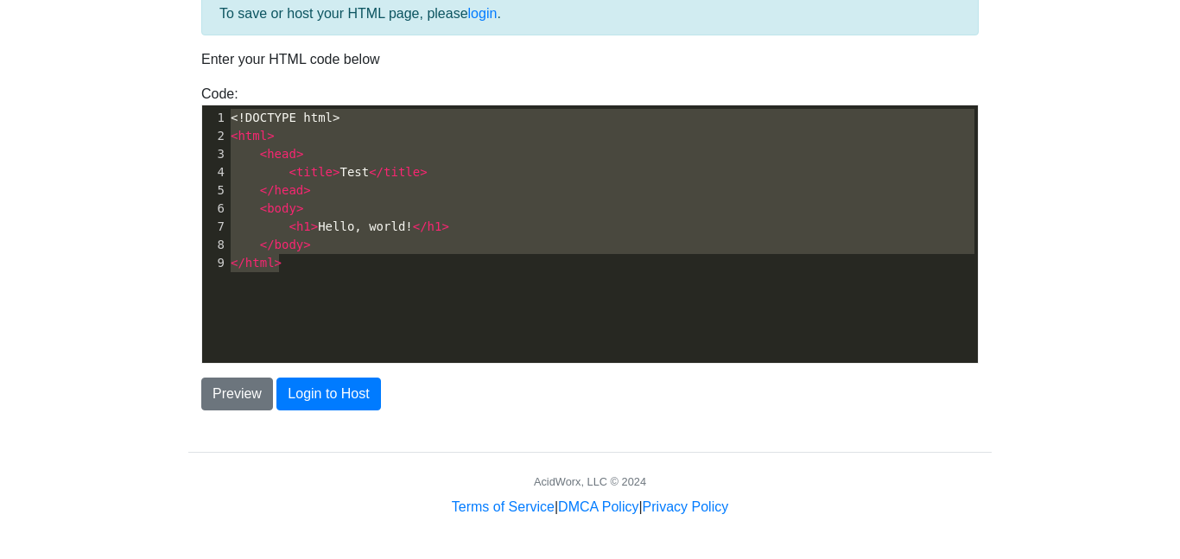
drag, startPoint x: 296, startPoint y: 264, endPoint x: 211, endPoint y: 111, distance: 176.0
click at [227, 111] on div "1 <!DOCTYPE html> 2 < html > 3 < head > 4 < title > Test </ title > 5 </ head >…" at bounding box center [602, 190] width 751 height 163
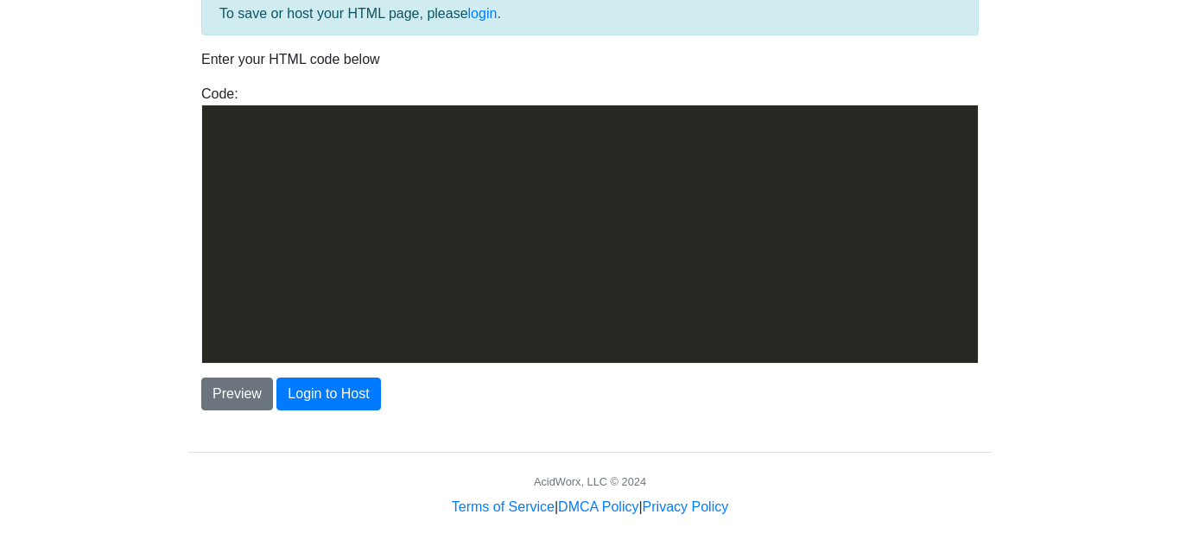
scroll to position [3869, 0]
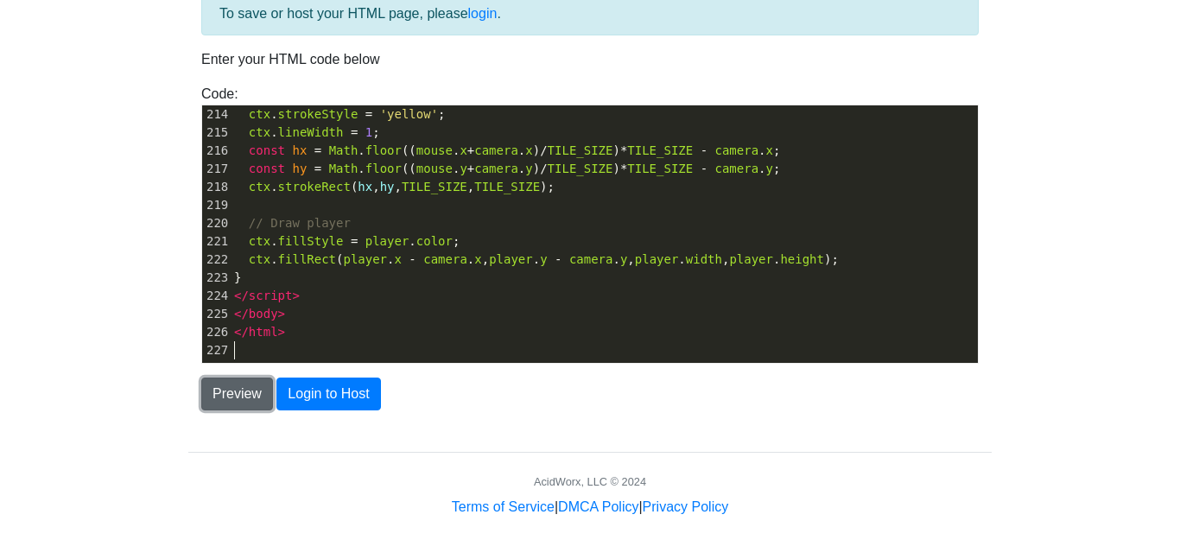
click at [252, 391] on button "Preview" at bounding box center [237, 394] width 72 height 33
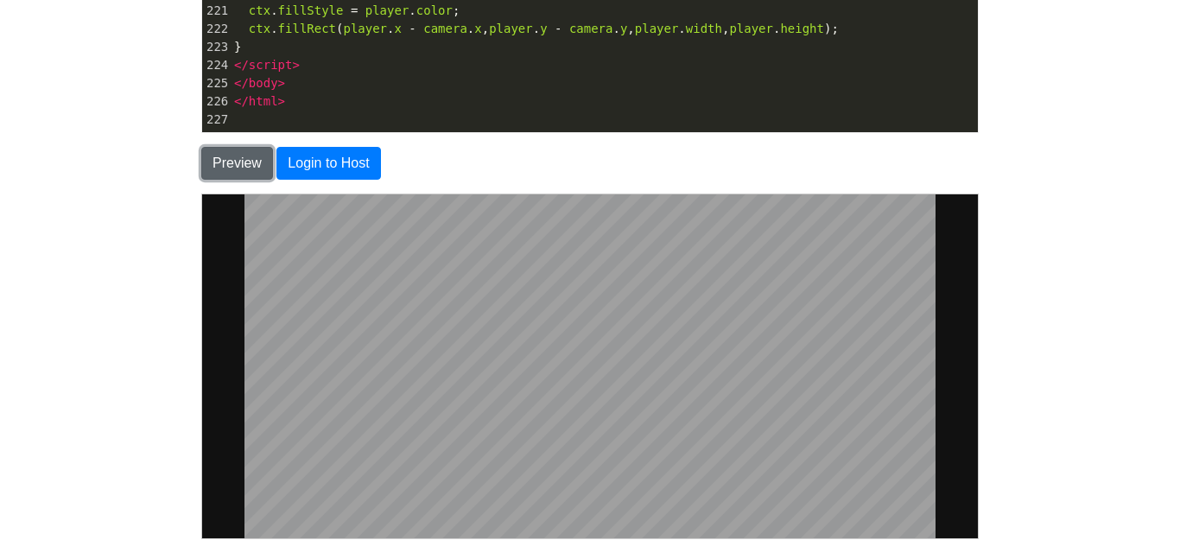
scroll to position [334, 0]
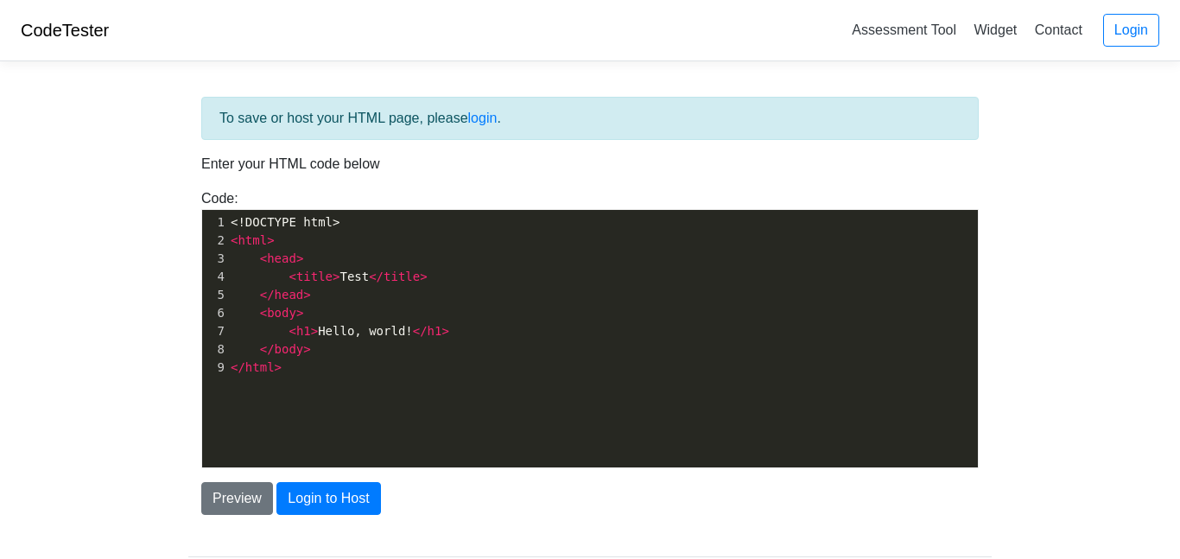
scroll to position [105, 0]
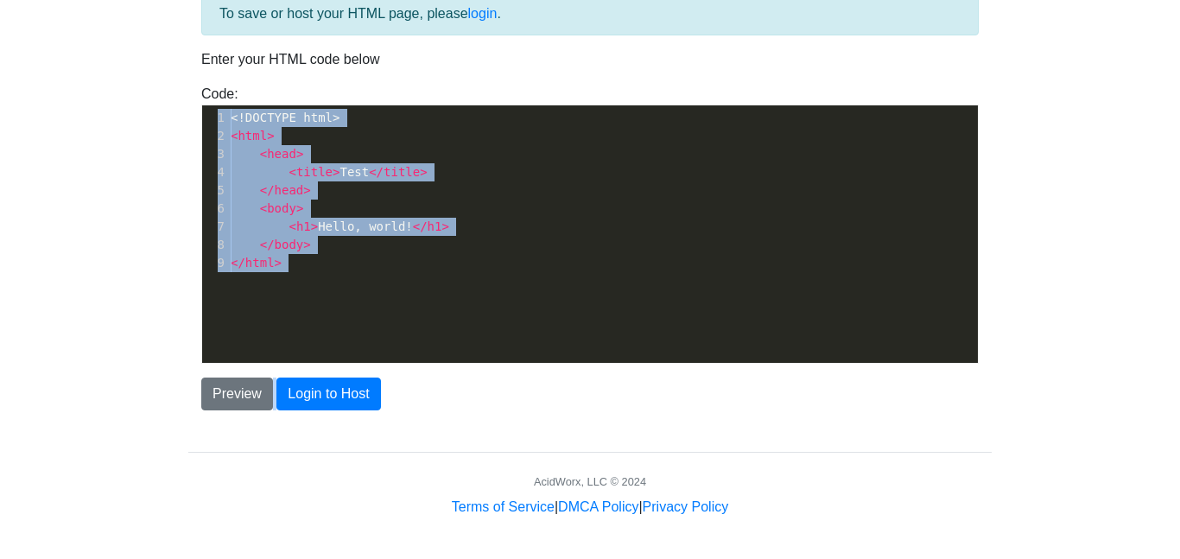
click at [208, 113] on div "To save or host your HTML page, please login . Enter your HTML code below Code:…" at bounding box center [590, 201] width 804 height 418
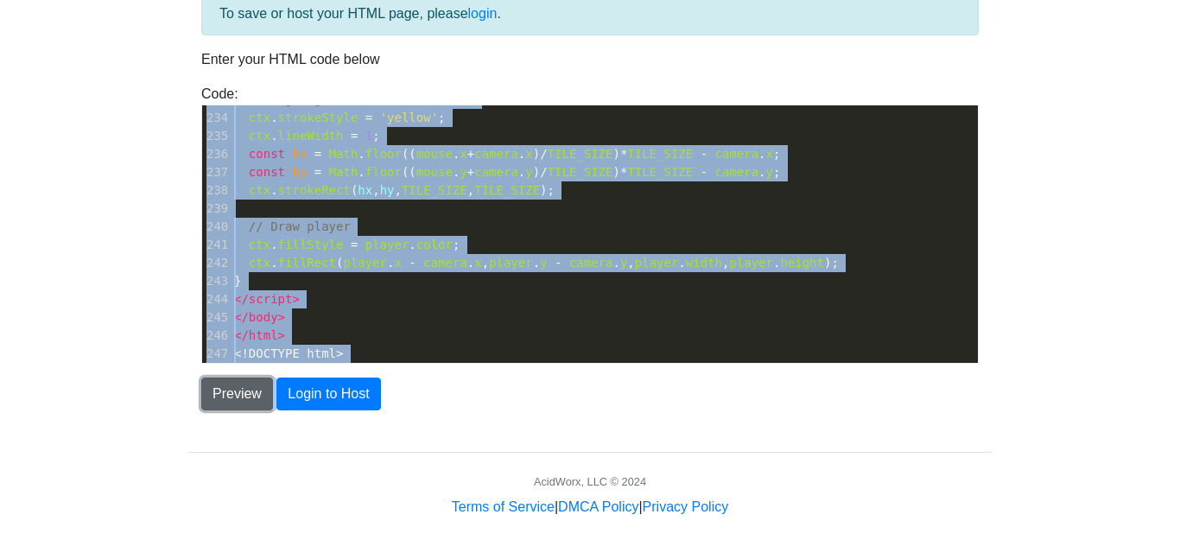
click at [224, 402] on button "Preview" at bounding box center [237, 394] width 72 height 33
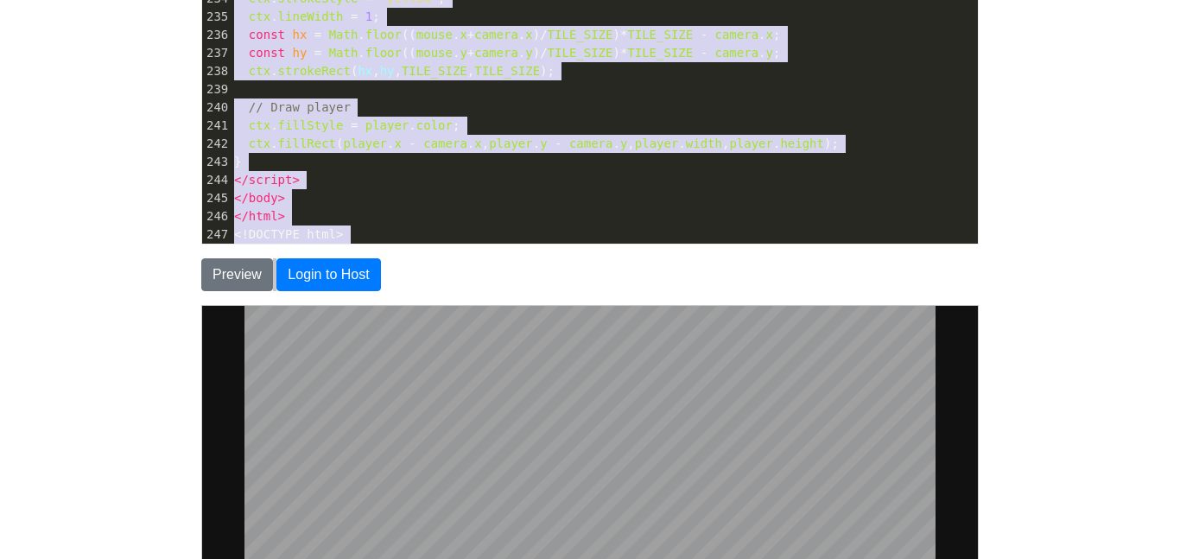
scroll to position [215, 0]
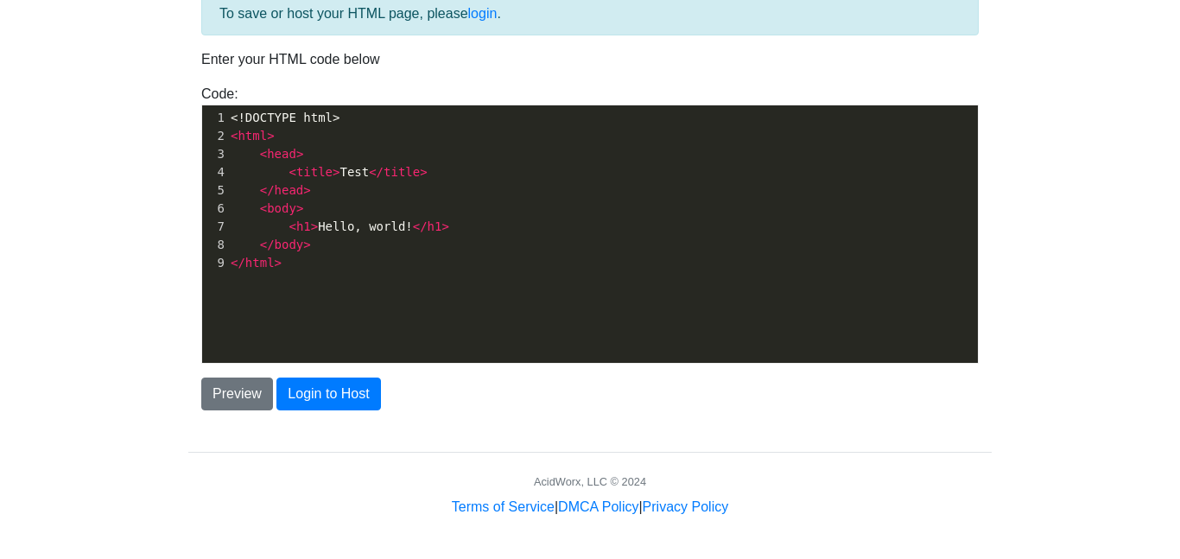
scroll to position [6, 0]
click at [338, 223] on span "< h1 > Hello, world! </ h1 >" at bounding box center [340, 226] width 219 height 14
type textarea "<!DOCTYPE html> <html> <head> <title>Test</title> </head> <body> <h1>Hello, wor…"
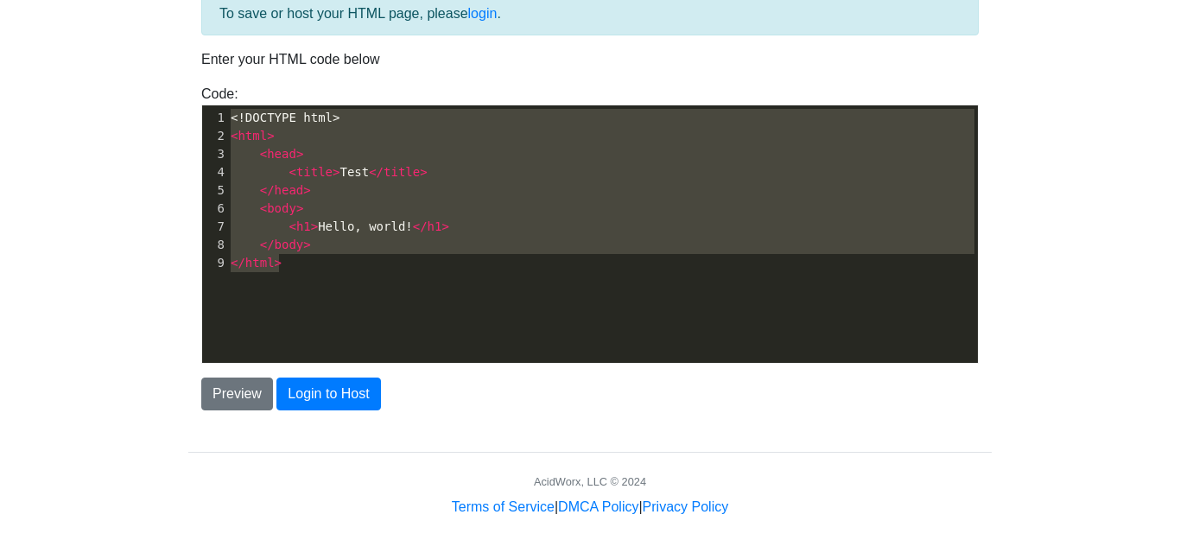
drag, startPoint x: 303, startPoint y: 254, endPoint x: 207, endPoint y: 93, distance: 187.6
click at [207, 93] on div "Code: <!DOCTYPE html> <html> <head> <title>Test</title> </head> <body> <h1>Hell…" at bounding box center [590, 224] width 804 height 280
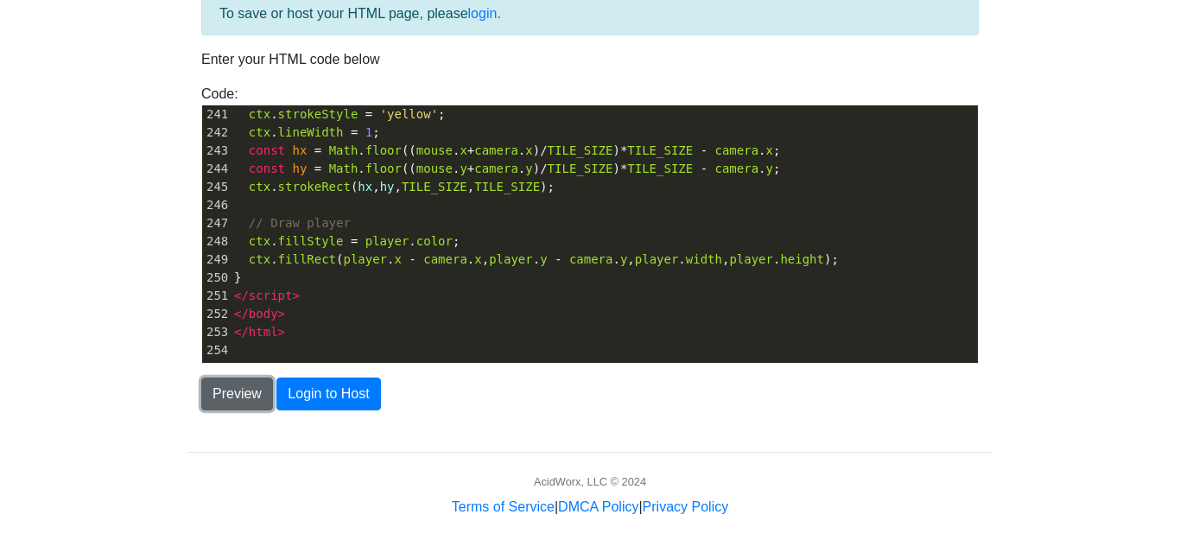
click at [232, 393] on button "Preview" at bounding box center [237, 394] width 72 height 33
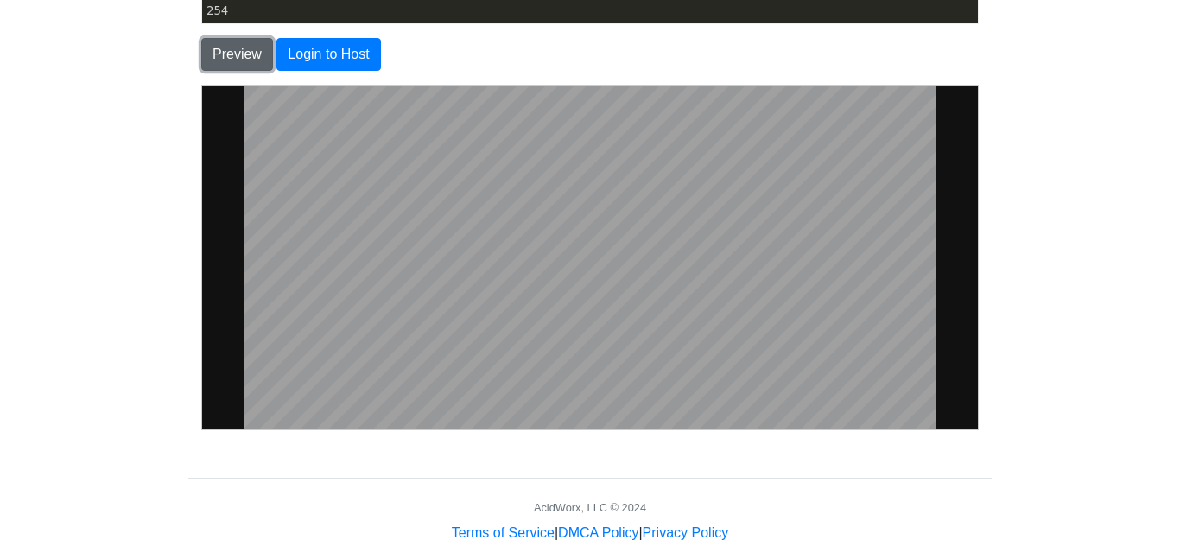
scroll to position [436, 0]
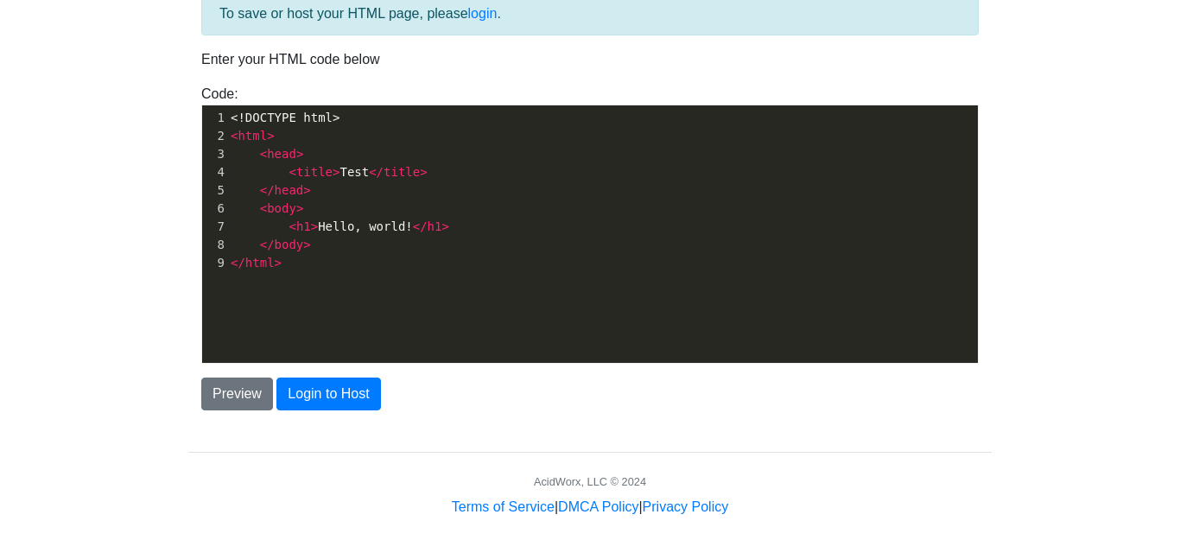
scroll to position [6, 0]
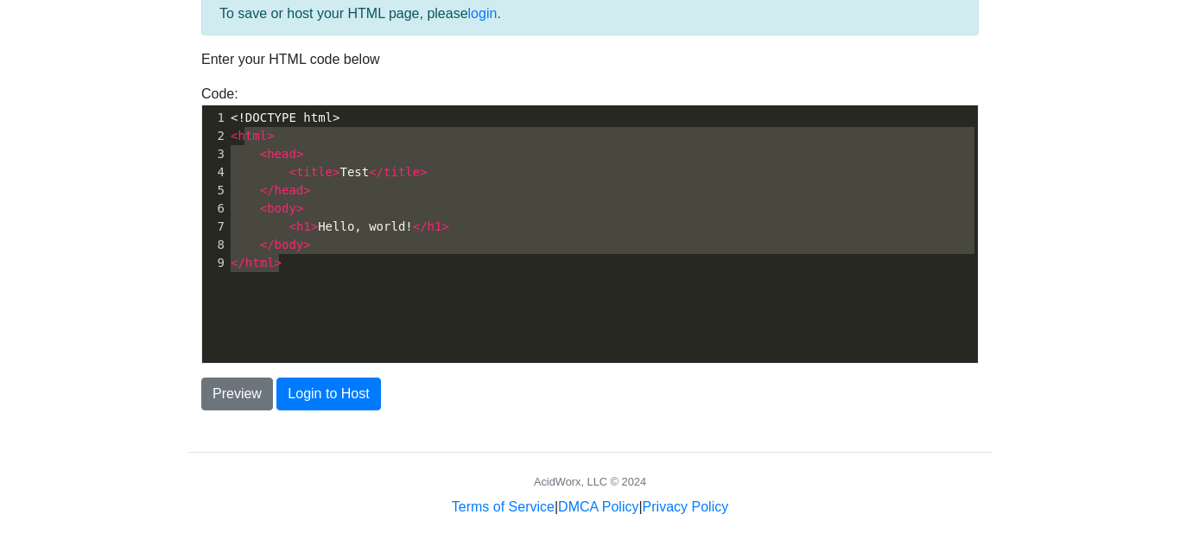
type textarea "!DOCTYPE html> <html> <head> <title>Test</title> </head> <body> <h1>Hello, worl…"
drag, startPoint x: 330, startPoint y: 266, endPoint x: 239, endPoint y: 118, distance: 174.6
click at [239, 118] on div "1 <!DOCTYPE html> 2 < html > 3 < head > 4 < title > Test </ title > 5 </ head >…" at bounding box center [602, 190] width 751 height 163
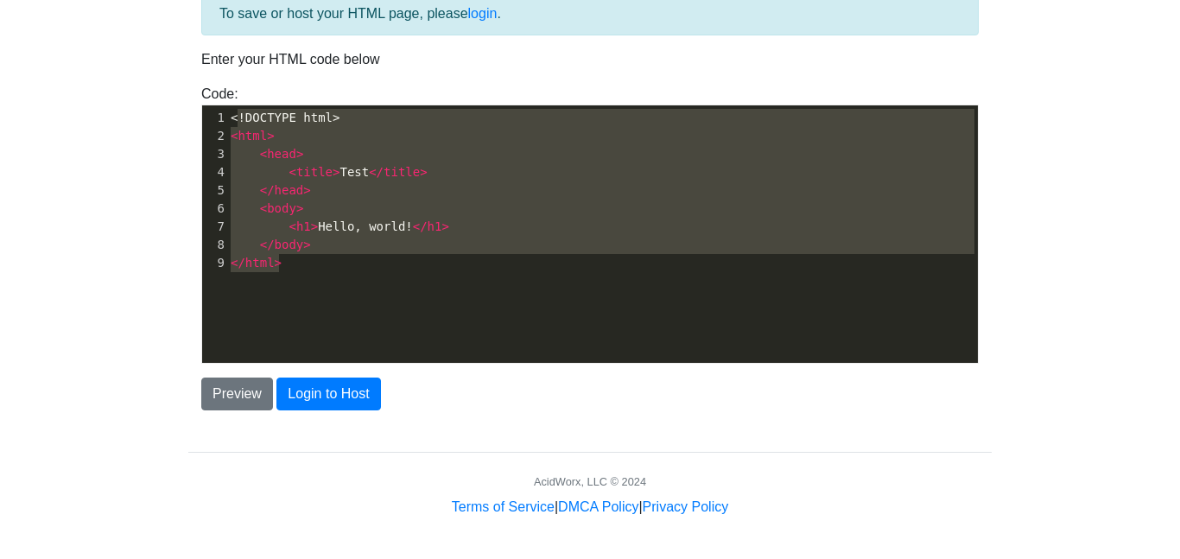
paste textarea
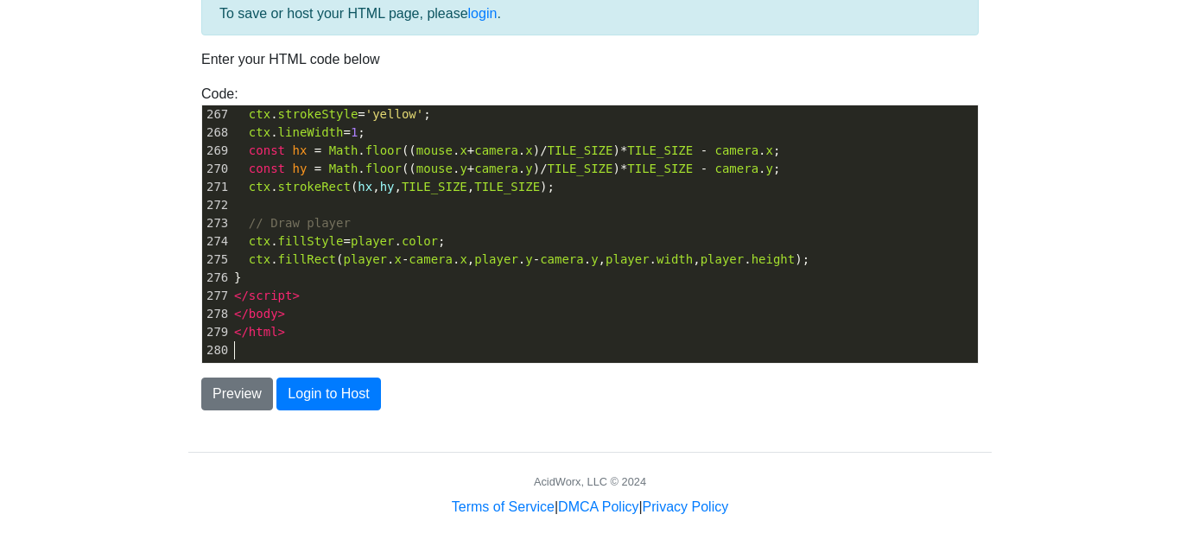
scroll to position [4849, 0]
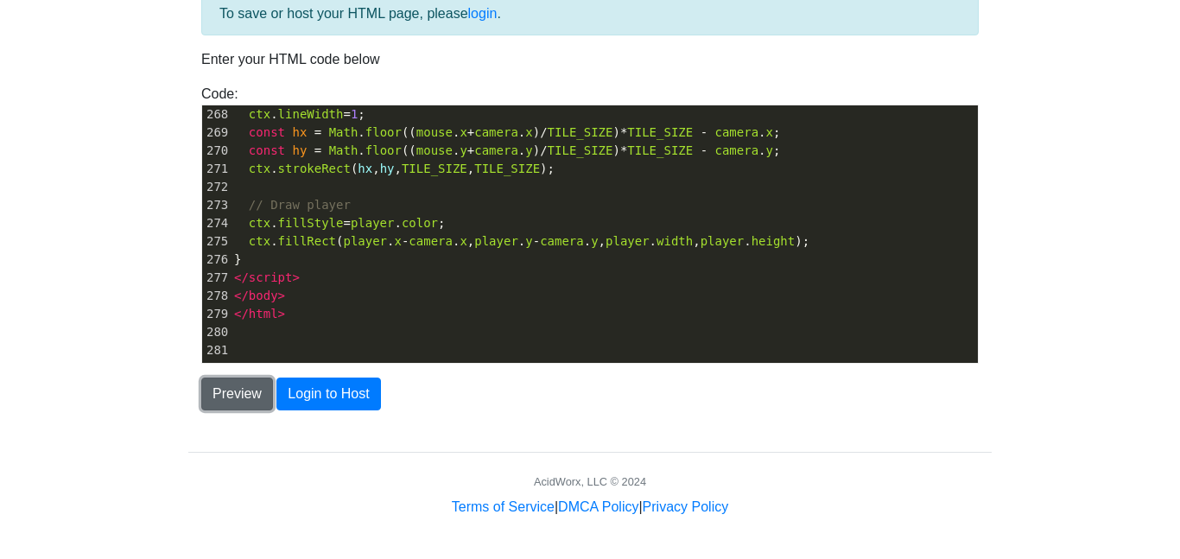
click at [214, 391] on button "Preview" at bounding box center [237, 394] width 72 height 33
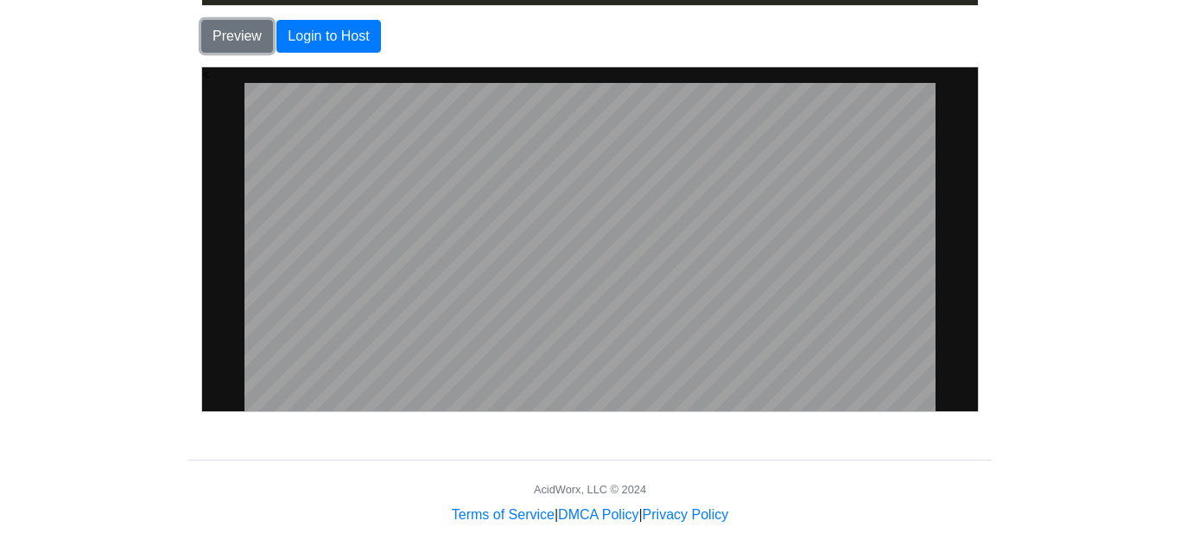
scroll to position [466, 0]
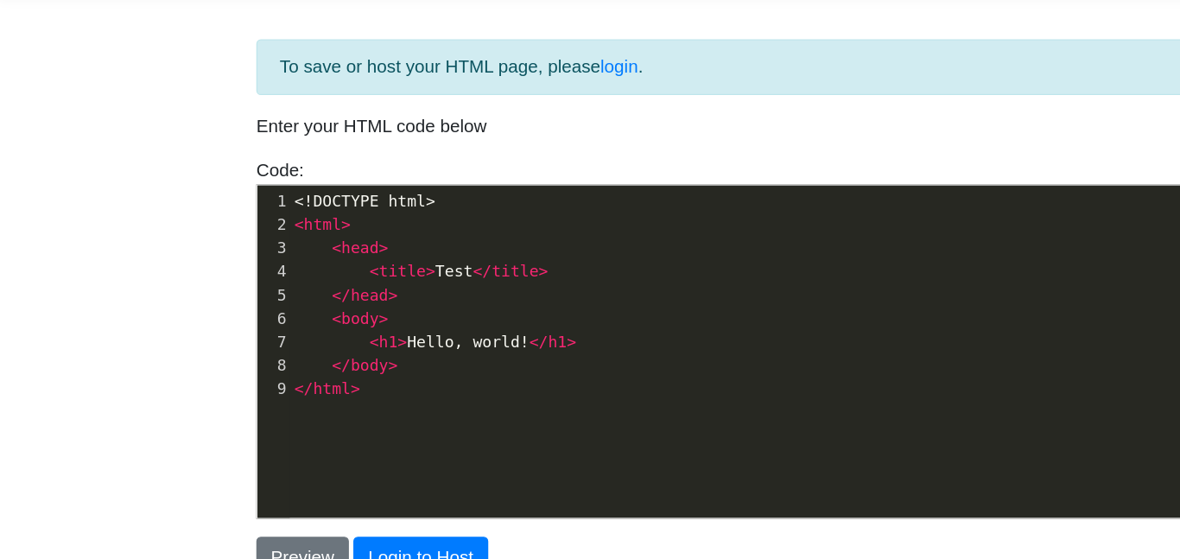
scroll to position [6, 0]
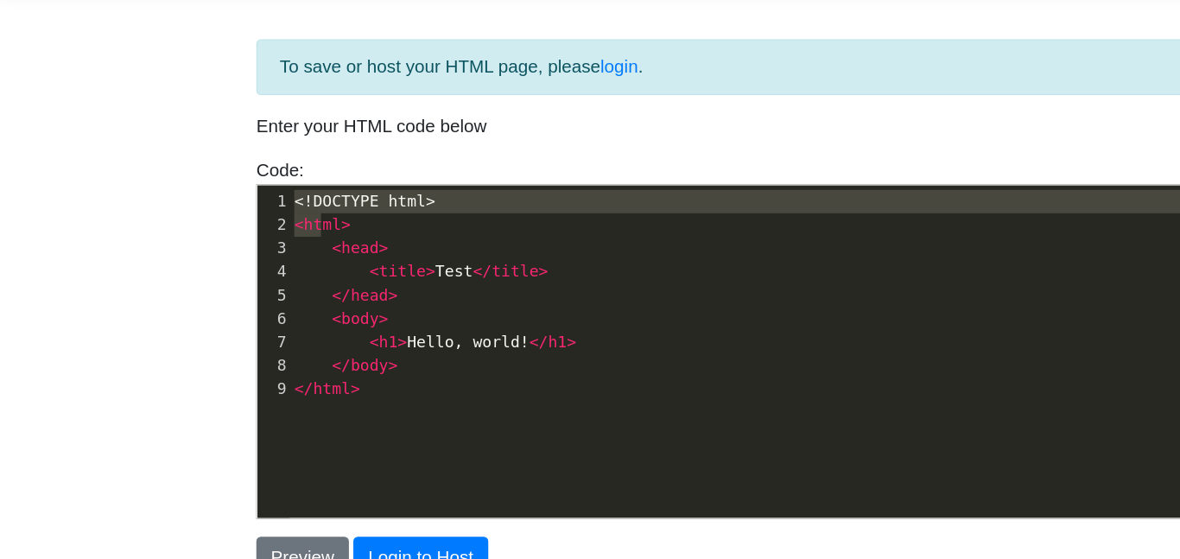
type textarea "<!DOCTYPE html> <html> <head> <title>Test</title> </head> <body> <h1>Hello, wor…"
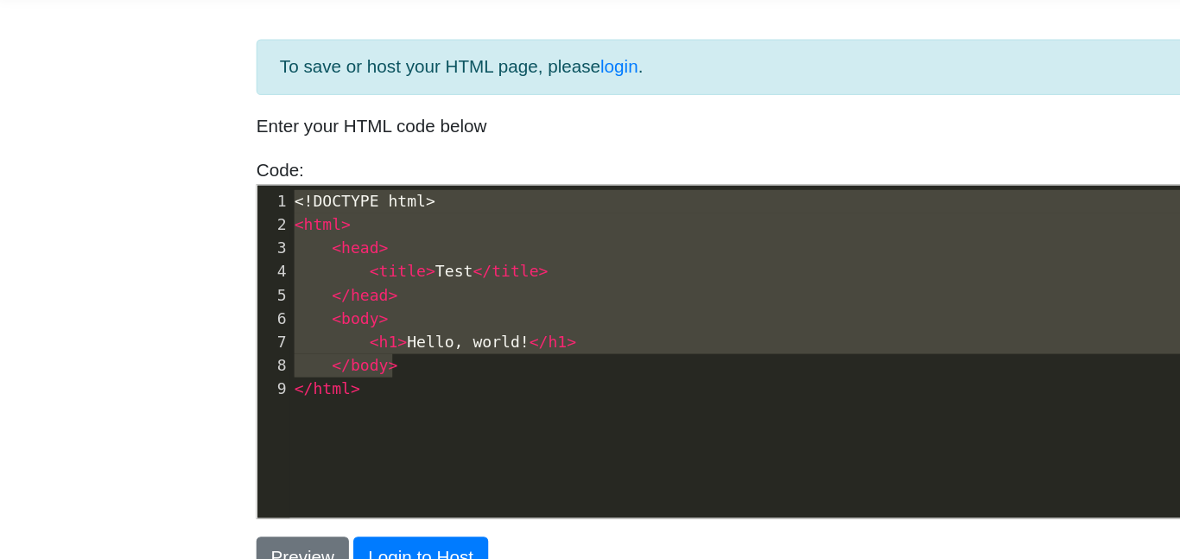
drag, startPoint x: 232, startPoint y: 158, endPoint x: 379, endPoint y: 286, distance: 195.4
click at [379, 286] on div "1 <!DOCTYPE html> 2 < html > 3 < head > 4 < title > Test </ title > 5 </ head >…" at bounding box center [602, 228] width 751 height 163
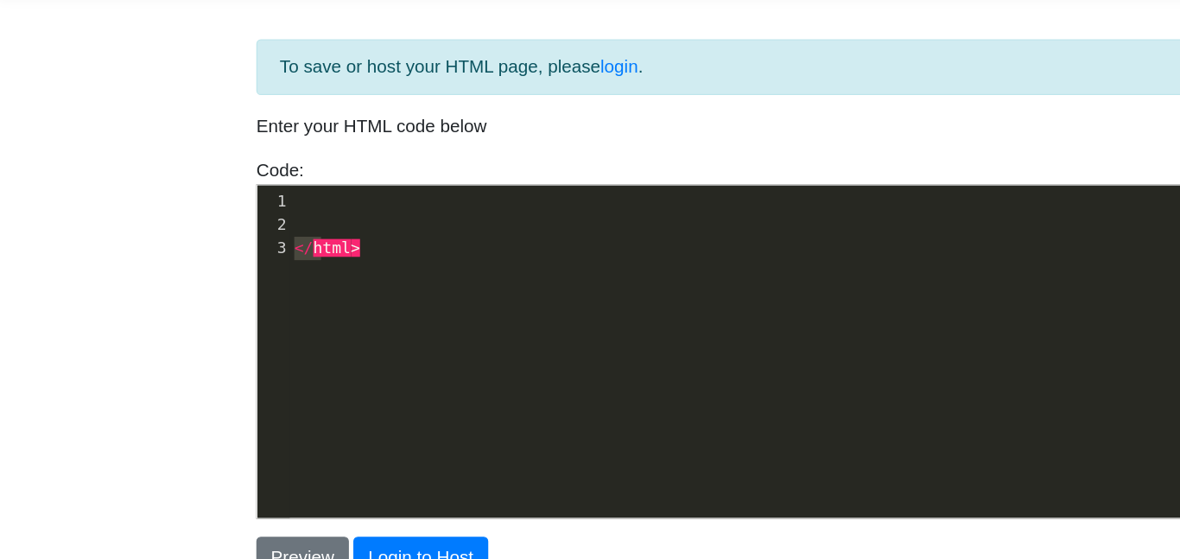
type textarea "</html>"
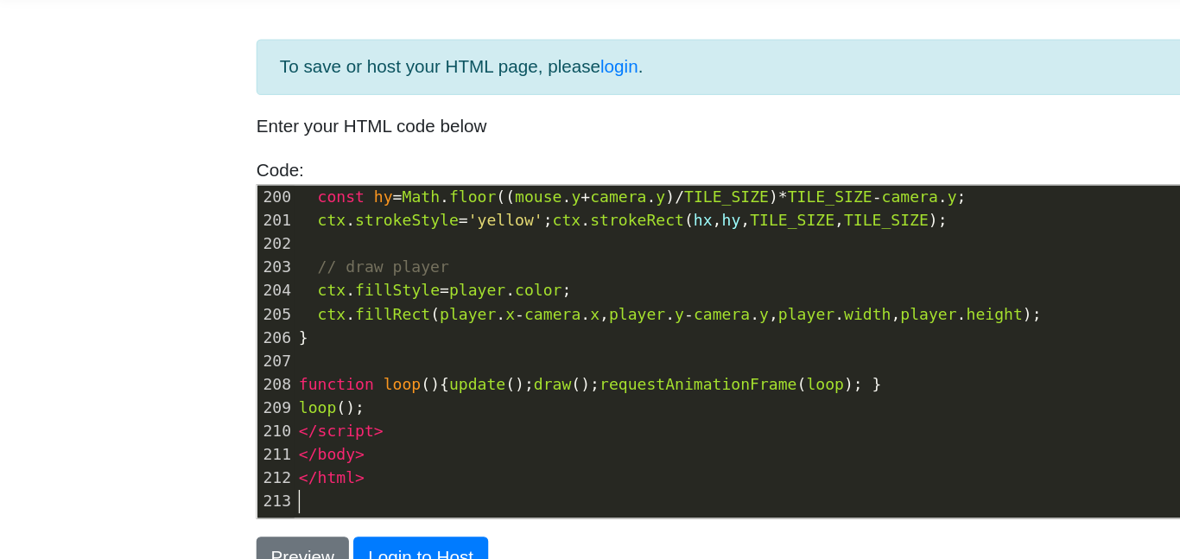
scroll to position [72, 0]
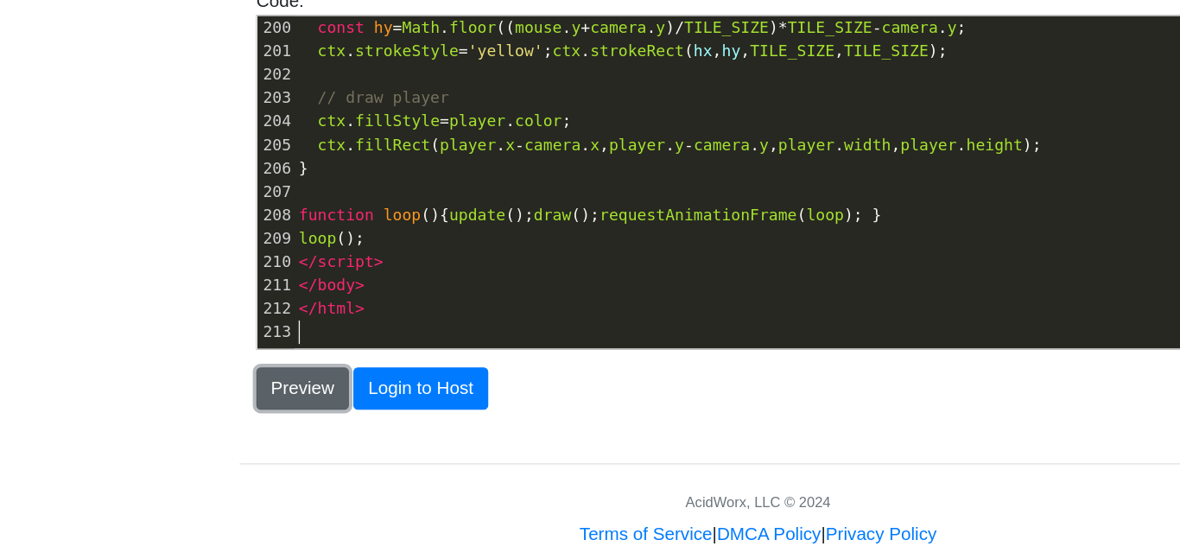
click at [223, 424] on button "Preview" at bounding box center [237, 426] width 72 height 33
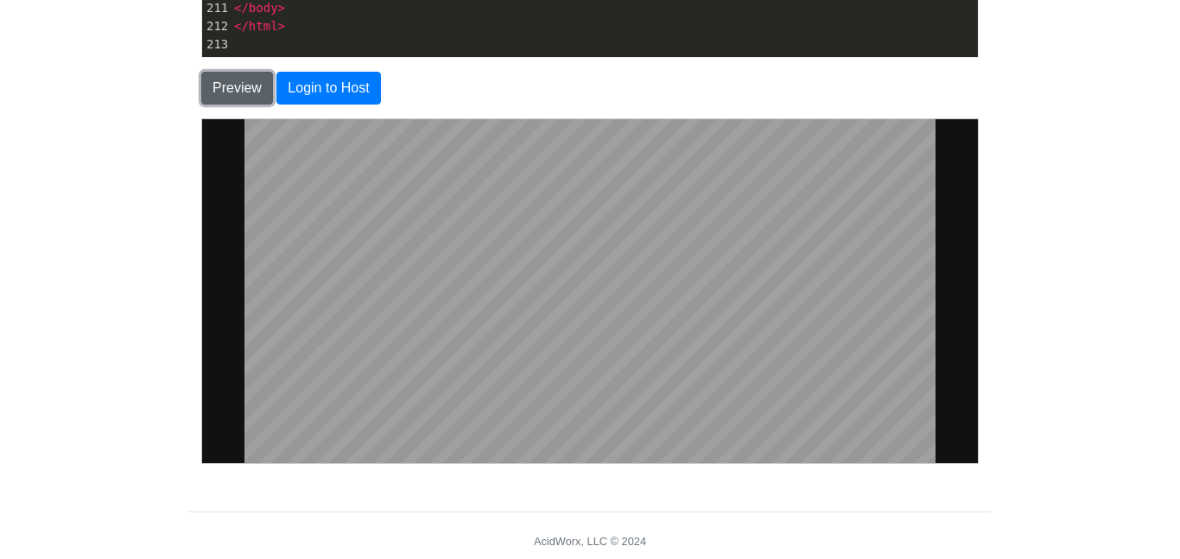
scroll to position [423, 0]
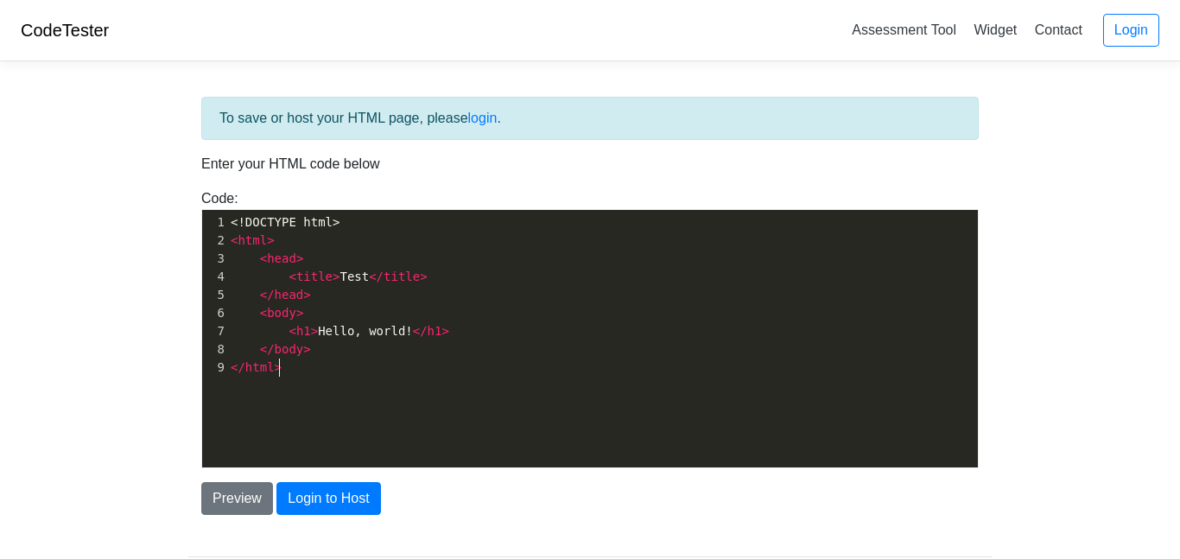
scroll to position [2, 0]
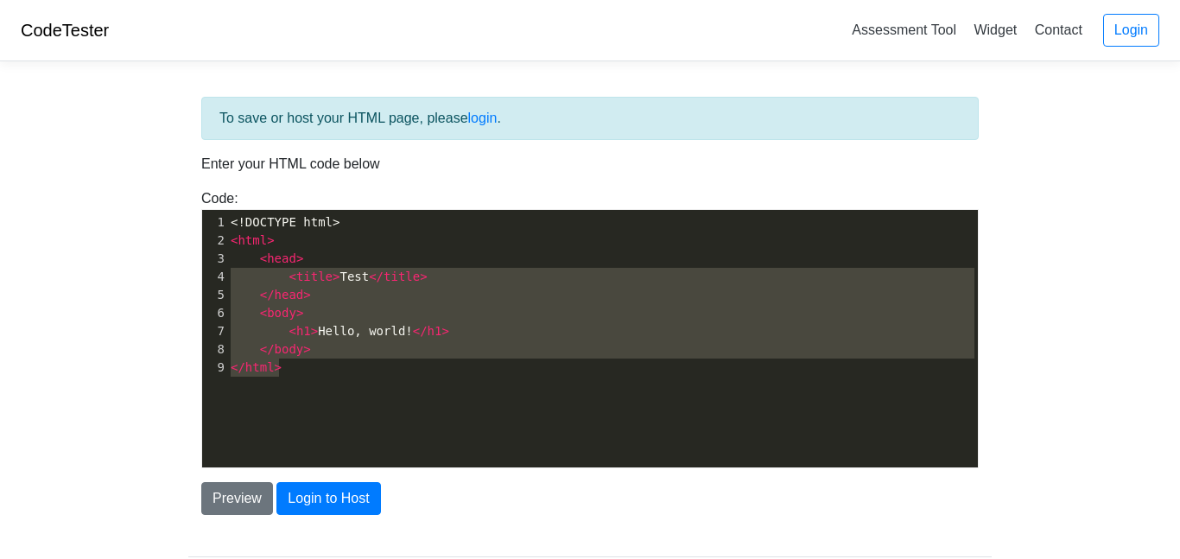
type textarea "<!DOCTYPE html> <html> <head> <title>Test</title> </head> <body> <h1>Hello, wor…"
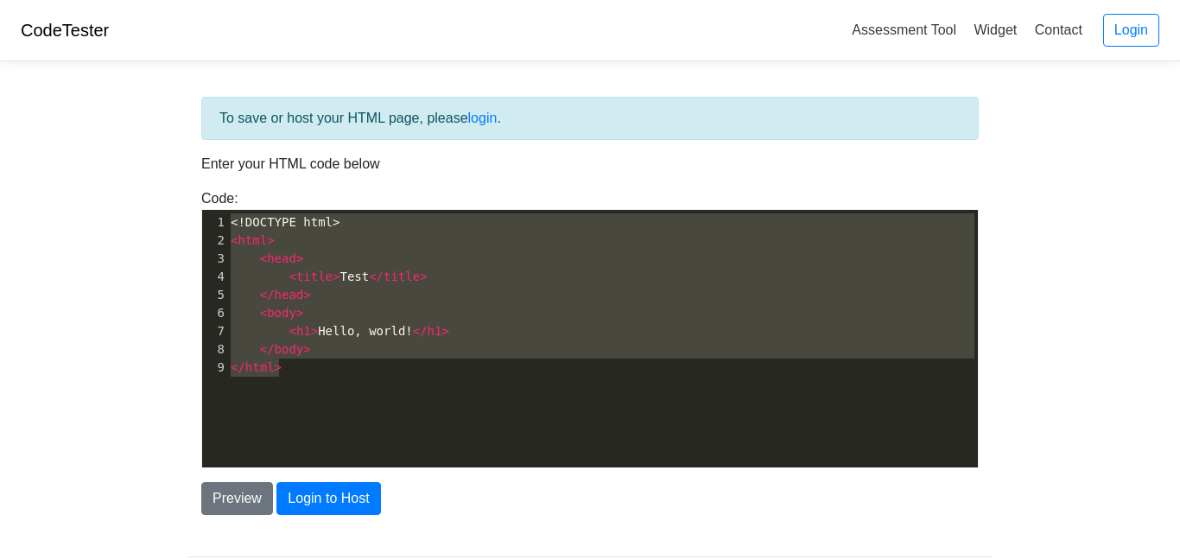
click at [156, 193] on body "CodeTester Assessment Tool Widget Contact Login To save or host your HTML page,…" at bounding box center [590, 311] width 1180 height 622
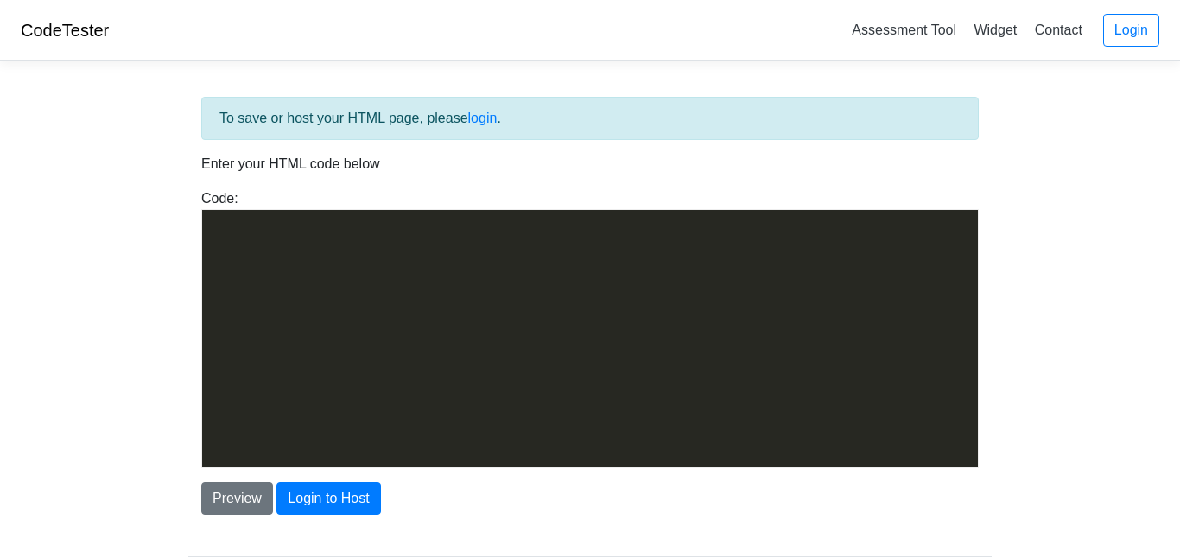
scroll to position [4195, 0]
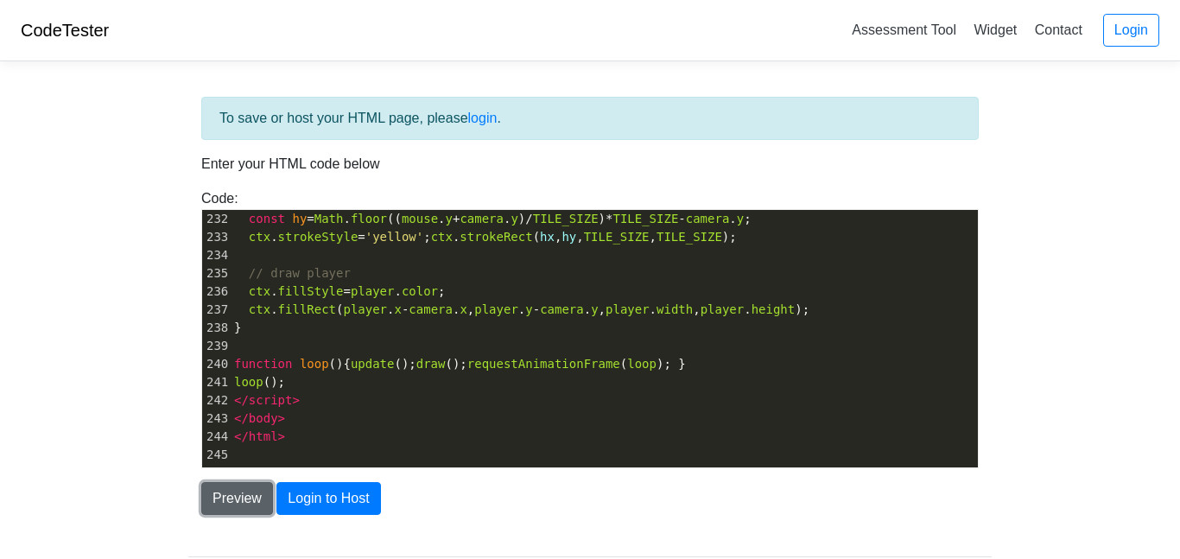
click at [222, 508] on button "Preview" at bounding box center [237, 498] width 72 height 33
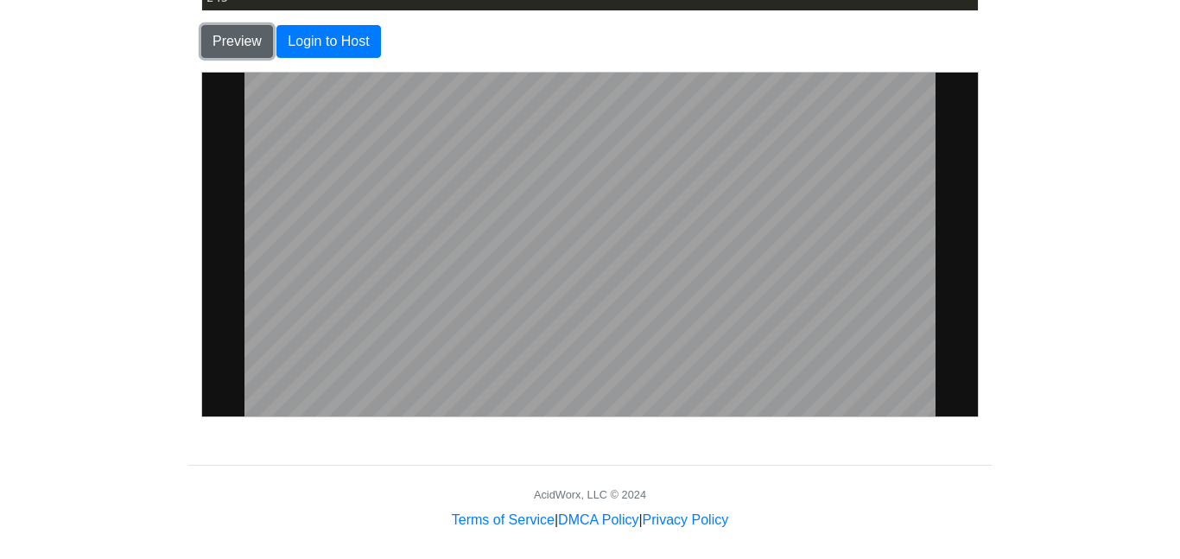
scroll to position [458, 0]
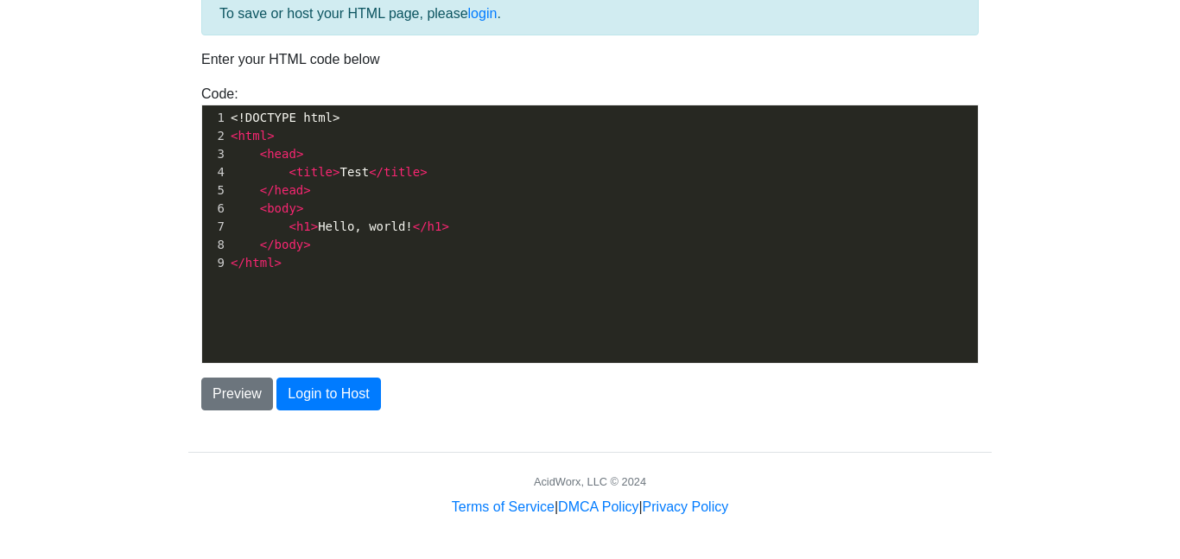
scroll to position [6, 0]
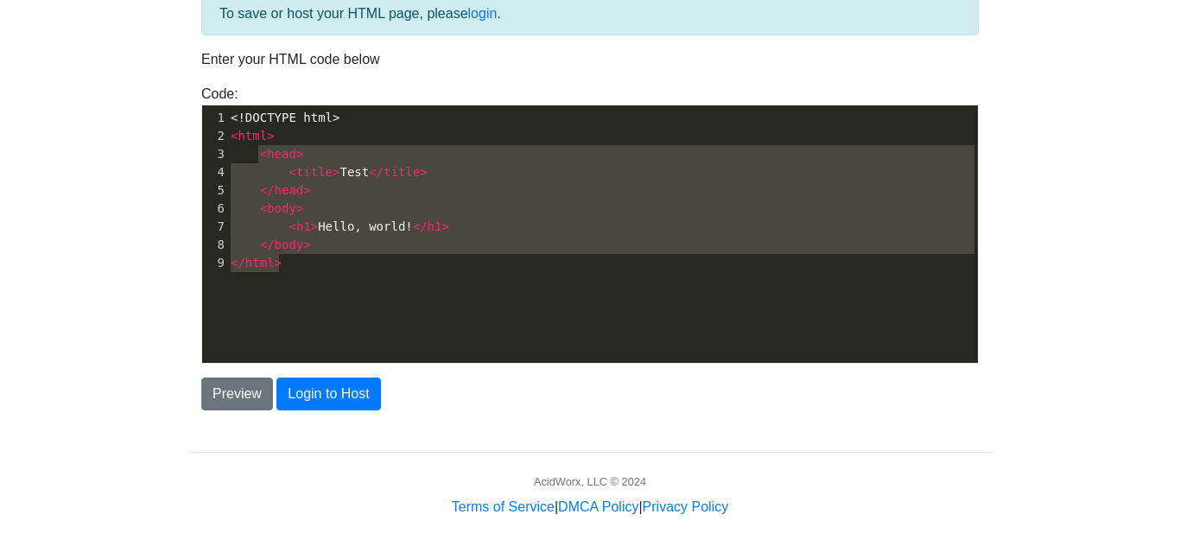
type textarea "<!DOCTYPE html> <html> <head> <title>Test</title> </head> <body> <h1>Hello, wor…"
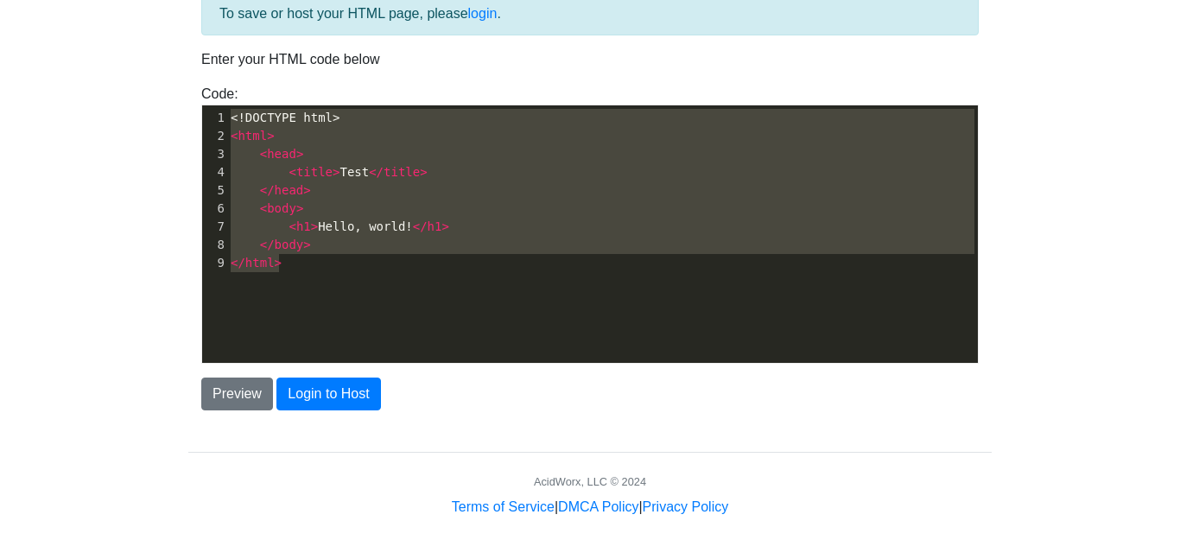
drag, startPoint x: 337, startPoint y: 269, endPoint x: 195, endPoint y: 94, distance: 224.8
click at [195, 94] on div "Code: <!DOCTYPE html> <html> <head> <title>Test</title> </head> <body> <h1>Hell…" at bounding box center [590, 224] width 804 height 280
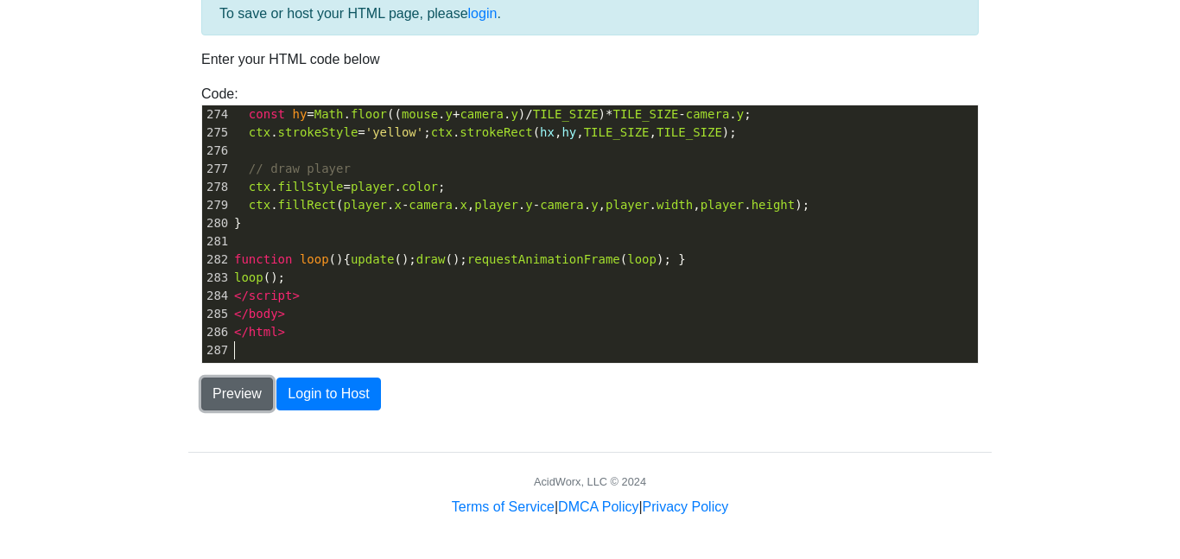
click at [222, 395] on button "Preview" at bounding box center [237, 394] width 72 height 33
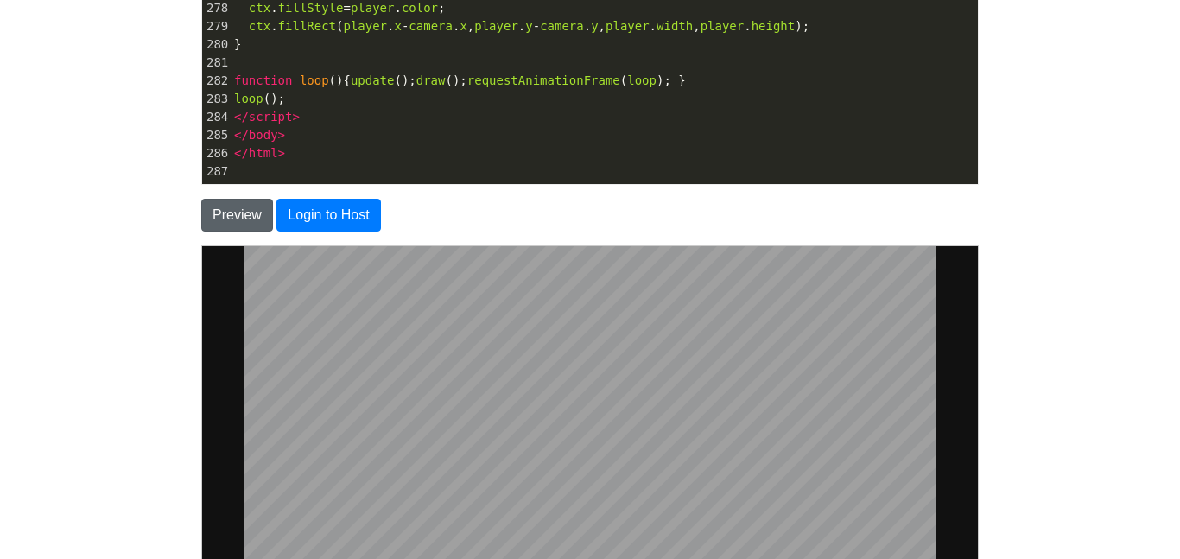
scroll to position [278, 0]
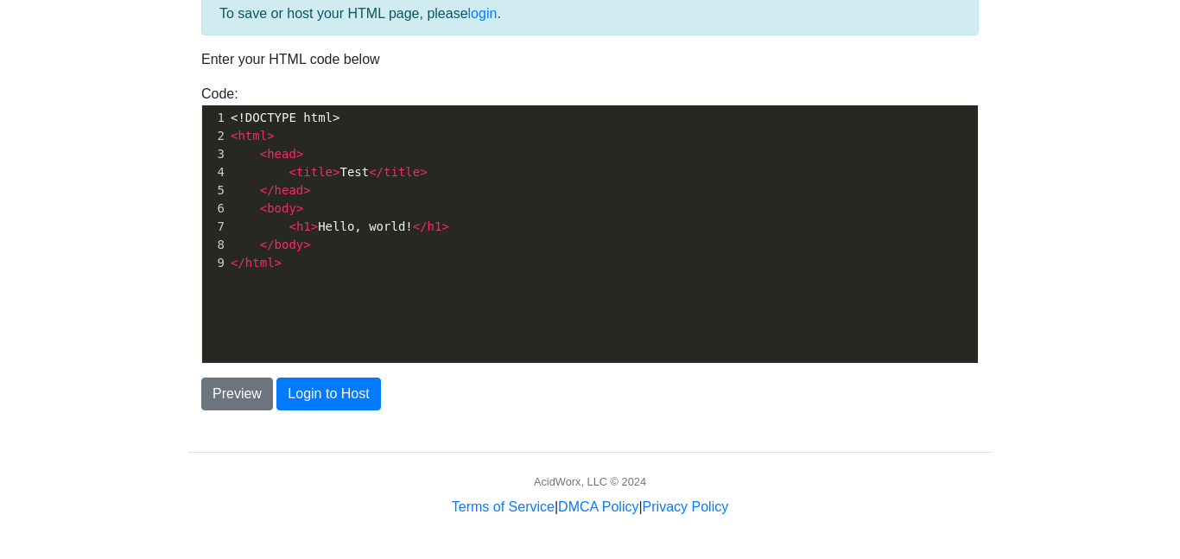
scroll to position [6, 0]
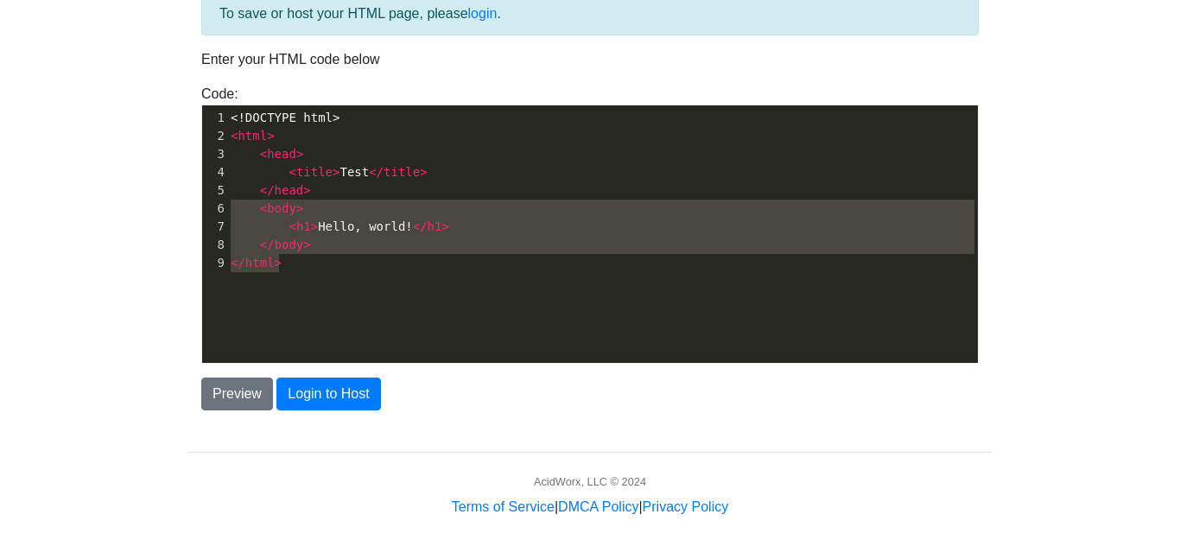
type textarea "<!DOCTYPE html> <html> <head> <title>Test</title> </head> <body> <h1>Hello, wor…"
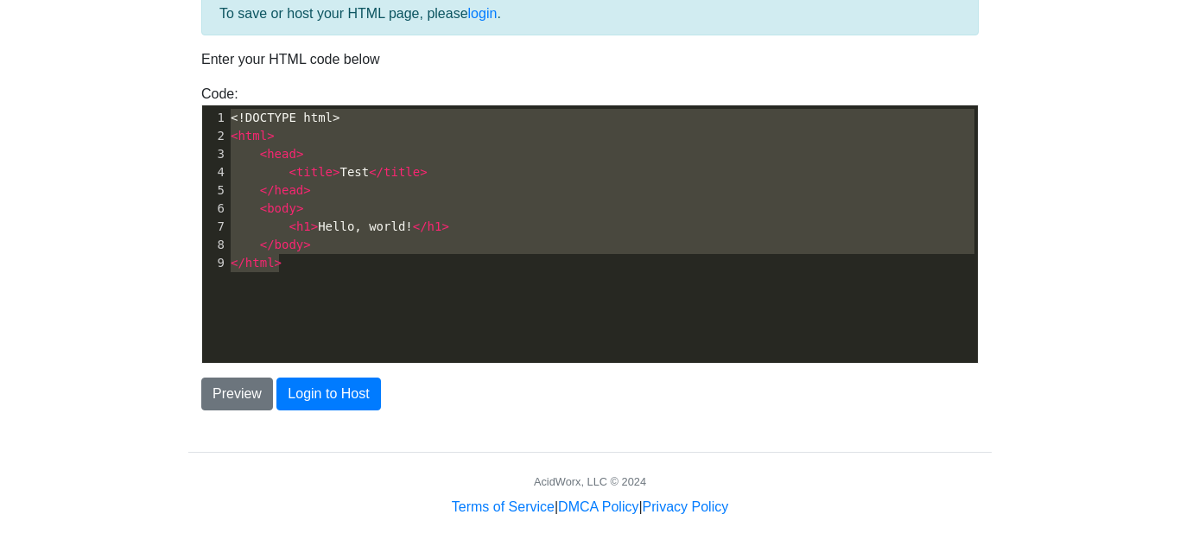
drag, startPoint x: 336, startPoint y: 270, endPoint x: 47, endPoint y: 65, distance: 354.6
click at [47, 65] on body "CodeTester Assessment Tool Widget Contact Login To save or host your HTML page,…" at bounding box center [590, 206] width 1180 height 622
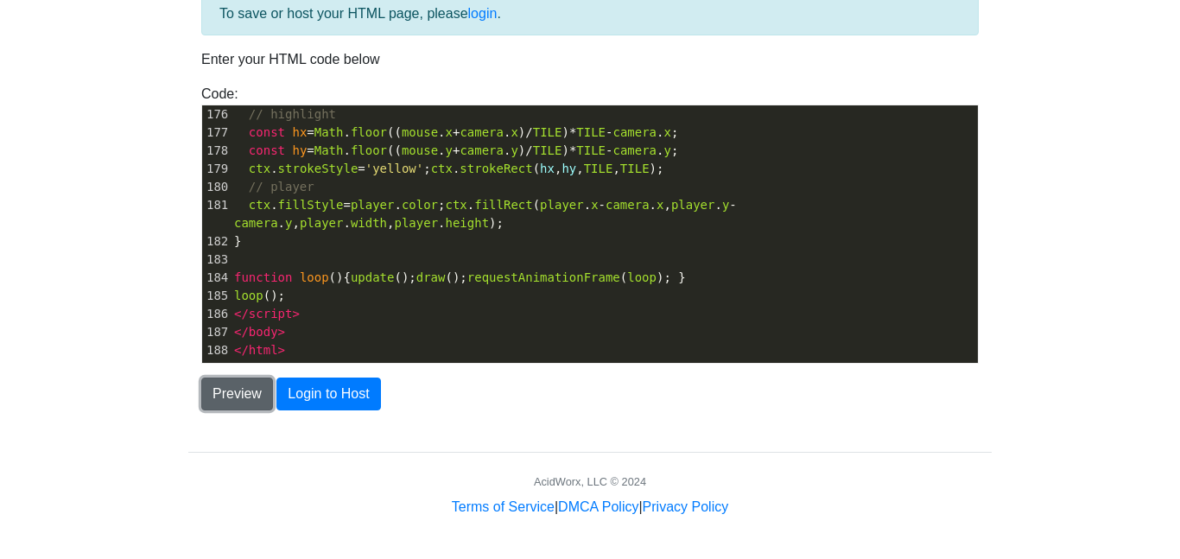
click at [226, 392] on button "Preview" at bounding box center [237, 394] width 72 height 33
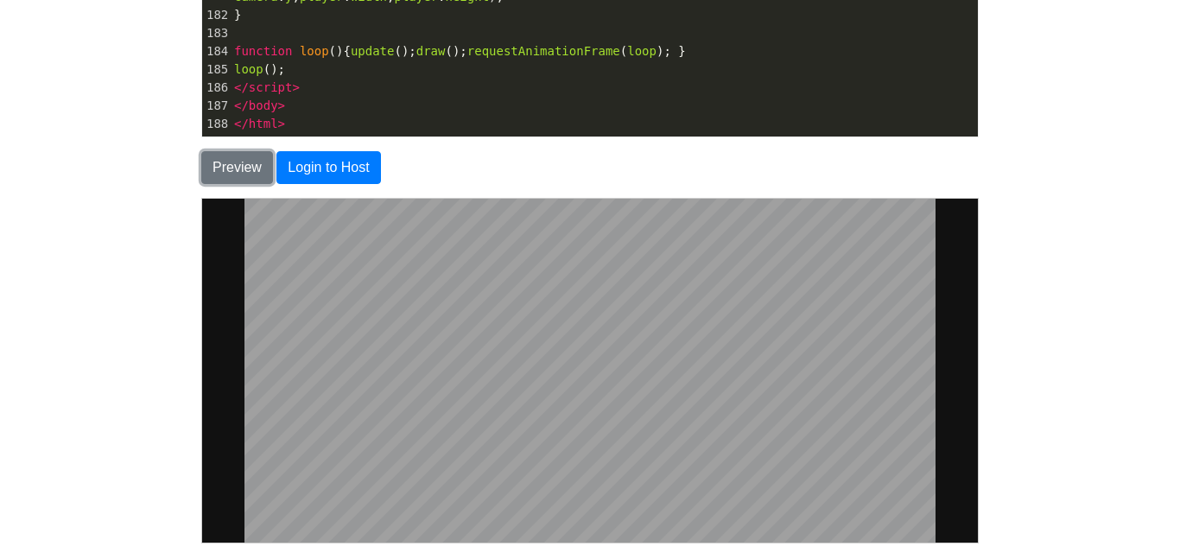
scroll to position [325, 0]
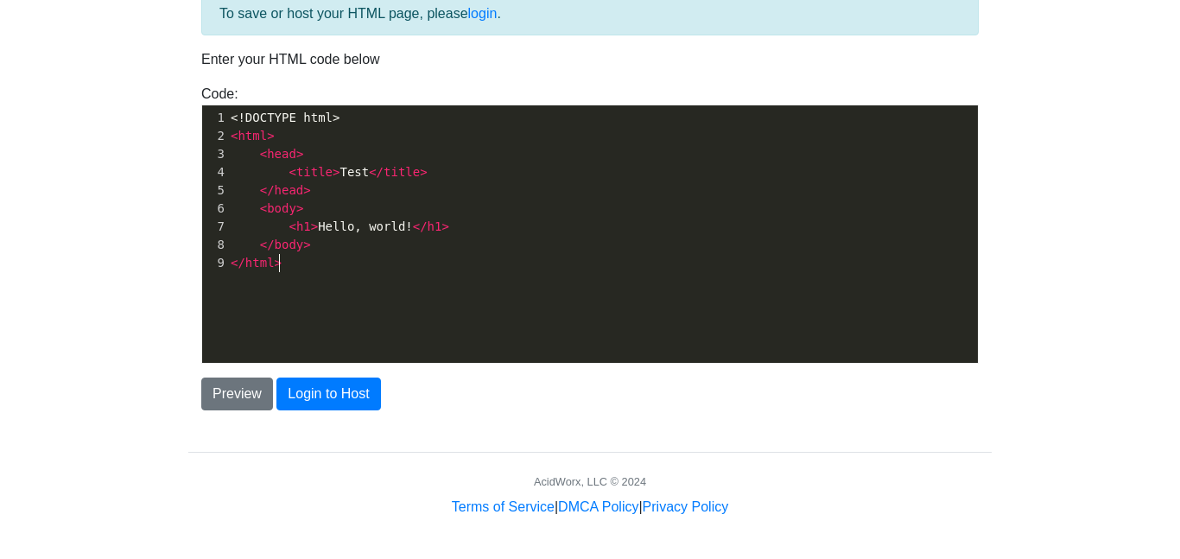
scroll to position [6, 0]
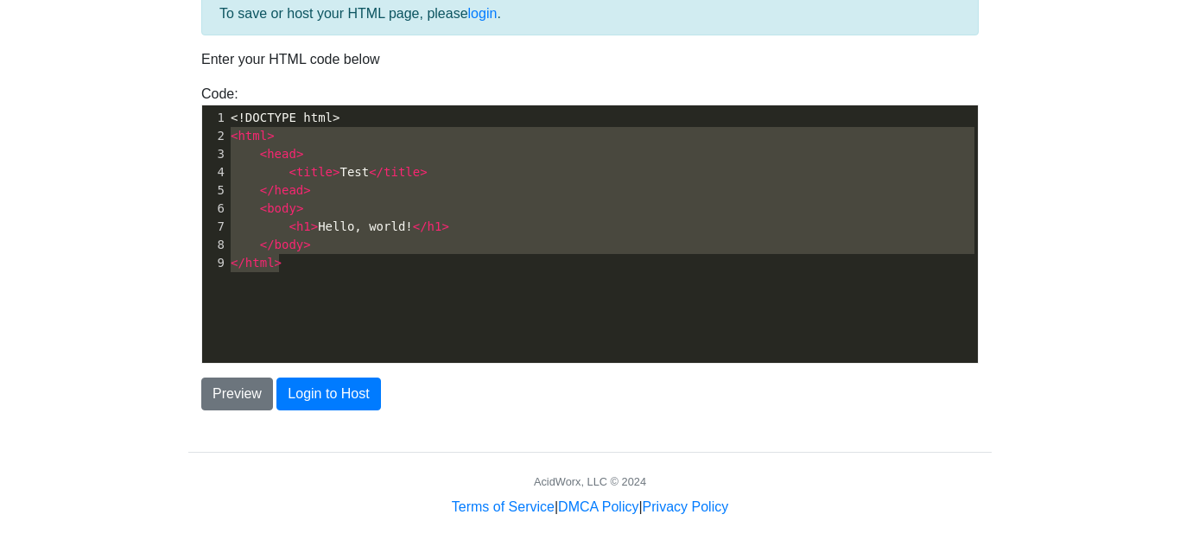
type textarea "<!DOCTYPE html> <html> <head> <title>Test</title> </head> <body> <h1>Hello, wor…"
drag, startPoint x: 311, startPoint y: 357, endPoint x: 189, endPoint y: 126, distance: 260.9
click at [189, 126] on div "Code: <!DOCTYPE html> <html> <head> <title>Test</title> </head> <body> <h1>Hell…" at bounding box center [590, 224] width 804 height 280
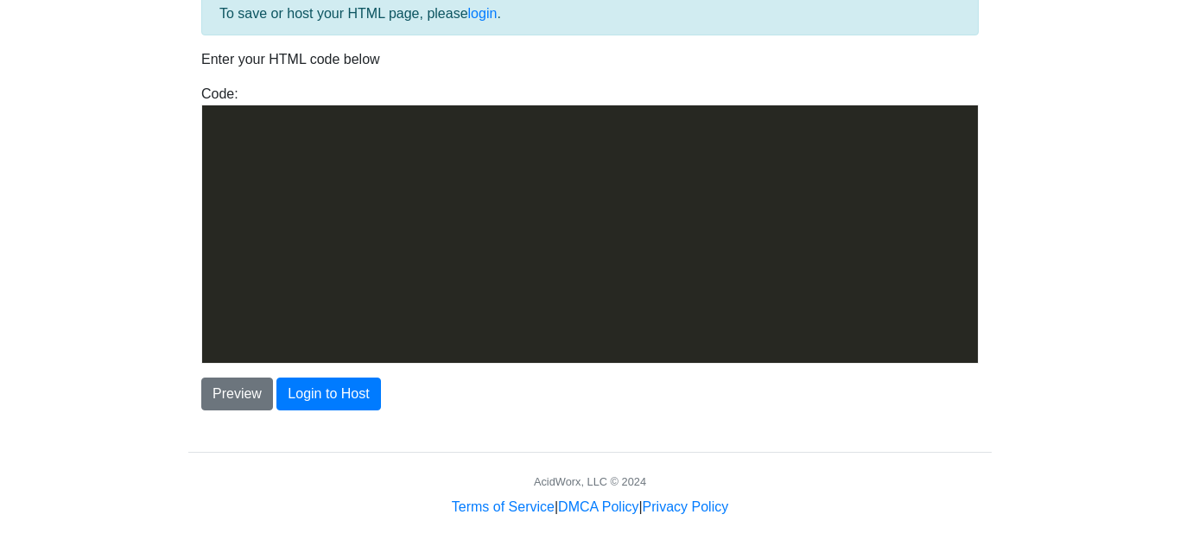
scroll to position [4903, 0]
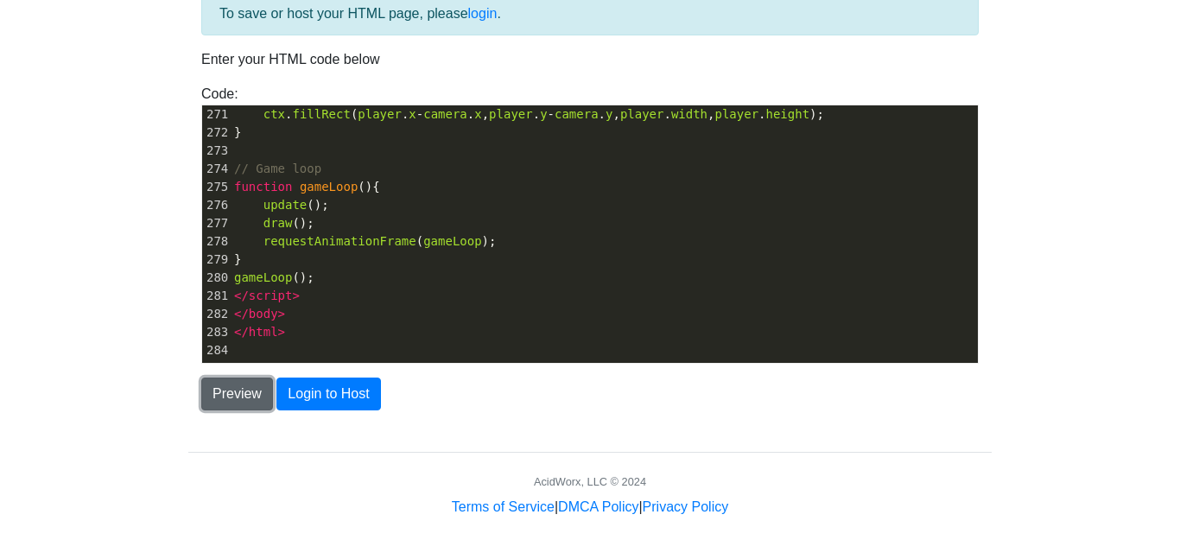
click at [240, 378] on button "Preview" at bounding box center [237, 394] width 72 height 33
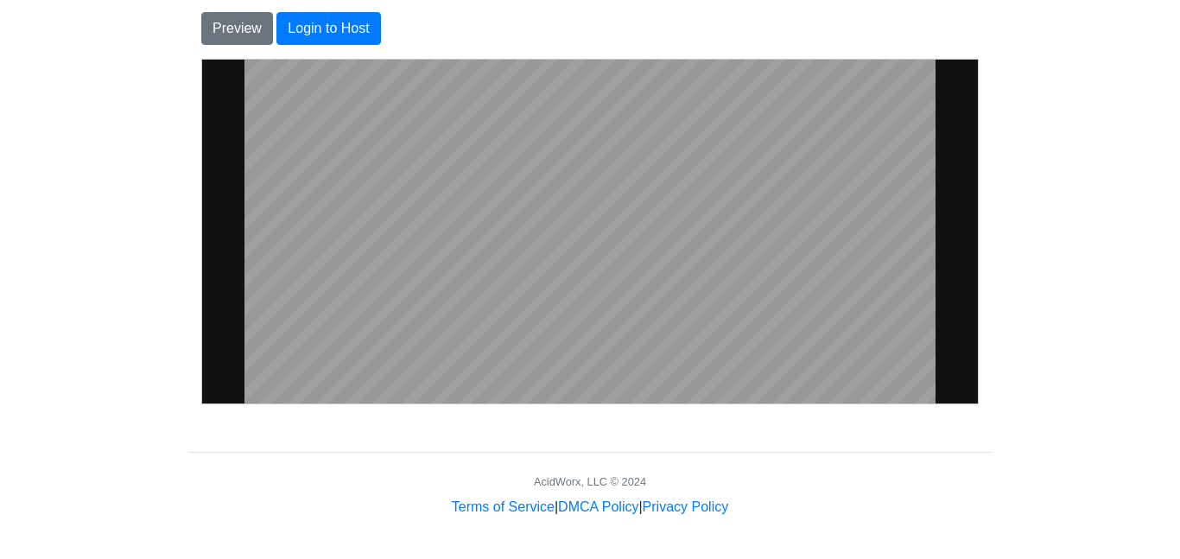
scroll to position [466, 0]
